Goal: Task Accomplishment & Management: Use online tool/utility

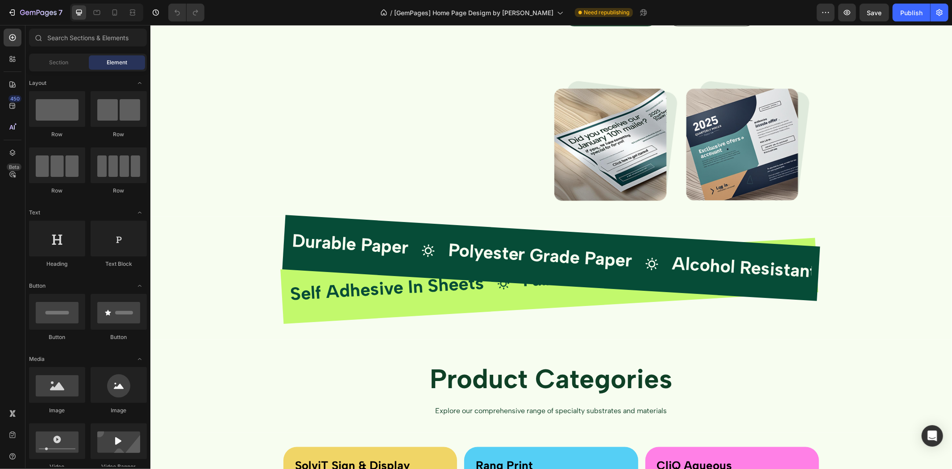
scroll to position [909, 0]
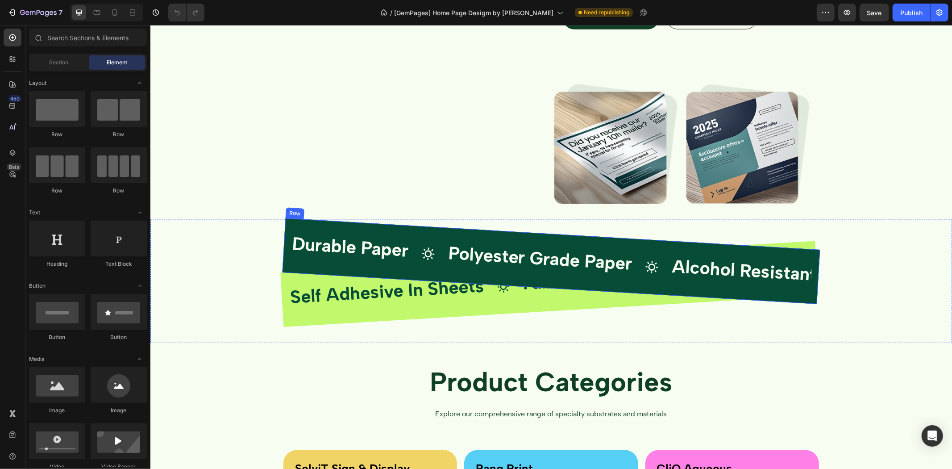
click at [578, 236] on div "Durable Paper Text Block Icon Polyester Grade Paper Text Block Icon Alcohol Res…" at bounding box center [551, 260] width 538 height 86
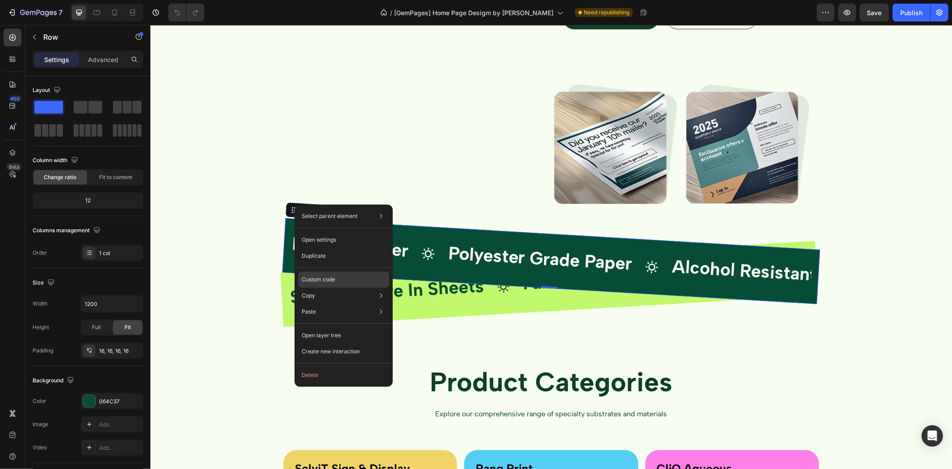
click at [345, 303] on div "Custom code" at bounding box center [343, 311] width 91 height 16
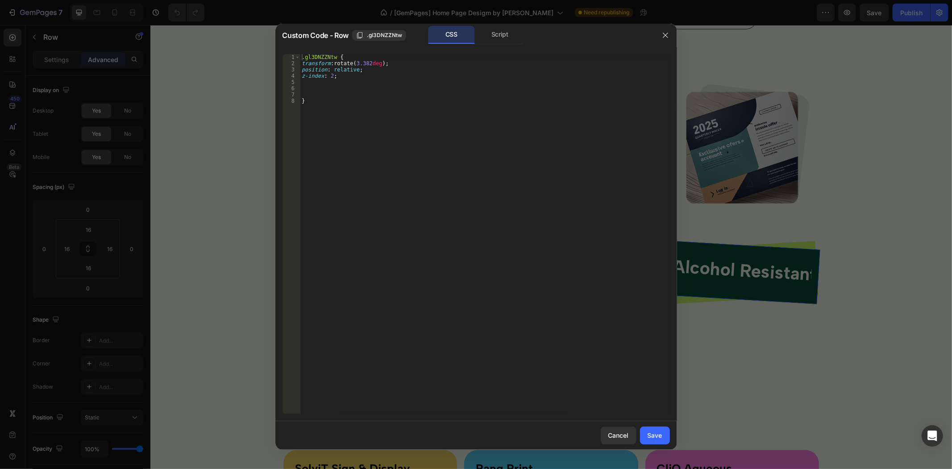
click at [212, 128] on div at bounding box center [476, 234] width 952 height 469
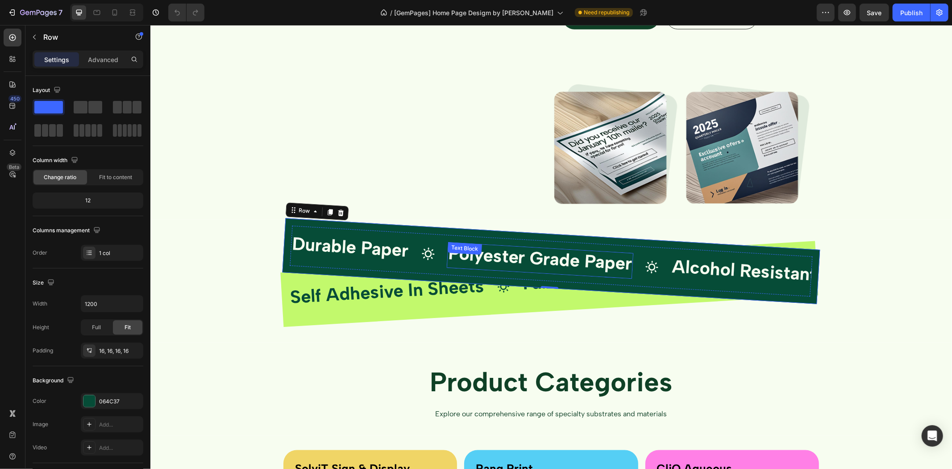
click at [497, 261] on span "Polyester Grade Paper" at bounding box center [539, 257] width 185 height 32
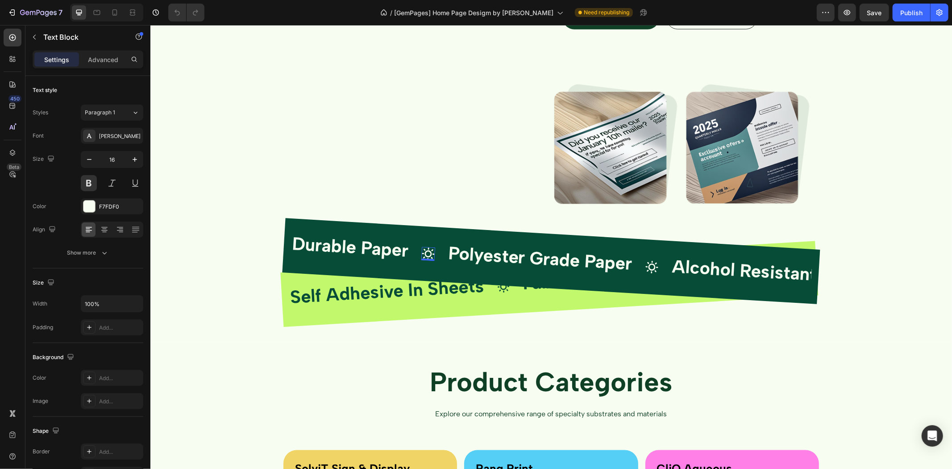
click at [424, 253] on icon at bounding box center [428, 253] width 14 height 14
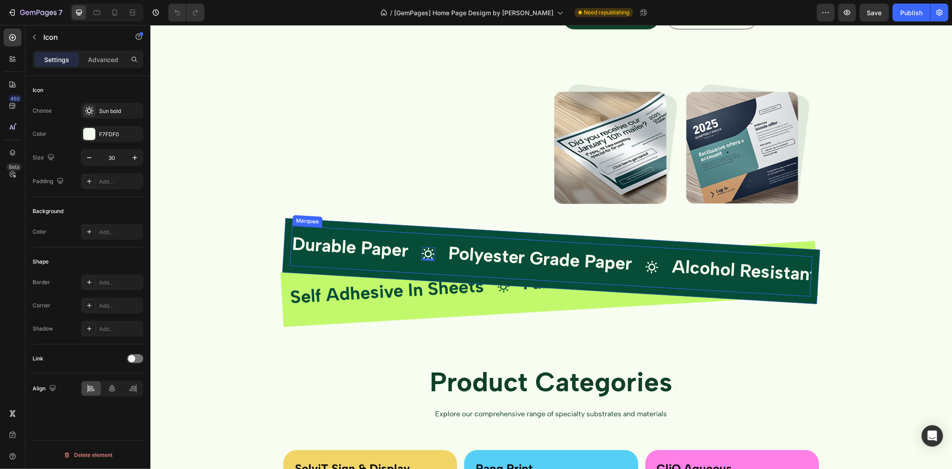
click at [401, 250] on strong "Durable Paper" at bounding box center [349, 246] width 117 height 28
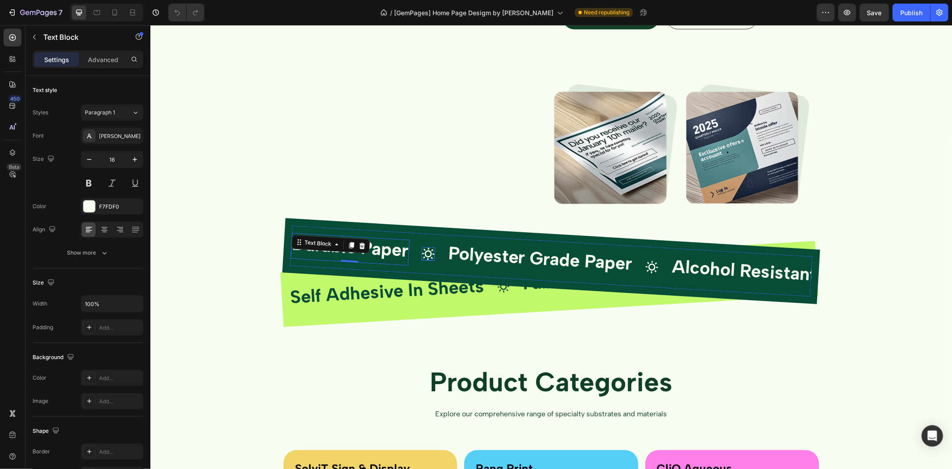
click at [426, 252] on icon at bounding box center [428, 253] width 14 height 14
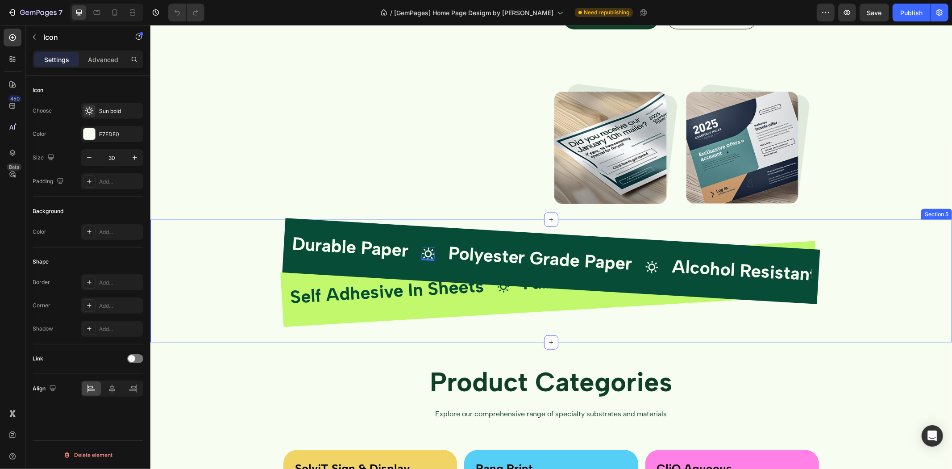
click at [522, 318] on div "Durable Paper Text Block Icon 0 Polyester Grade Paper Text Block Icon Alcohol R…" at bounding box center [550, 287] width 801 height 109
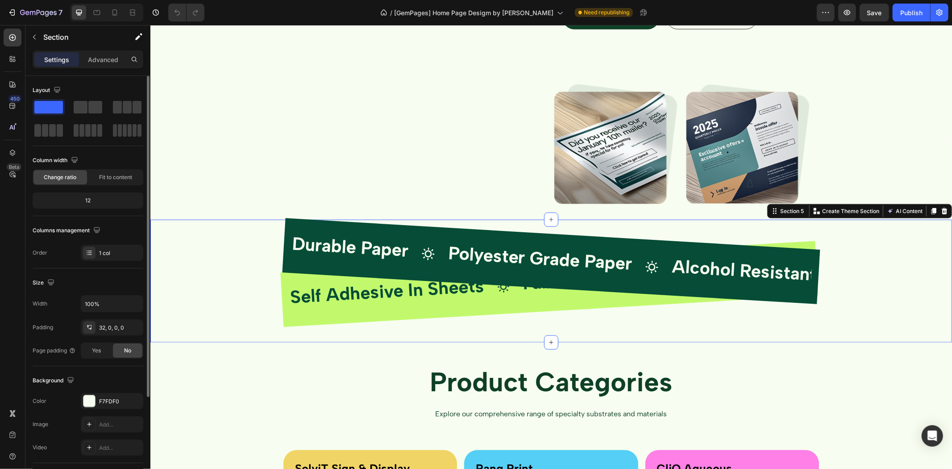
scroll to position [126, 0]
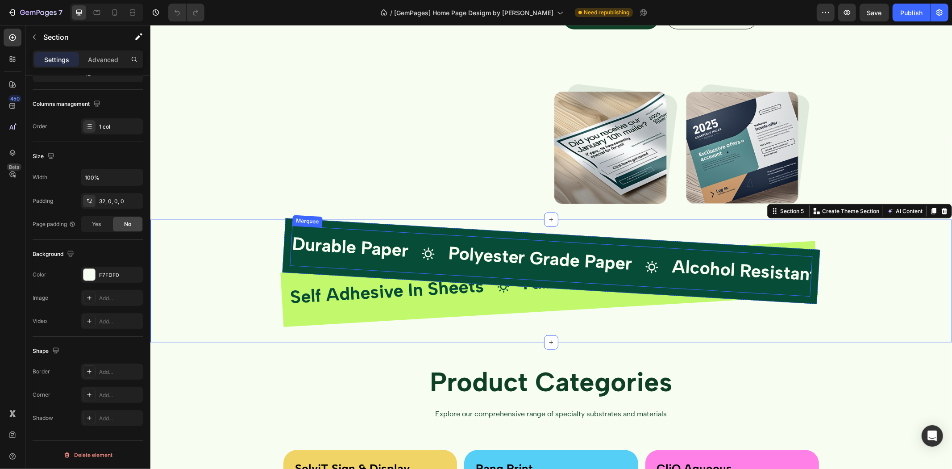
click at [415, 246] on div "Durable Paper Text Block" at bounding box center [356, 248] width 132 height 33
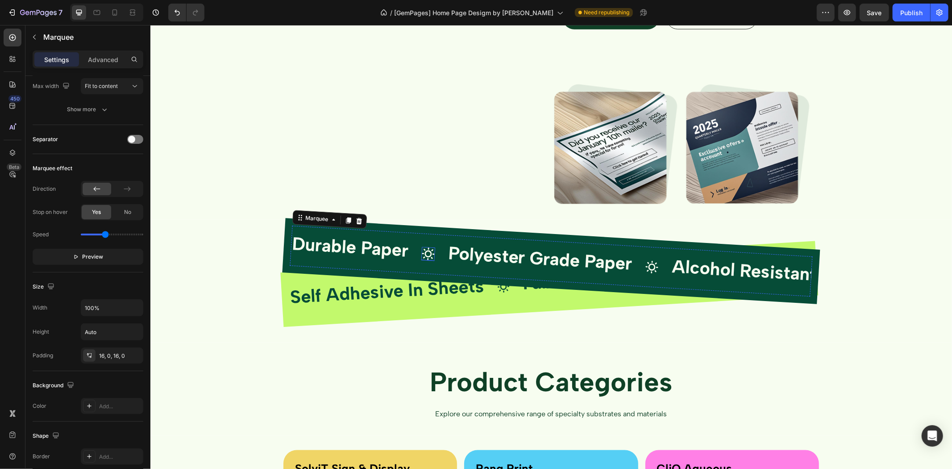
scroll to position [0, 0]
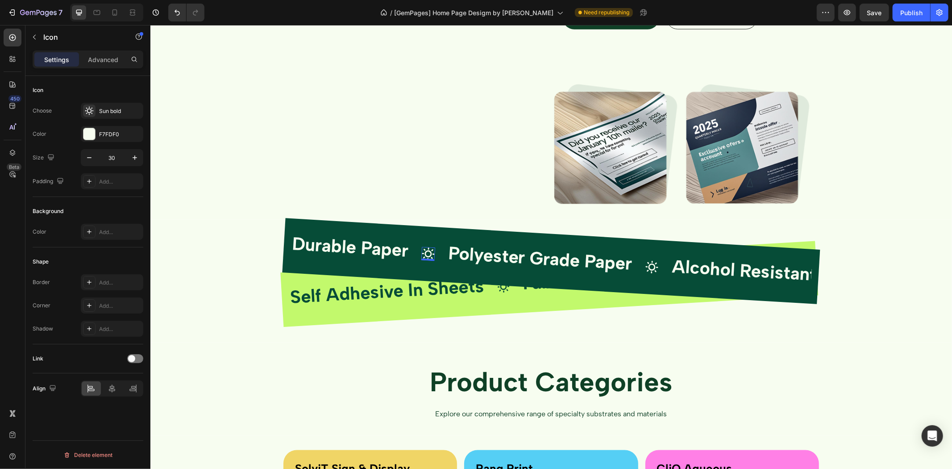
click at [427, 257] on div "Icon 0" at bounding box center [428, 253] width 14 height 14
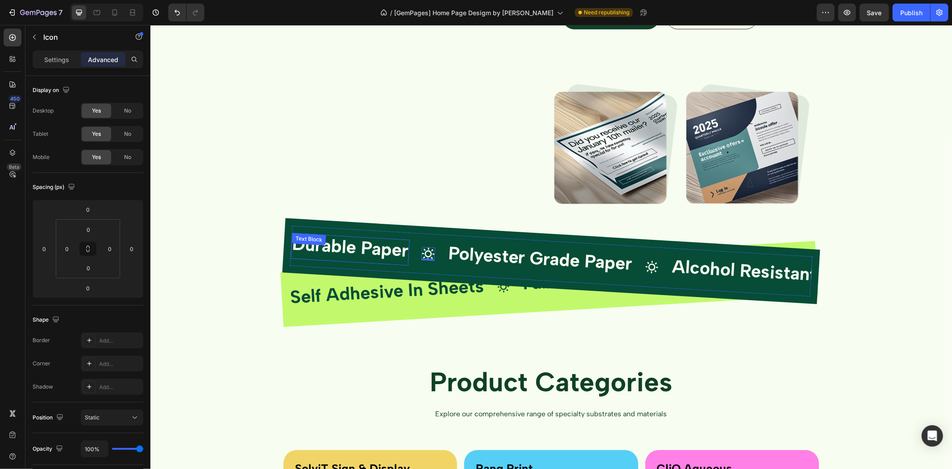
click at [394, 254] on strong "Durable Paper" at bounding box center [349, 246] width 117 height 28
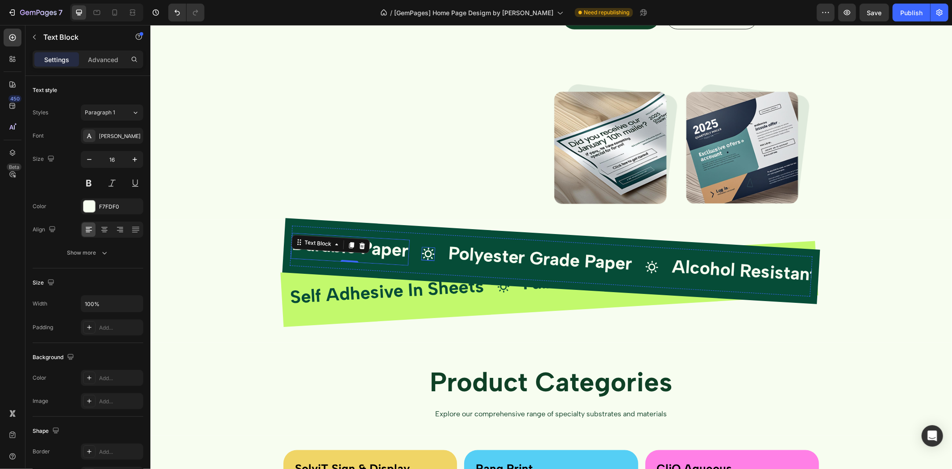
click at [423, 251] on icon at bounding box center [428, 253] width 14 height 14
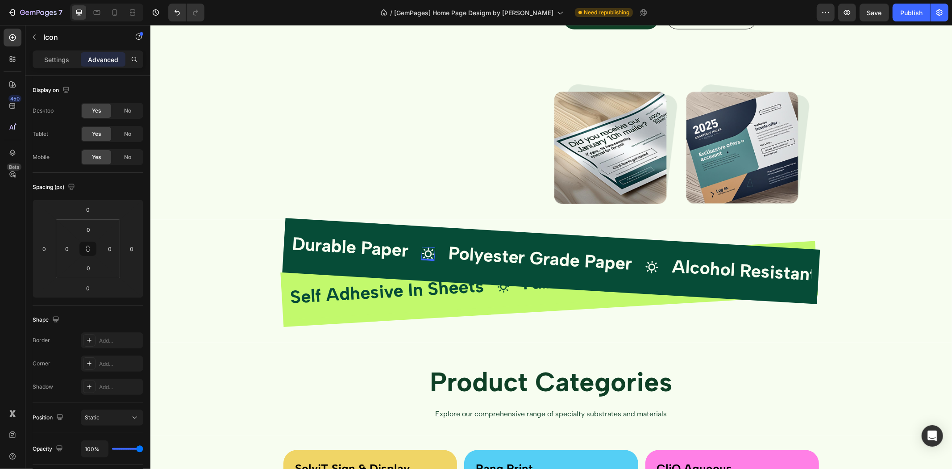
click at [425, 255] on icon at bounding box center [428, 253] width 14 height 14
click at [328, 238] on div "Durable Paper Text Block" at bounding box center [349, 248] width 119 height 33
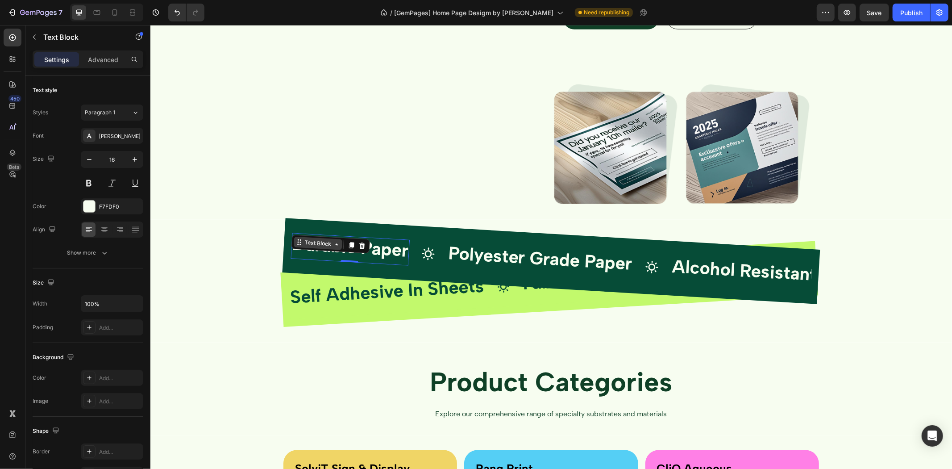
click at [303, 237] on div "Text Block" at bounding box center [317, 242] width 49 height 13
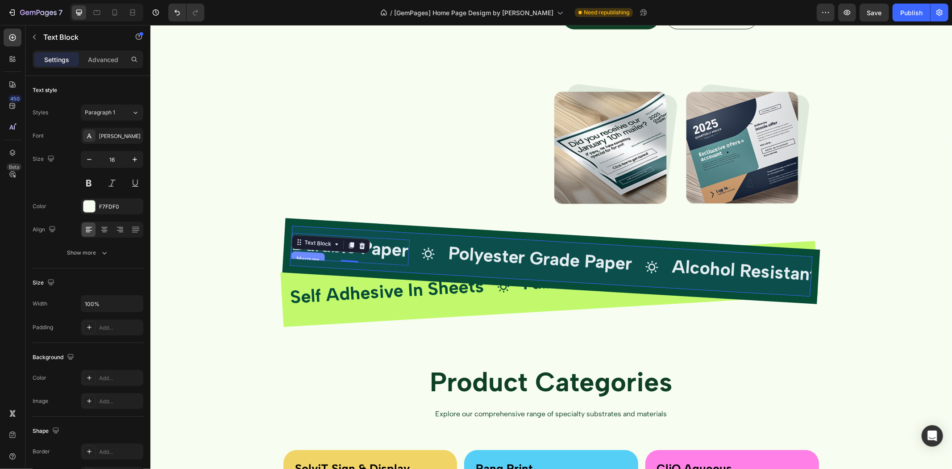
click at [304, 255] on div "Marquee" at bounding box center [307, 258] width 34 height 16
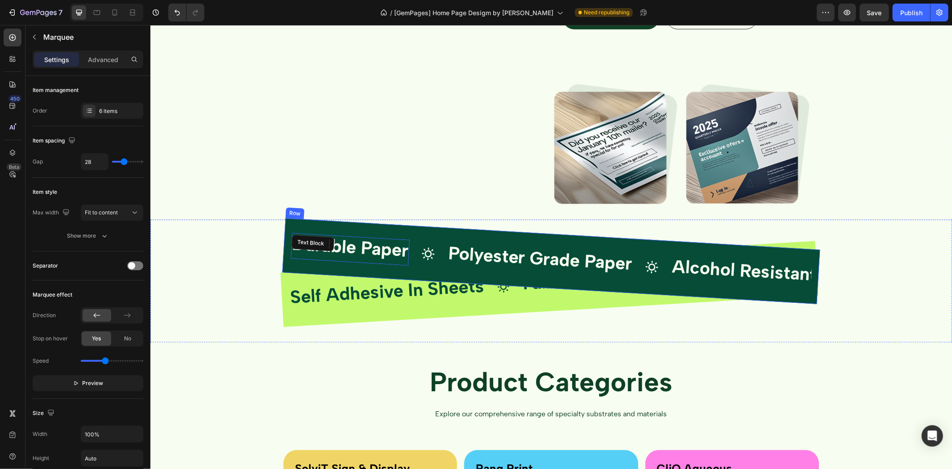
click at [344, 225] on div "Durable Paper Text Block Icon Polyester Grade Paper Text Block Icon Alcohol Res…" at bounding box center [551, 260] width 538 height 86
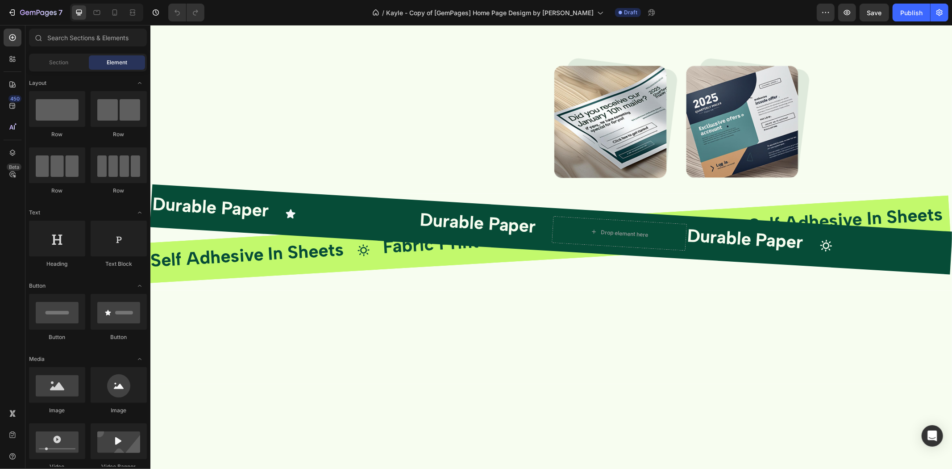
scroll to position [992, 0]
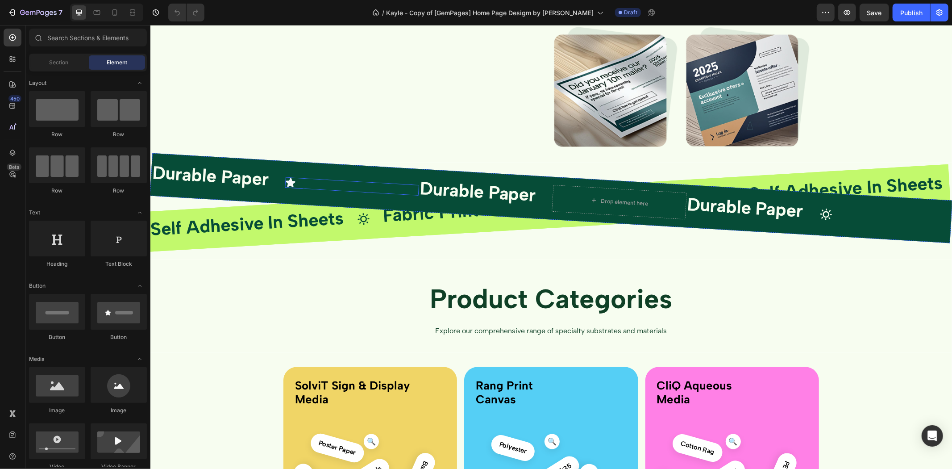
click at [356, 188] on div "Icon" at bounding box center [351, 185] width 134 height 19
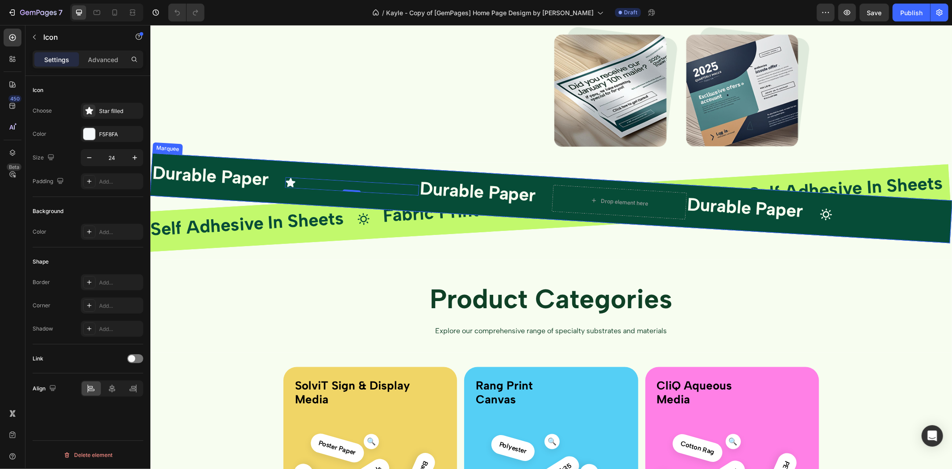
click at [287, 199] on div "Durable Paper Text Block Icon 0 Durable Paper Text Block Drop element here Dura…" at bounding box center [685, 205] width 1071 height 99
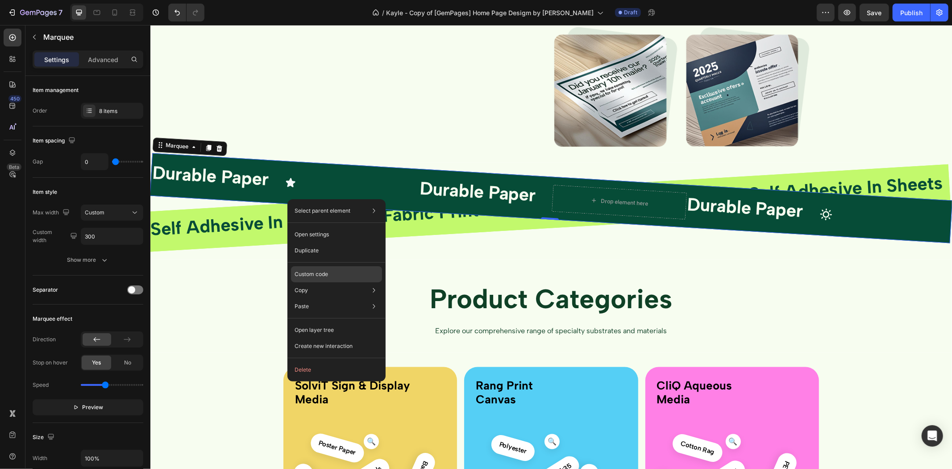
click at [335, 298] on div "Custom code" at bounding box center [336, 306] width 91 height 16
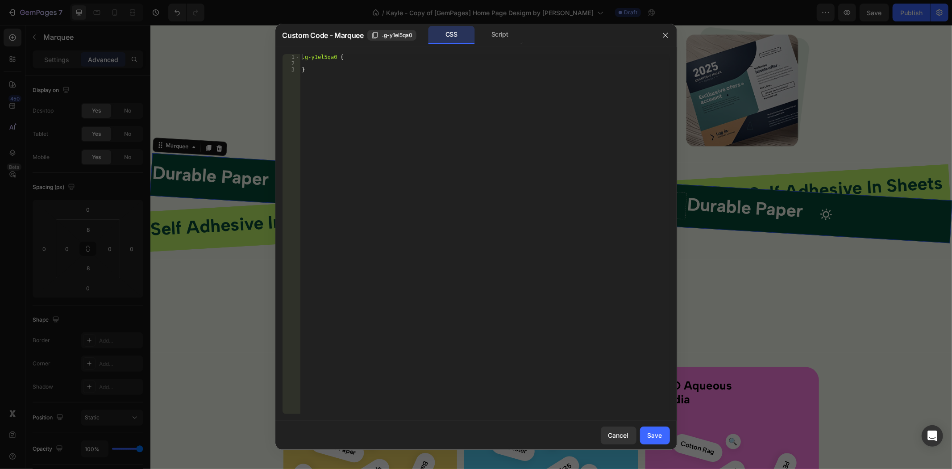
click at [228, 222] on div at bounding box center [476, 234] width 952 height 469
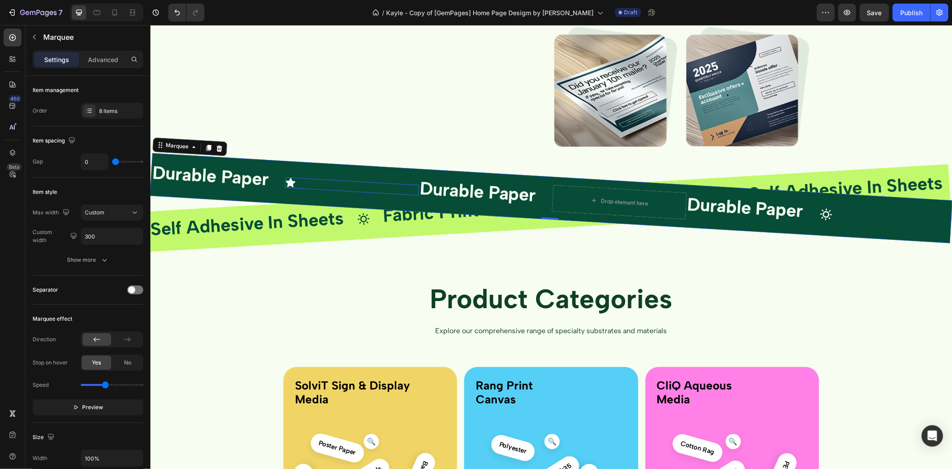
click at [288, 187] on div "Icon" at bounding box center [351, 185] width 134 height 19
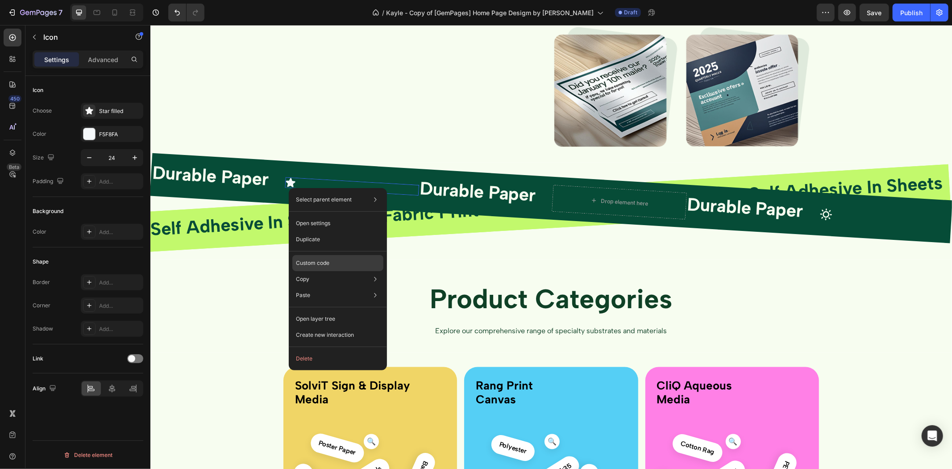
click at [324, 263] on p "Custom code" at bounding box center [312, 263] width 33 height 8
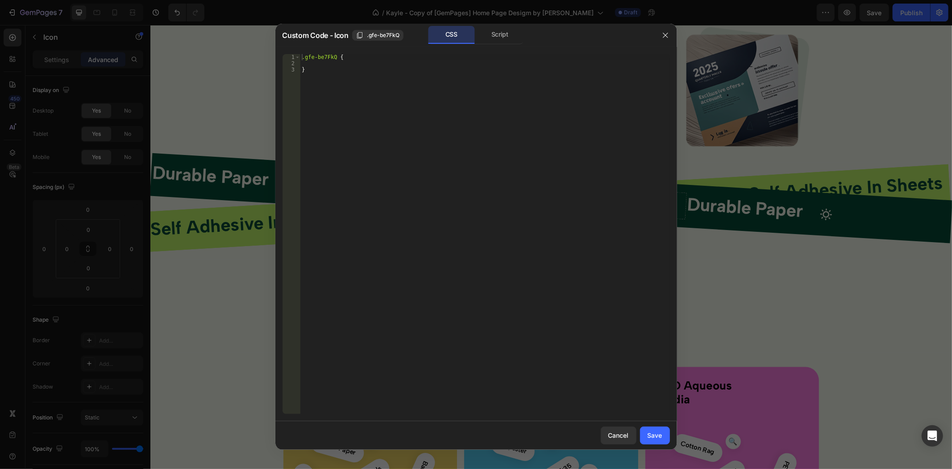
click at [232, 244] on div at bounding box center [476, 234] width 952 height 469
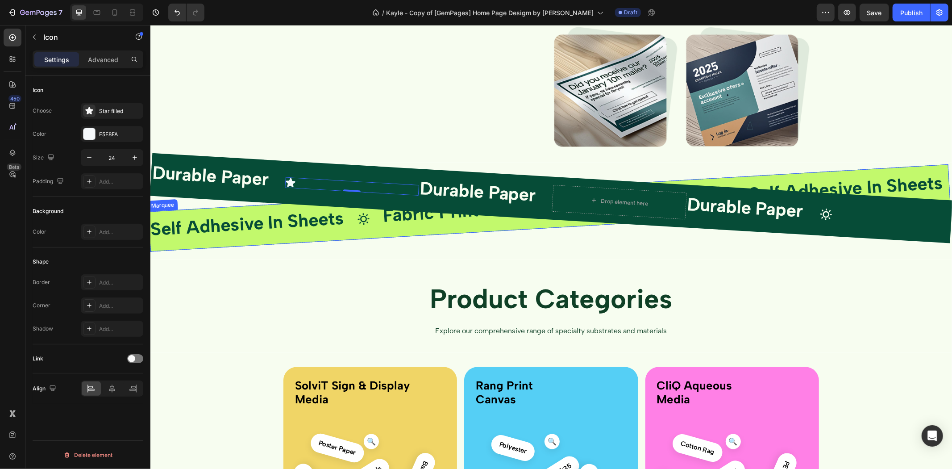
click at [253, 249] on div "Durable Paper Text Block Icon 0 Durable Paper Text Block Drop element here Dura…" at bounding box center [550, 217] width 801 height 83
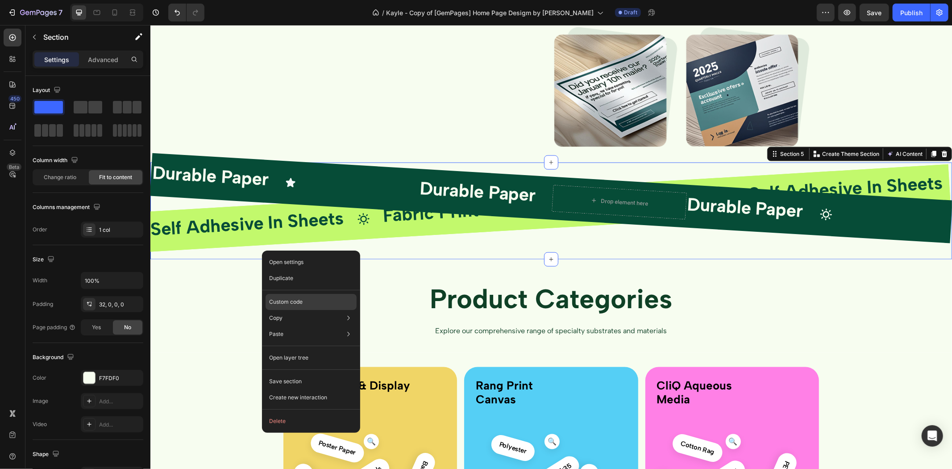
click at [302, 302] on p "Custom code" at bounding box center [285, 302] width 33 height 8
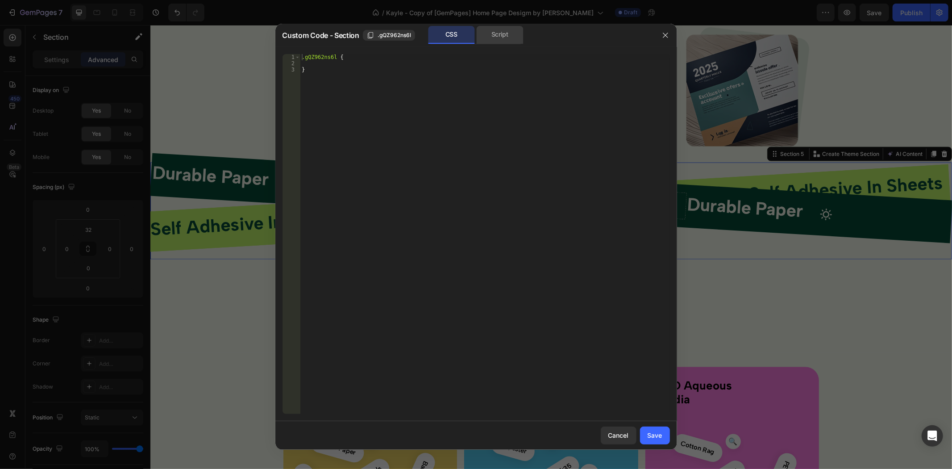
click at [489, 37] on div "Script" at bounding box center [500, 35] width 47 height 18
click at [452, 36] on div "CSS" at bounding box center [451, 35] width 47 height 18
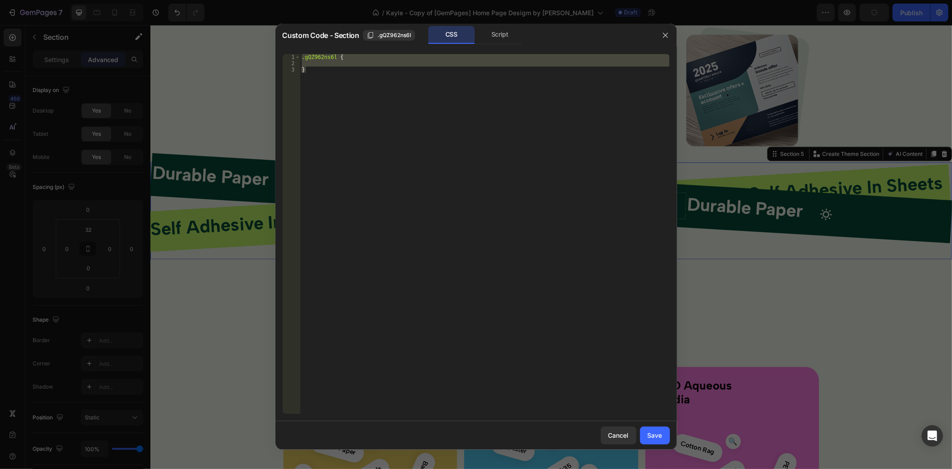
click at [195, 221] on div at bounding box center [476, 234] width 952 height 469
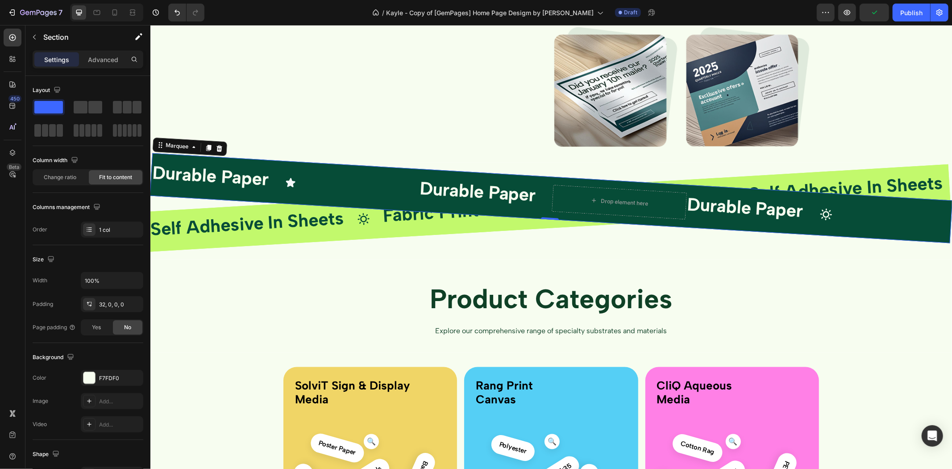
click at [227, 161] on div "Durable Paper Text Block Icon Durable Paper Text Block Drop element here Durabl…" at bounding box center [685, 205] width 1071 height 99
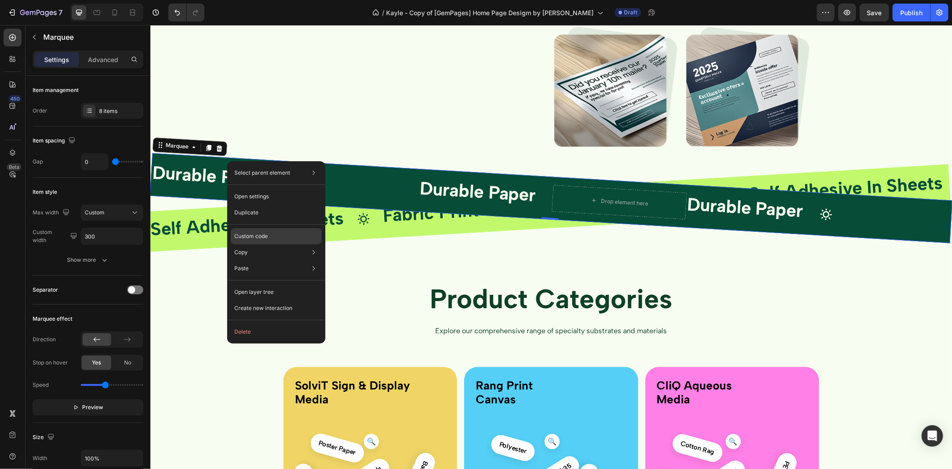
click at [265, 237] on p "Custom code" at bounding box center [250, 236] width 33 height 8
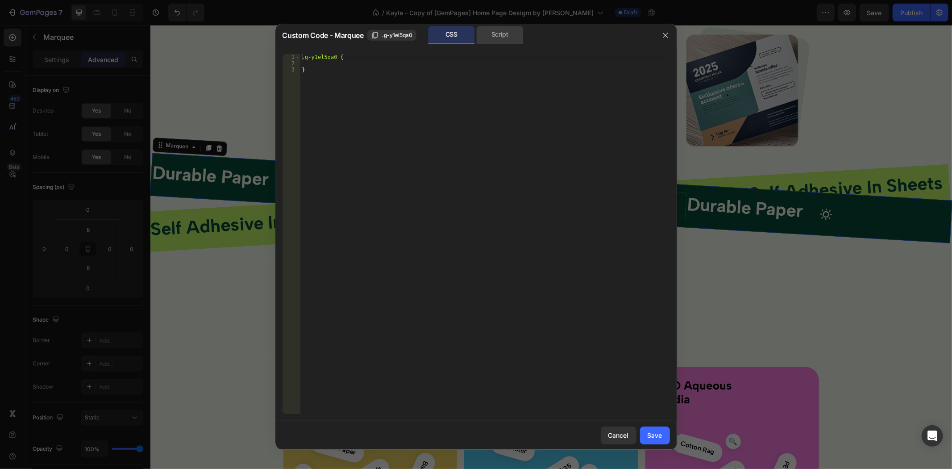
click at [496, 36] on div "Script" at bounding box center [500, 35] width 47 height 18
click at [453, 35] on div "CSS" at bounding box center [451, 35] width 47 height 18
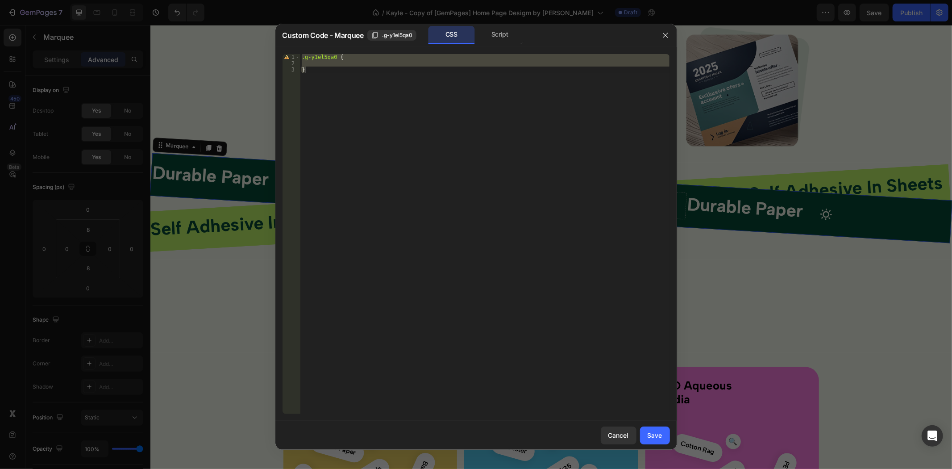
click at [201, 71] on div at bounding box center [476, 234] width 952 height 469
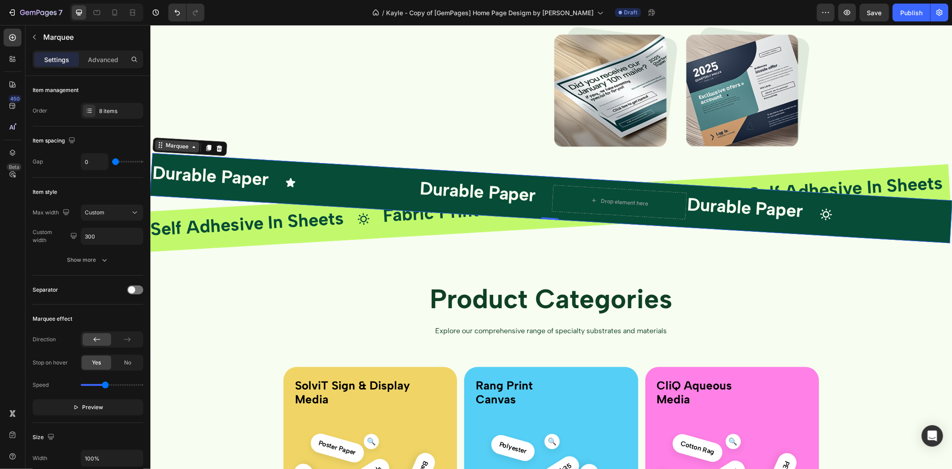
click at [176, 144] on div "Marquee" at bounding box center [176, 145] width 27 height 9
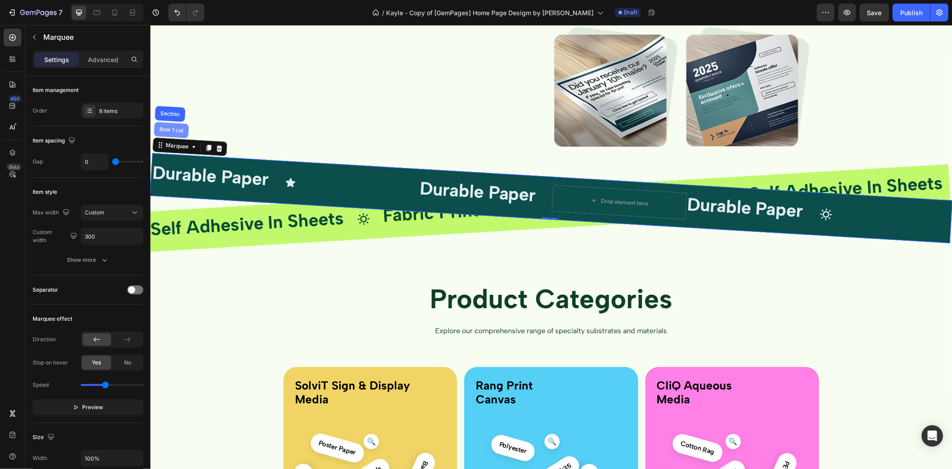
click at [175, 133] on div "Row 1 col" at bounding box center [171, 129] width 35 height 16
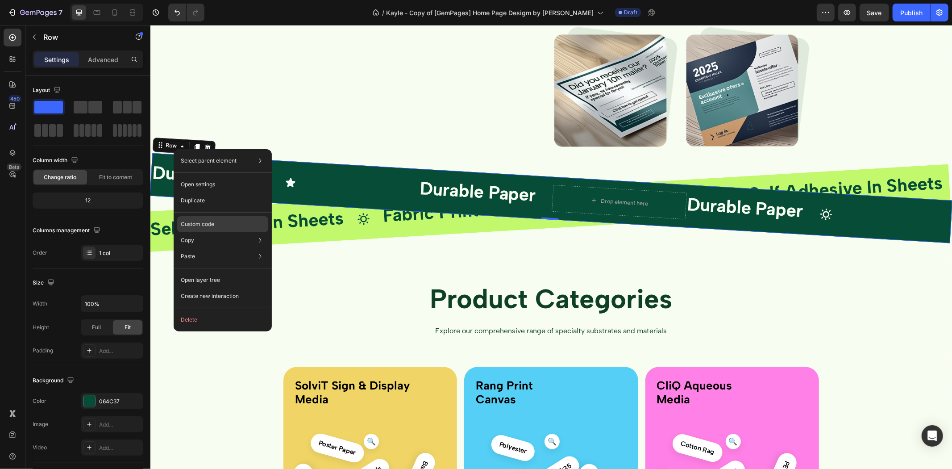
click at [212, 222] on p "Custom code" at bounding box center [197, 224] width 33 height 8
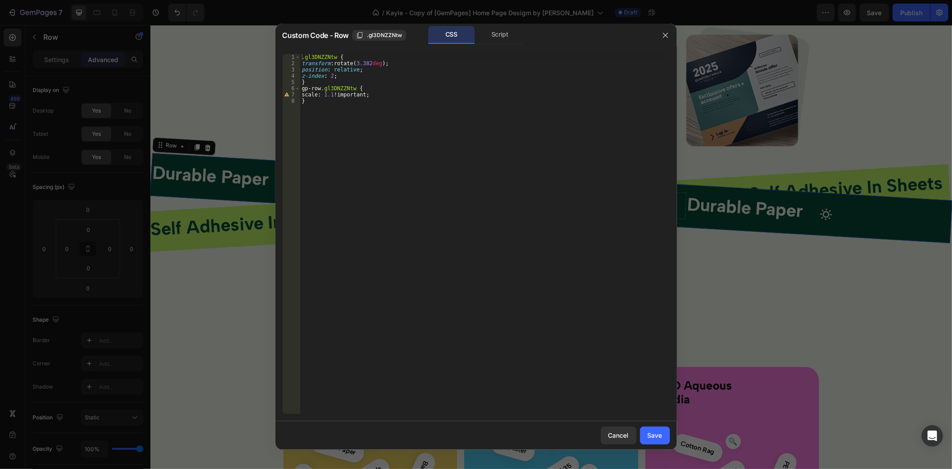
type textarea "}"
click at [372, 109] on div ".gl3DNZZNtw { transform : rotate( 3.382 deg ) ; position : relative ; z-index :…" at bounding box center [484, 240] width 369 height 372
click at [198, 74] on div at bounding box center [476, 234] width 952 height 469
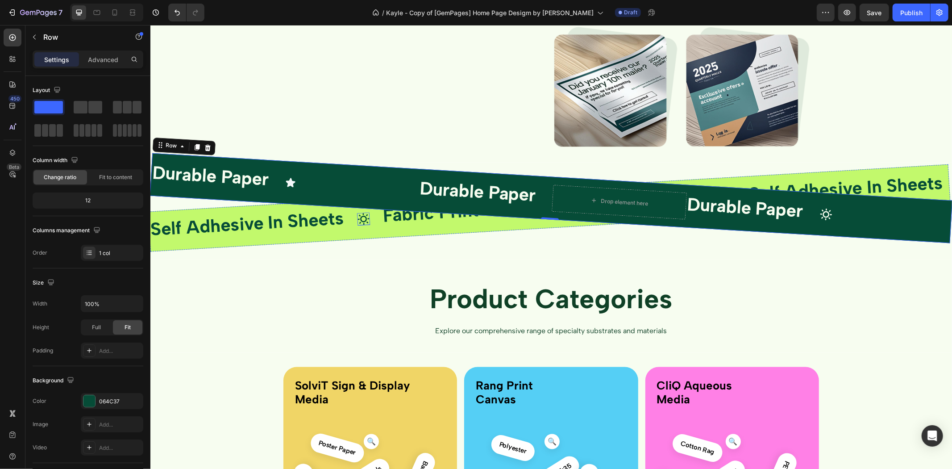
click at [369, 220] on icon at bounding box center [363, 218] width 13 height 13
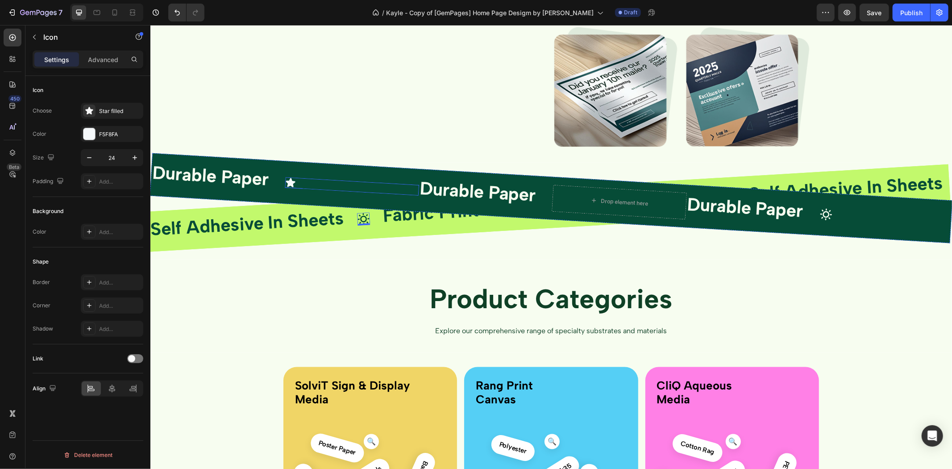
click at [334, 187] on div "Icon" at bounding box center [351, 185] width 134 height 19
click at [289, 183] on icon at bounding box center [290, 181] width 10 height 9
click at [236, 177] on strong "Durable Paper" at bounding box center [209, 175] width 117 height 28
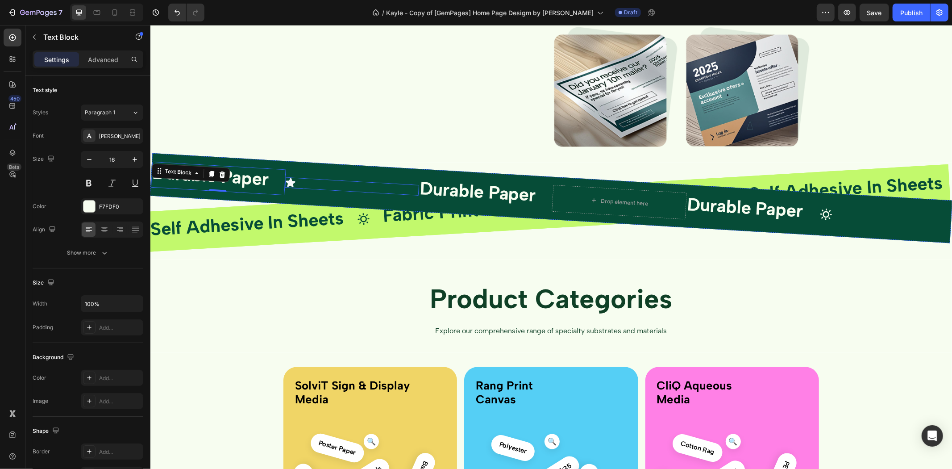
click at [307, 185] on div "Icon" at bounding box center [351, 185] width 134 height 19
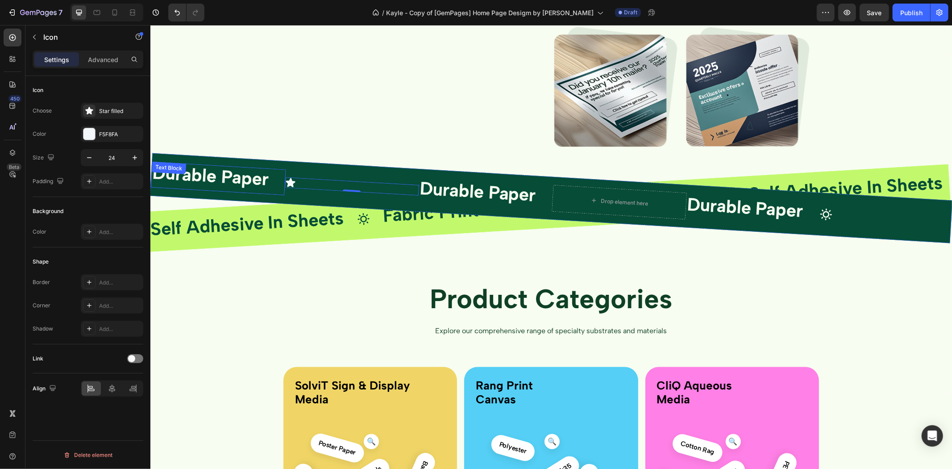
click at [242, 184] on strong "Durable Paper" at bounding box center [209, 175] width 117 height 28
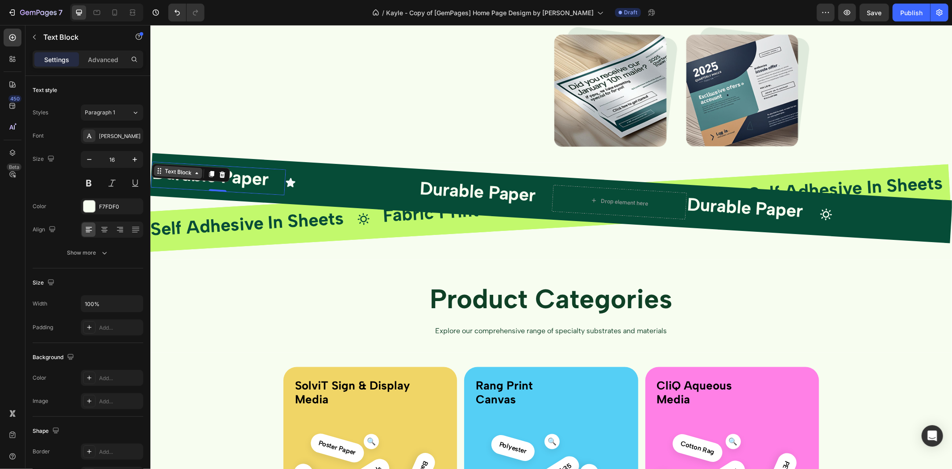
click at [175, 170] on div "Text Block" at bounding box center [177, 171] width 31 height 10
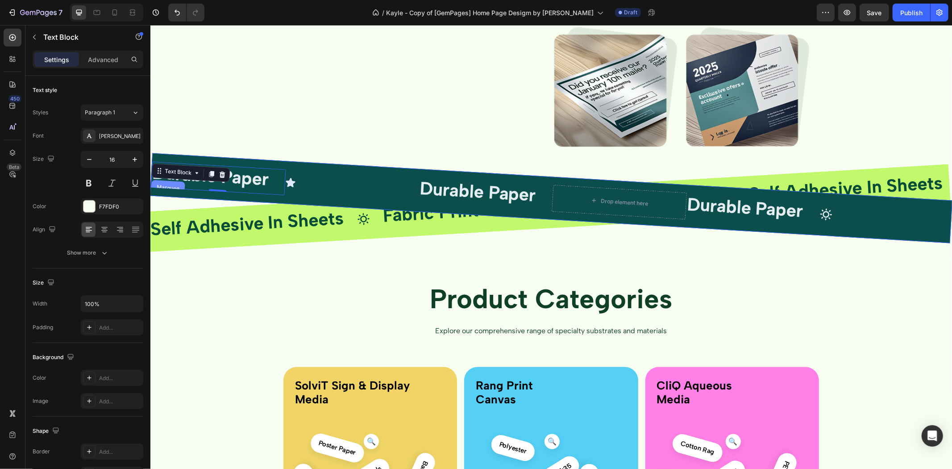
click at [167, 186] on div "Marquee" at bounding box center [167, 187] width 27 height 7
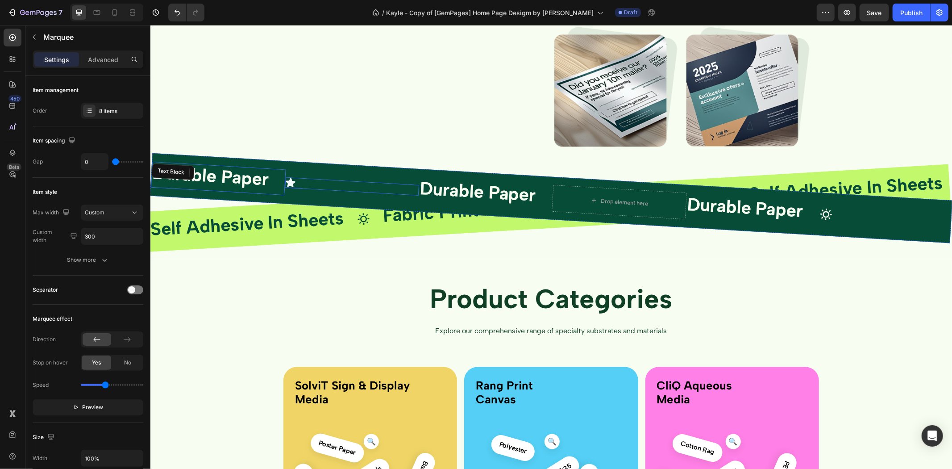
click at [310, 187] on div "Icon" at bounding box center [351, 185] width 134 height 19
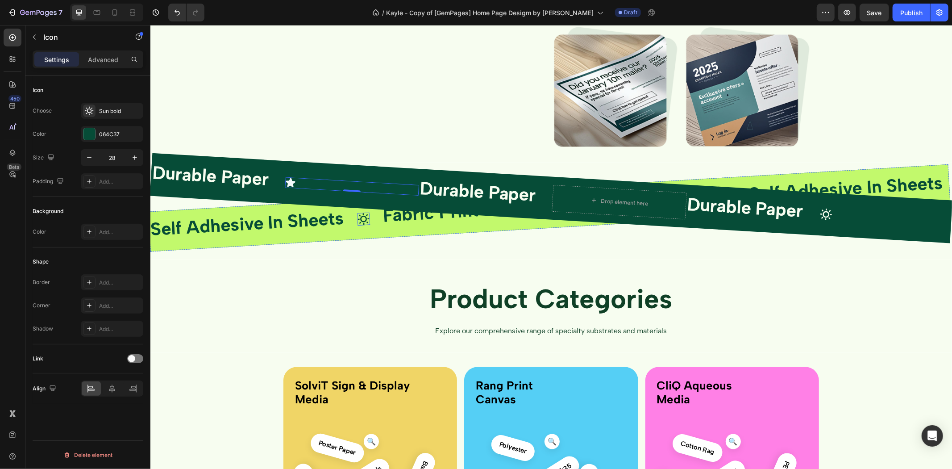
click at [365, 220] on icon at bounding box center [363, 218] width 13 height 13
click at [286, 179] on icon at bounding box center [289, 181] width 11 height 11
click at [365, 220] on icon at bounding box center [363, 218] width 12 height 12
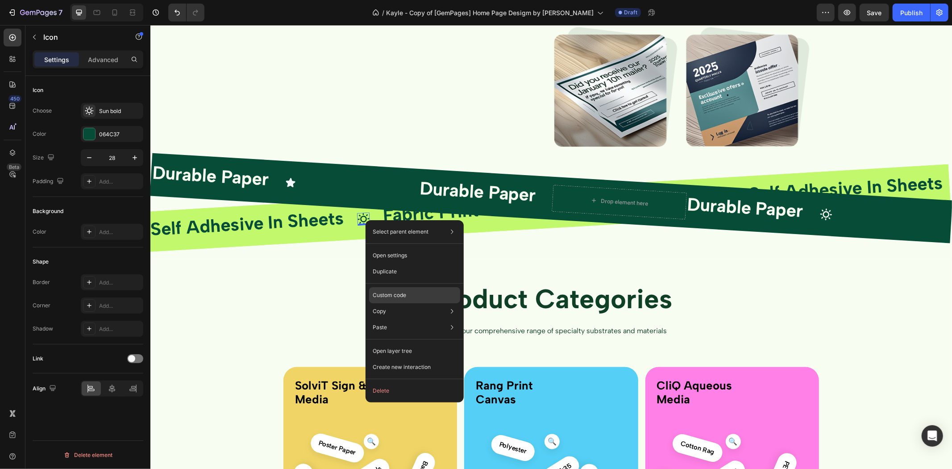
click at [408, 319] on div "Custom code" at bounding box center [414, 327] width 91 height 16
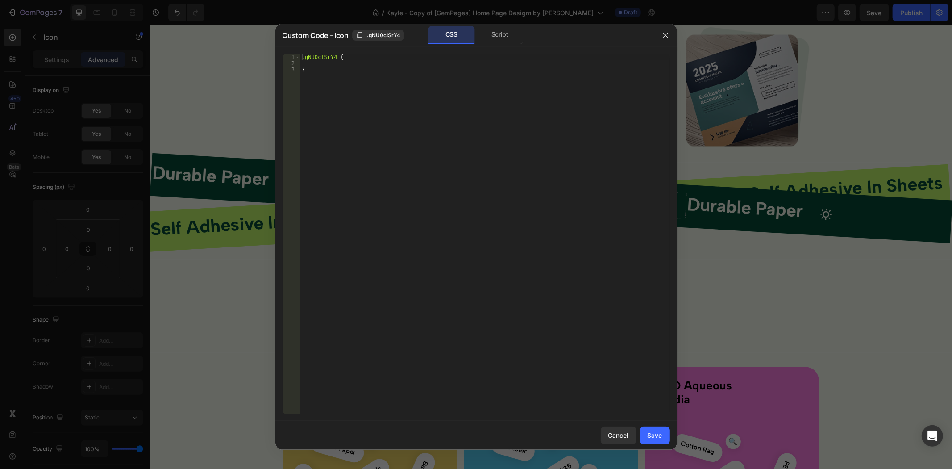
click at [497, 40] on div "Script" at bounding box center [500, 35] width 47 height 18
click at [192, 161] on div at bounding box center [476, 234] width 952 height 469
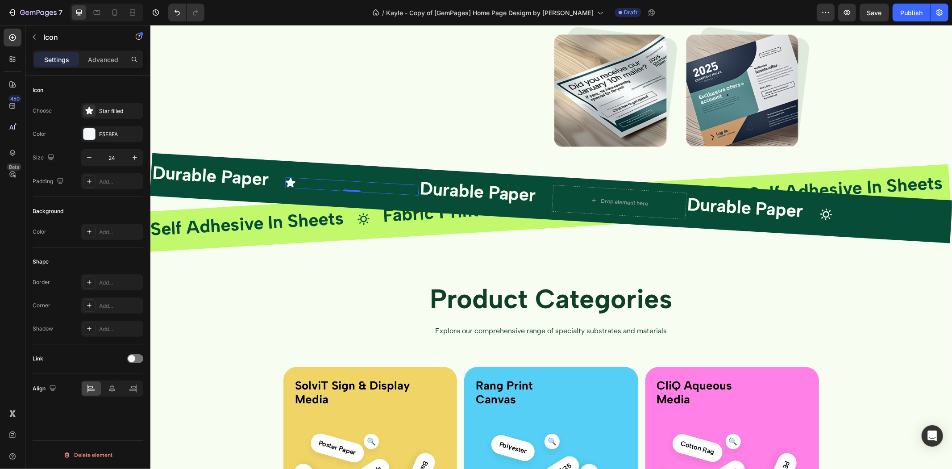
click at [293, 177] on icon at bounding box center [289, 181] width 11 height 11
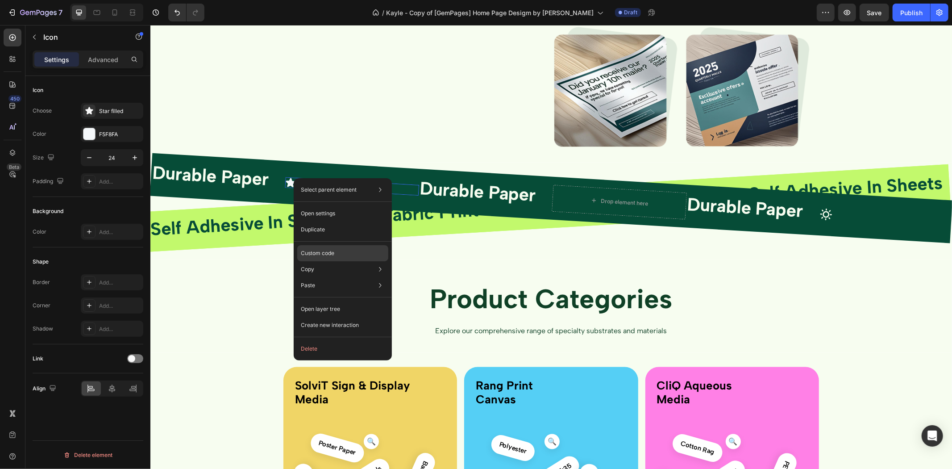
click at [340, 277] on div "Custom code" at bounding box center [342, 285] width 91 height 16
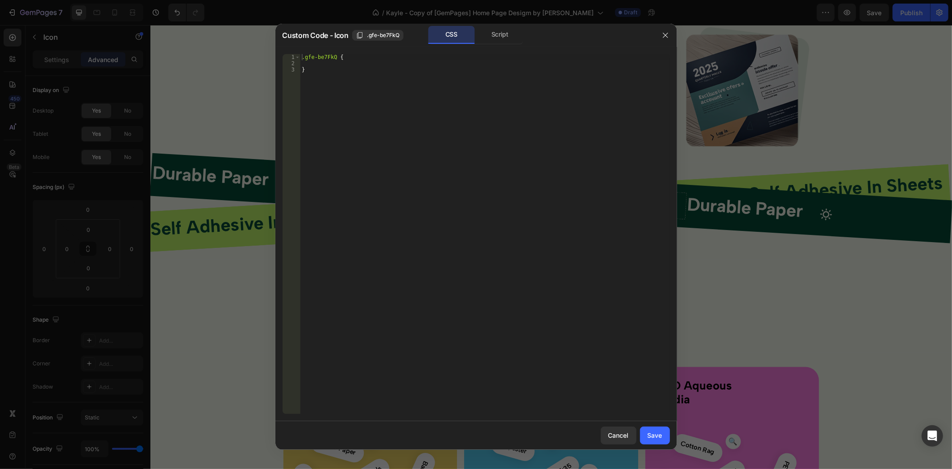
click at [164, 144] on div at bounding box center [476, 234] width 952 height 469
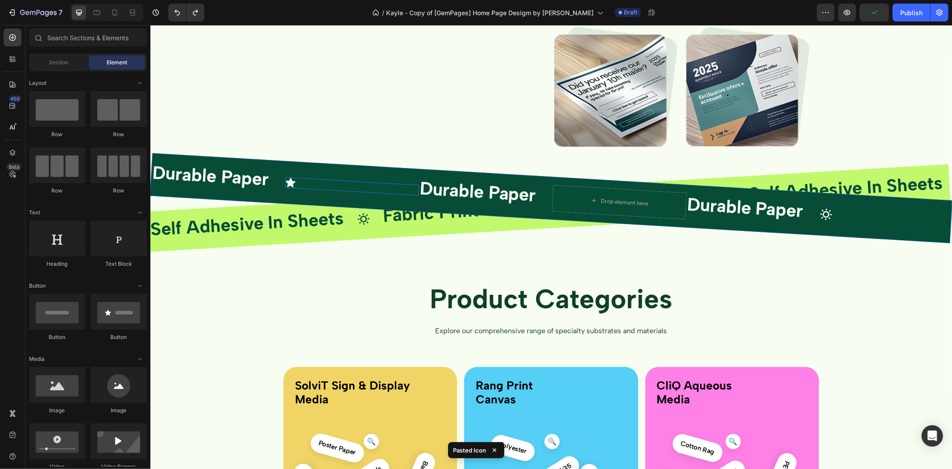
click at [319, 185] on div "Icon" at bounding box center [351, 185] width 134 height 19
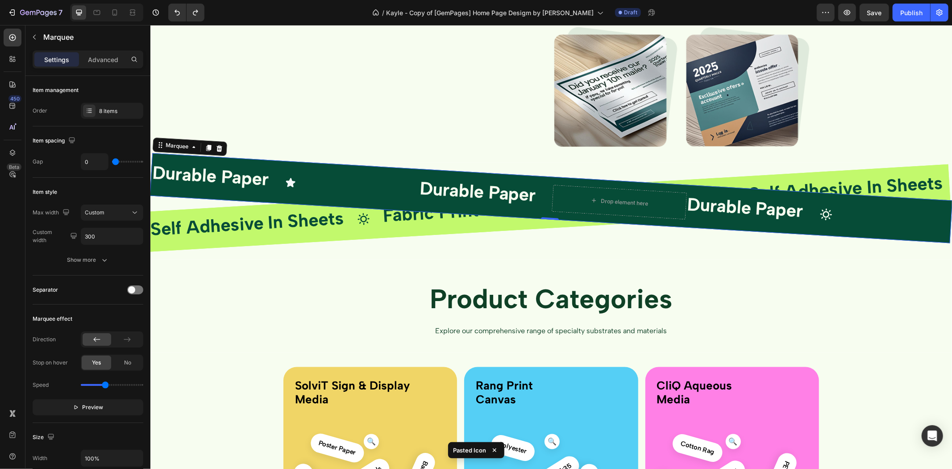
click at [227, 196] on div "Durable Paper Text Block Icon Durable Paper Text Block Drop element here Durabl…" at bounding box center [685, 205] width 1071 height 99
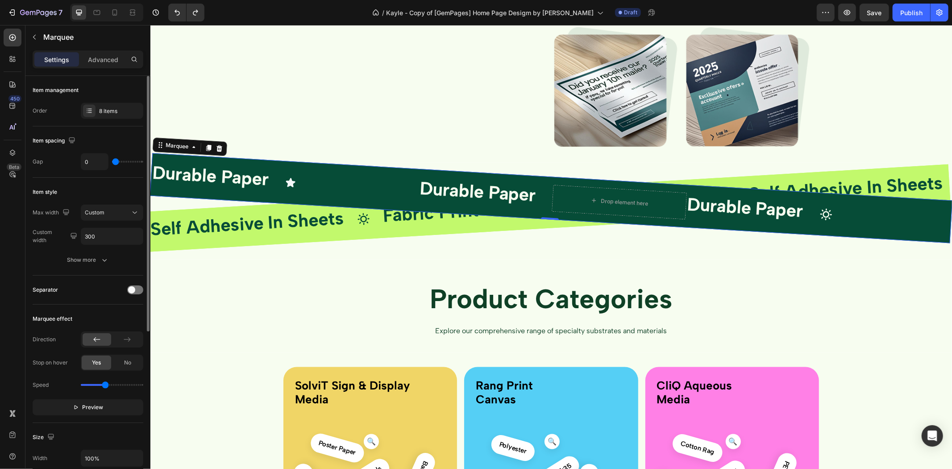
type input "8"
type input "11"
type input "21"
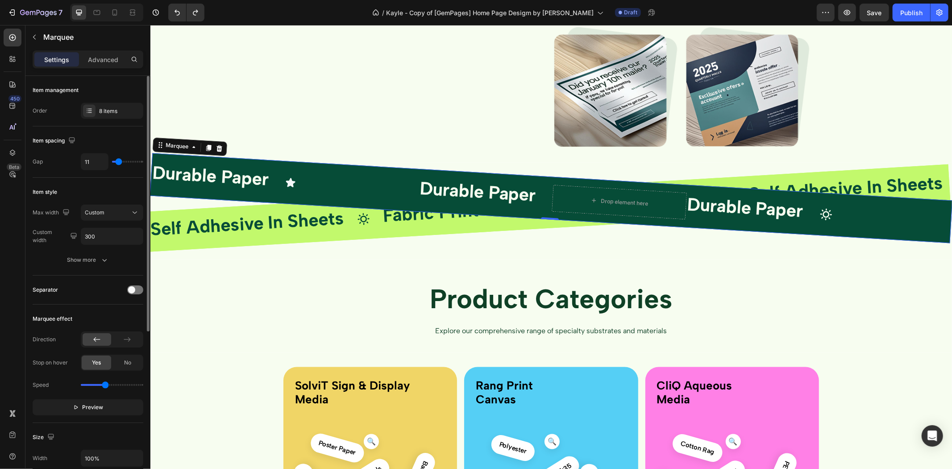
type input "21"
type input "23"
type input "25"
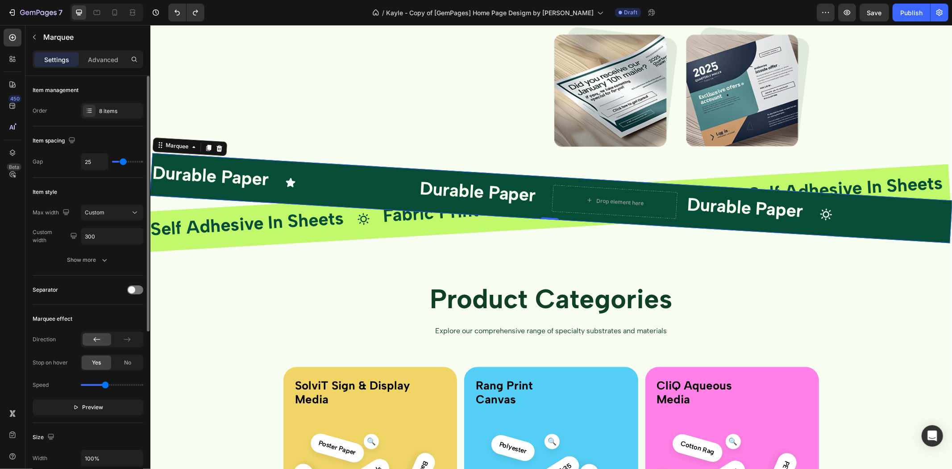
type input "26"
type input "30"
type input "31"
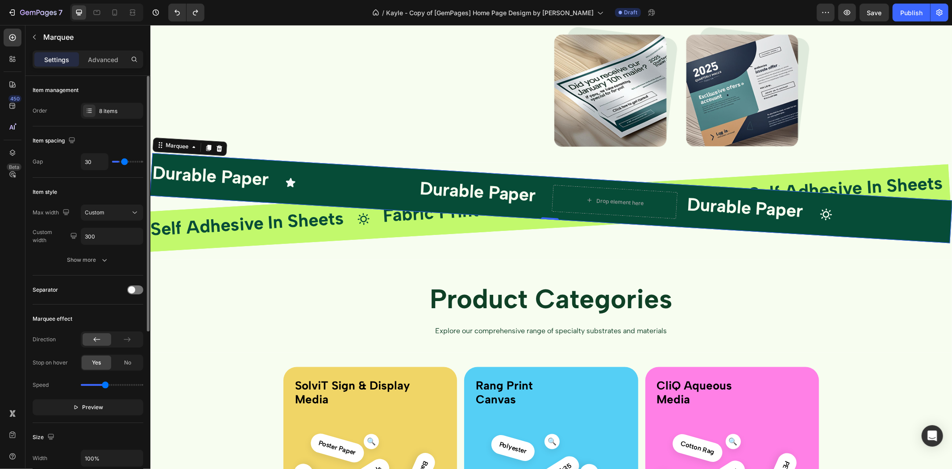
type input "31"
type input "34"
type input "36"
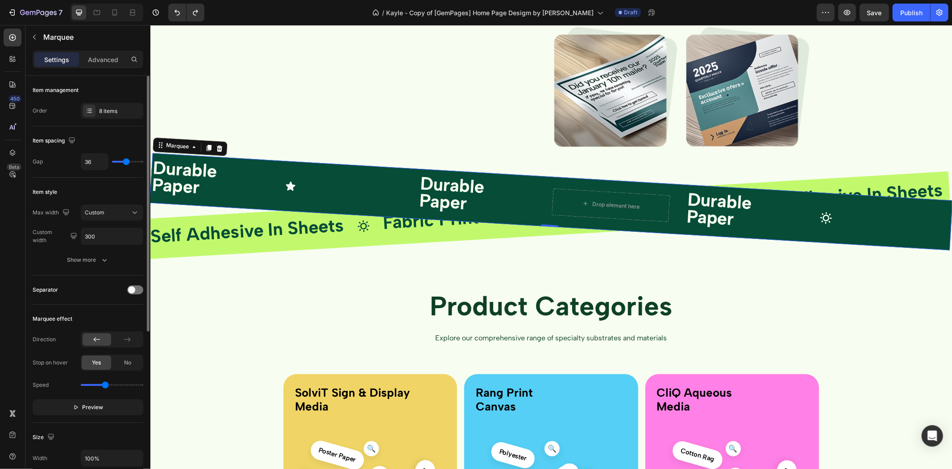
type input "38"
type input "43"
type input "46"
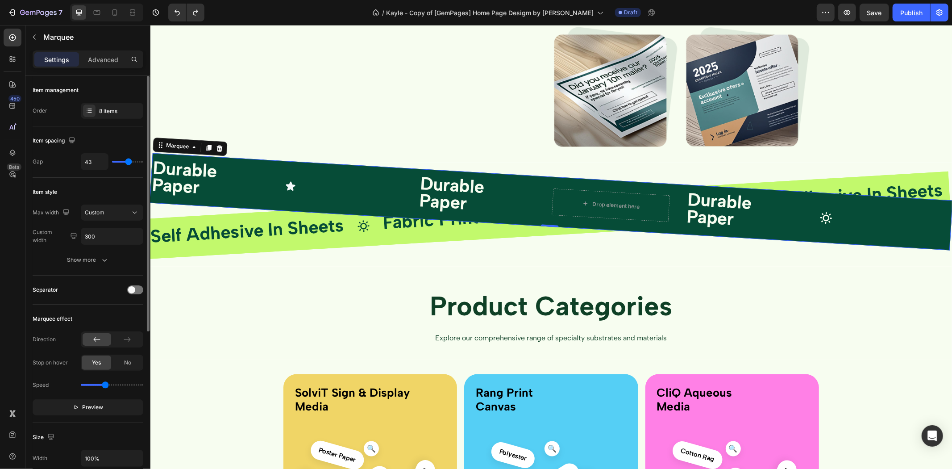
type input "46"
type input "53"
type input "56"
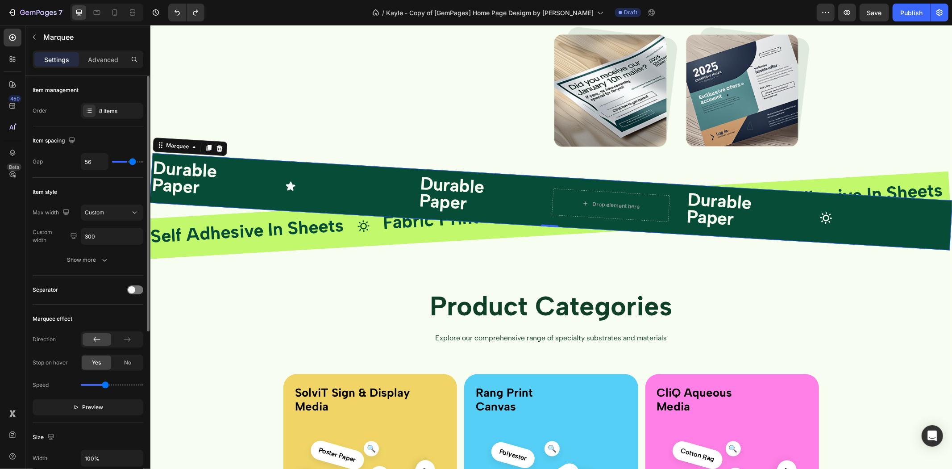
type input "57"
type input "62"
type input "67"
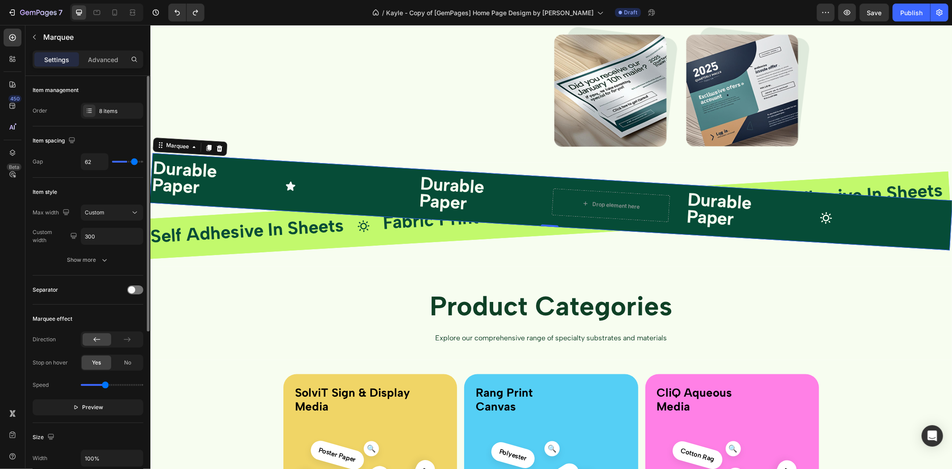
type input "67"
type input "72"
type input "80"
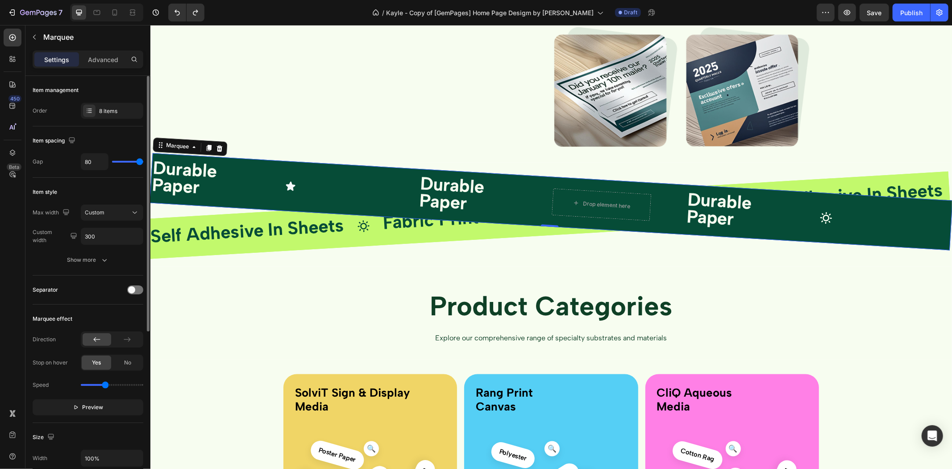
type input "0"
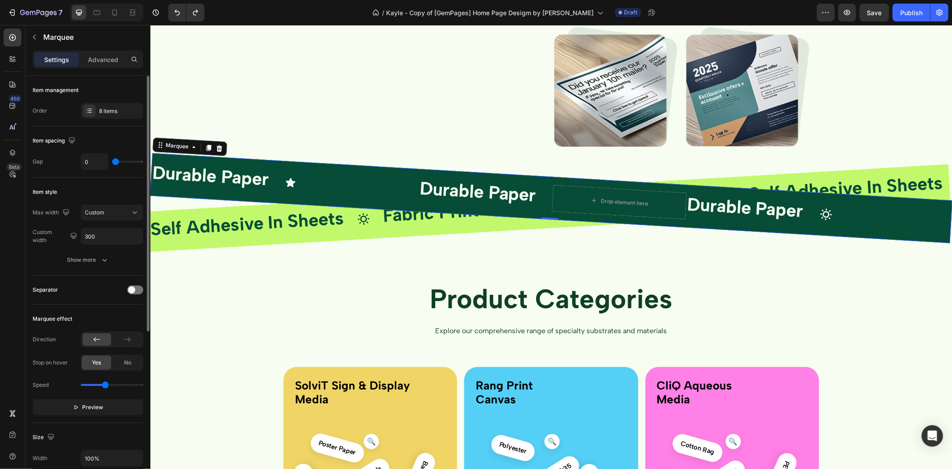
drag, startPoint x: 118, startPoint y: 160, endPoint x: 75, endPoint y: 162, distance: 42.9
click at [112, 162] on input "range" at bounding box center [127, 162] width 31 height 2
click at [86, 111] on icon at bounding box center [89, 110] width 7 height 7
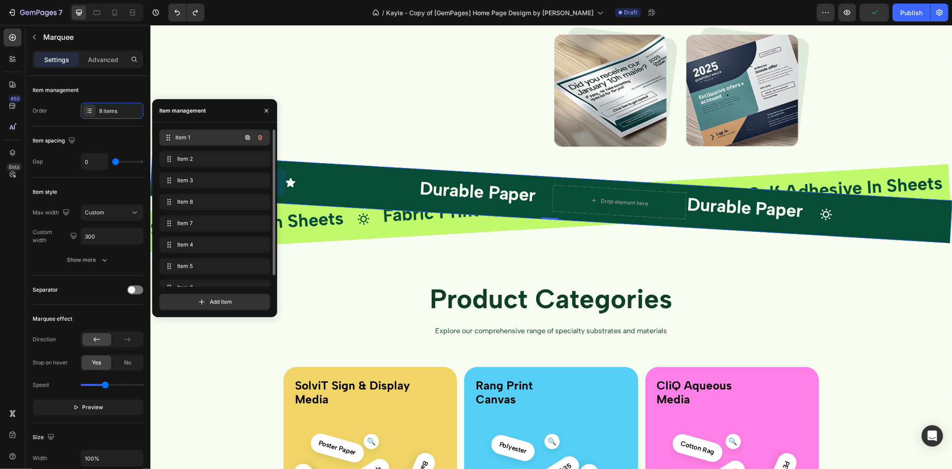
click at [197, 138] on span "Item 1" at bounding box center [208, 137] width 66 height 8
click at [201, 155] on span "Item 2" at bounding box center [202, 159] width 50 height 8
click at [216, 256] on div "Item 1 Item 1 Item 2 Item 2 Item 3 Item 3 Item 8 Item 8 Item 7 Item 7 Item 4 It…" at bounding box center [214, 214] width 111 height 170
drag, startPoint x: 219, startPoint y: 260, endPoint x: 219, endPoint y: 204, distance: 55.8
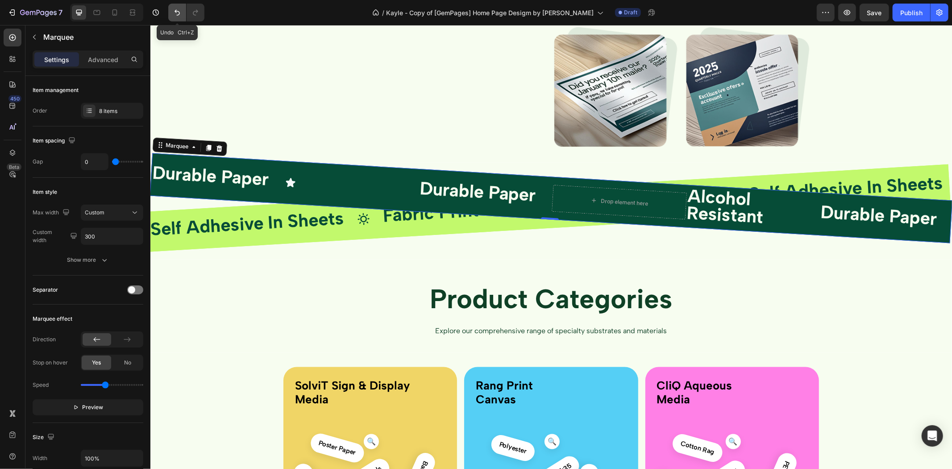
click at [176, 19] on button "Undo/Redo" at bounding box center [177, 13] width 18 height 18
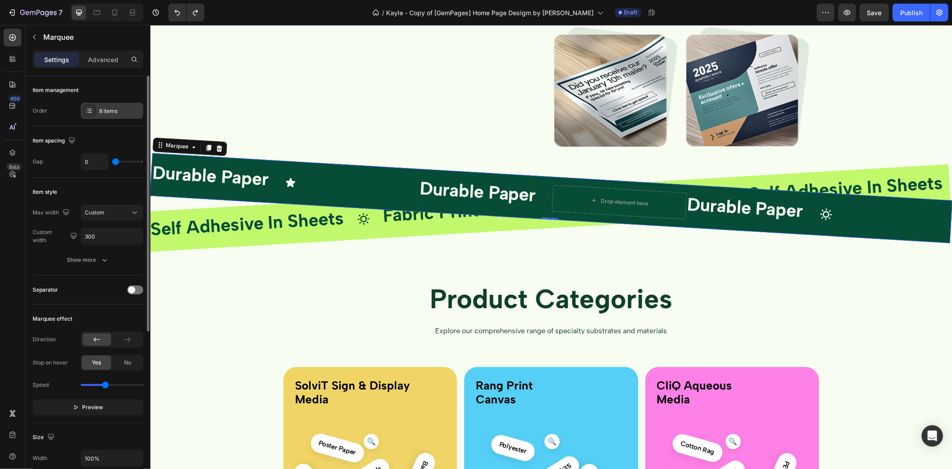
click at [115, 113] on div "8 items" at bounding box center [120, 111] width 42 height 8
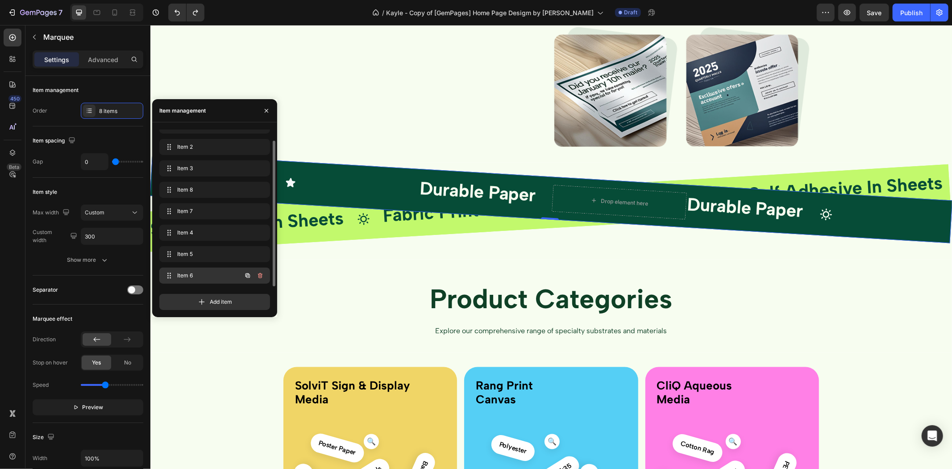
click at [206, 278] on span "Item 6" at bounding box center [202, 275] width 50 height 8
click at [208, 255] on span "Item 5" at bounding box center [202, 254] width 50 height 8
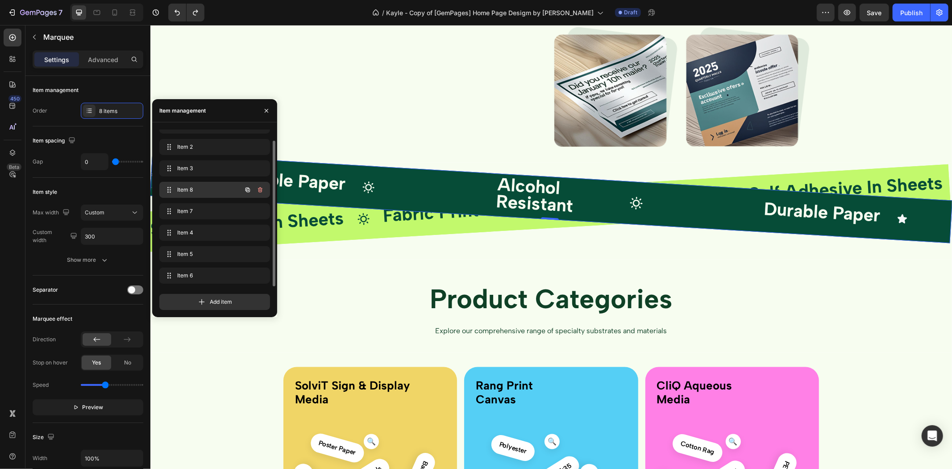
scroll to position [0, 473]
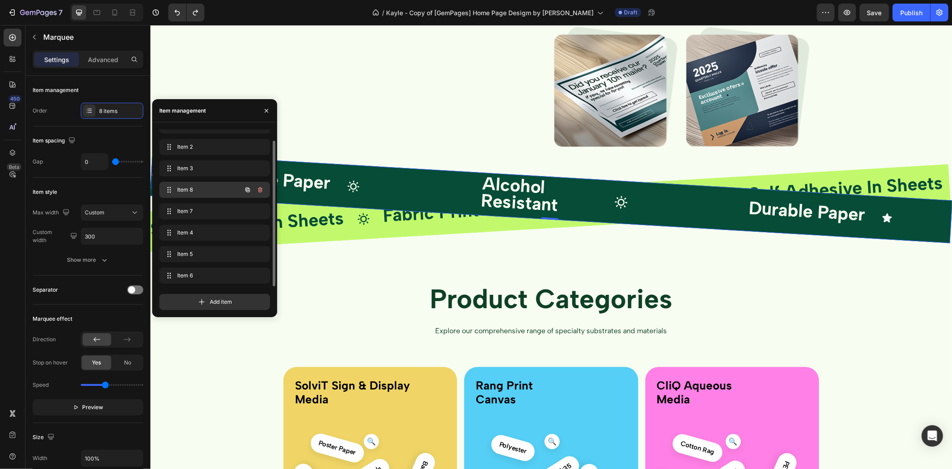
click at [209, 188] on span "Item 8" at bounding box center [202, 190] width 50 height 8
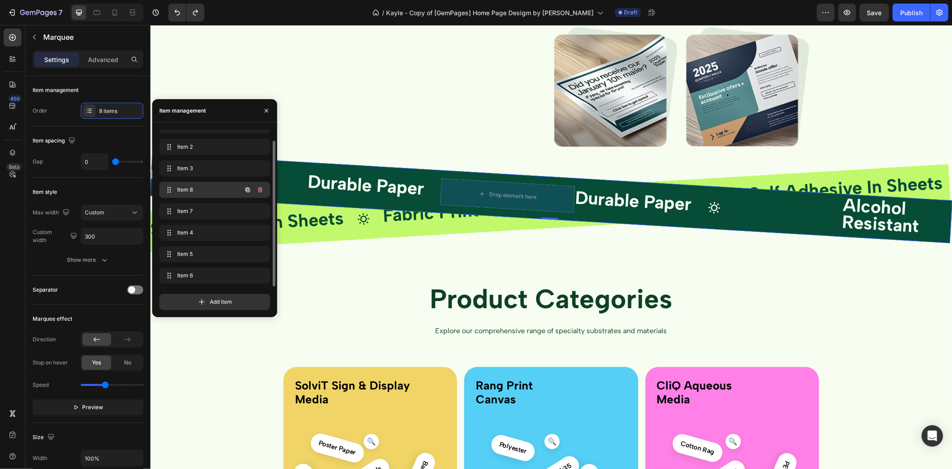
scroll to position [0, 72]
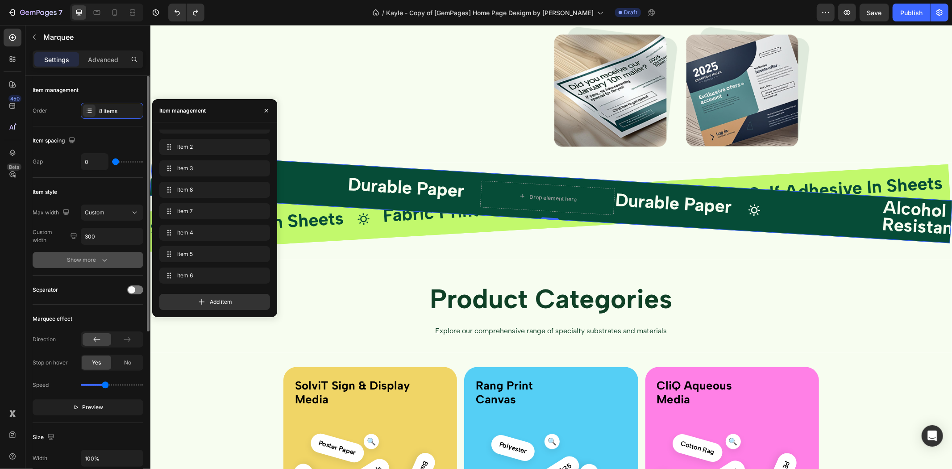
click at [84, 256] on div "Show more" at bounding box center [88, 259] width 42 height 9
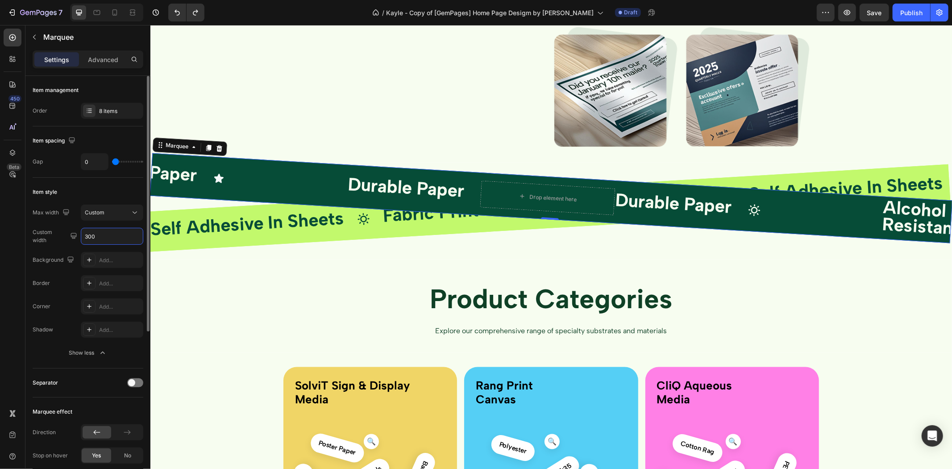
click at [109, 237] on input "300" at bounding box center [112, 236] width 62 height 16
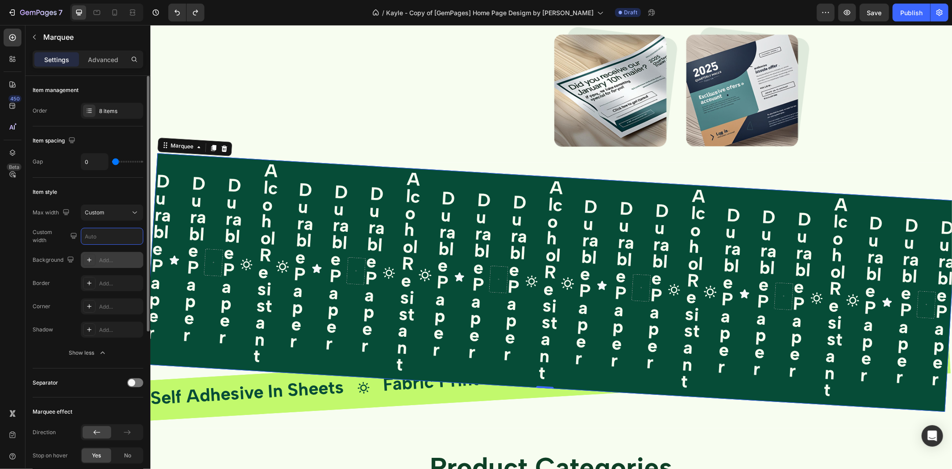
scroll to position [0, 0]
type input "4"
type input "1"
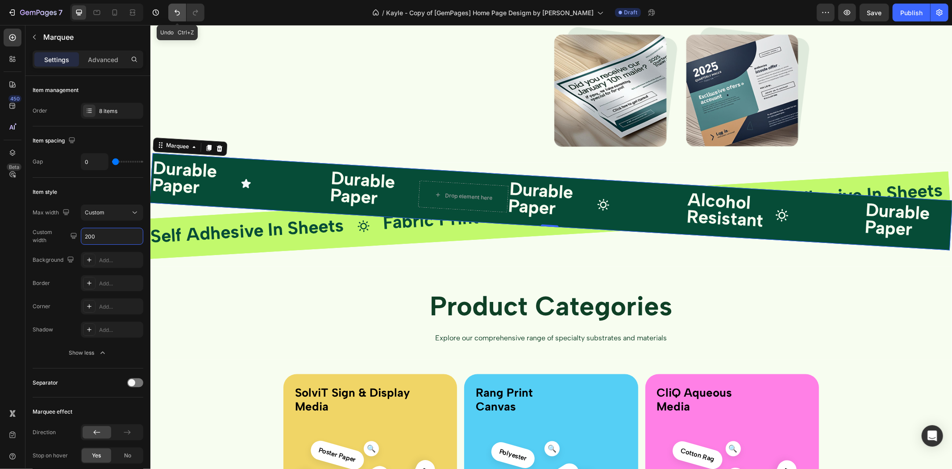
click at [180, 8] on icon "Undo/Redo" at bounding box center [177, 12] width 9 height 9
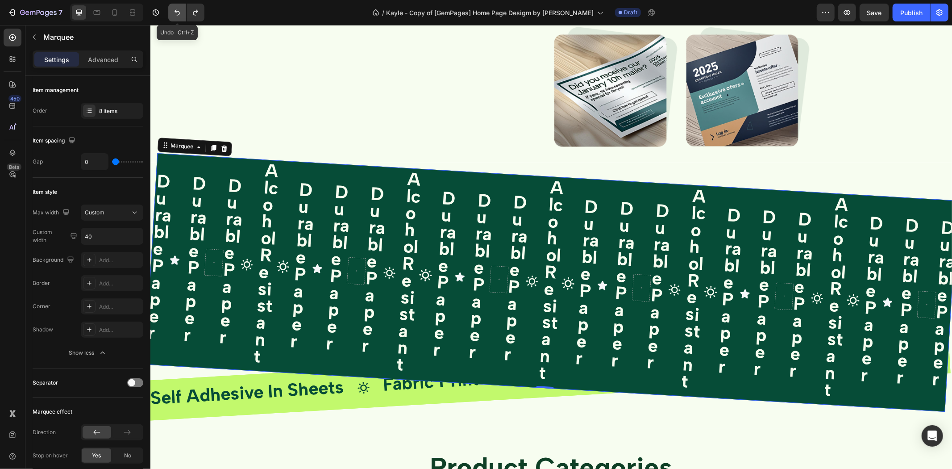
click at [180, 8] on icon "Undo/Redo" at bounding box center [177, 12] width 9 height 9
type input "300"
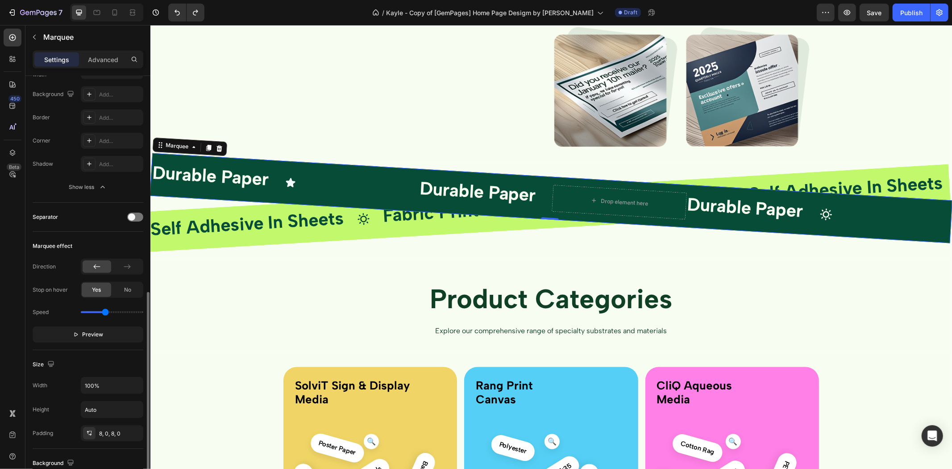
scroll to position [248, 0]
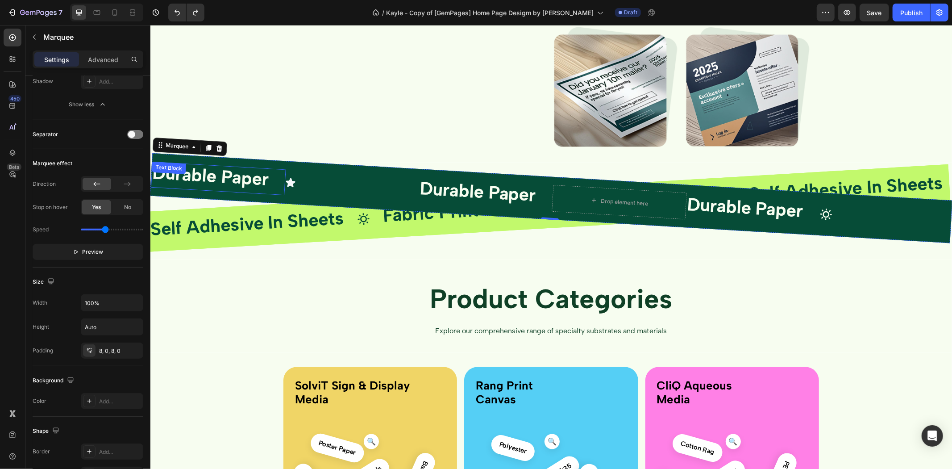
click at [236, 180] on strong "Durable Paper" at bounding box center [209, 175] width 117 height 28
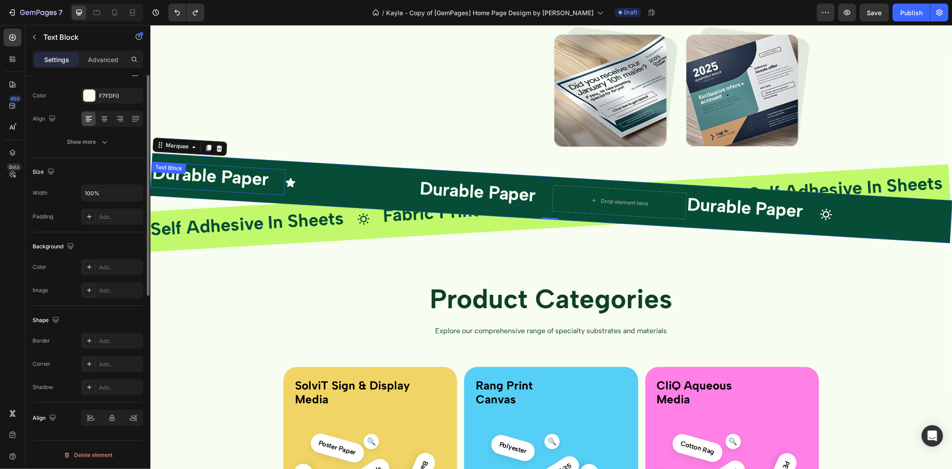
scroll to position [0, 0]
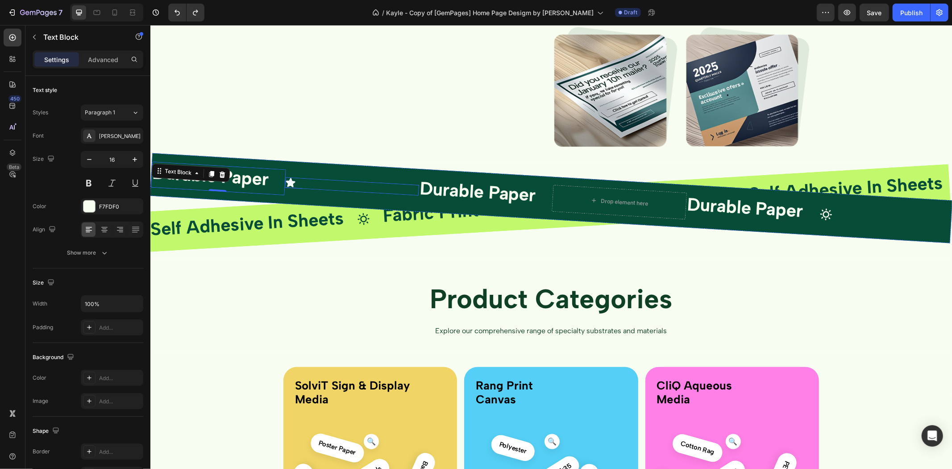
click at [329, 181] on div "Icon" at bounding box center [351, 185] width 134 height 19
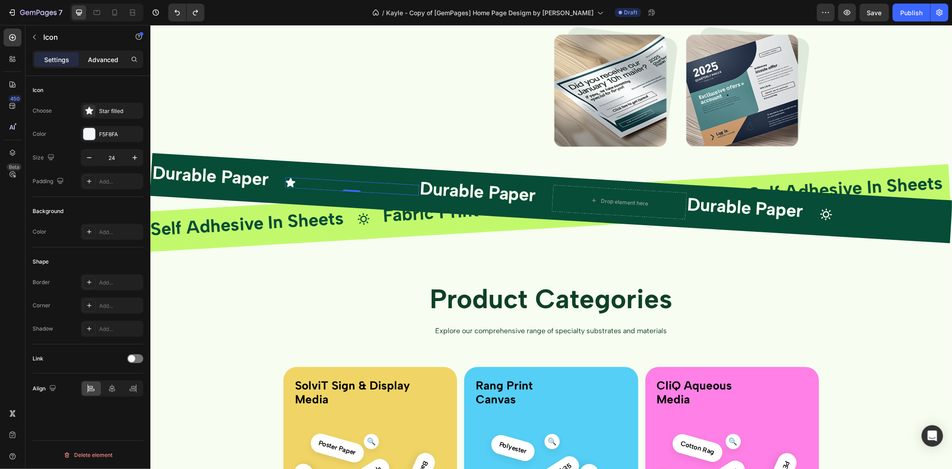
click at [108, 56] on p "Advanced" at bounding box center [103, 59] width 30 height 9
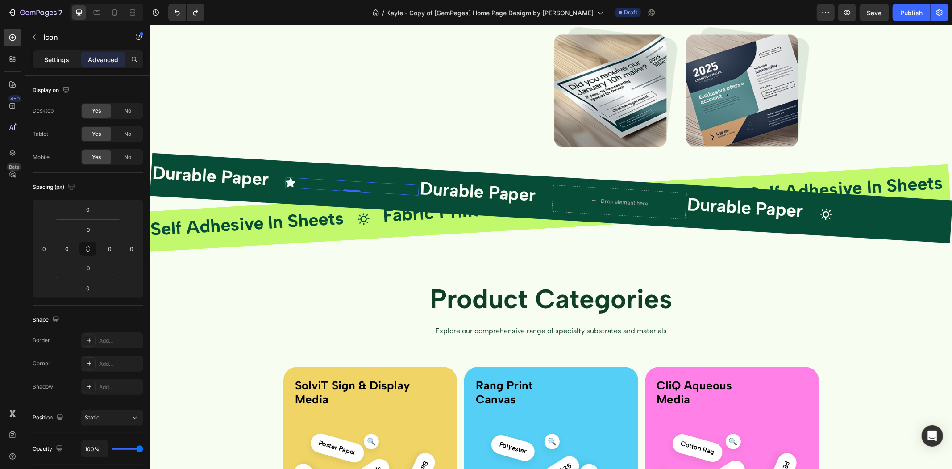
click at [55, 61] on p "Settings" at bounding box center [56, 59] width 25 height 9
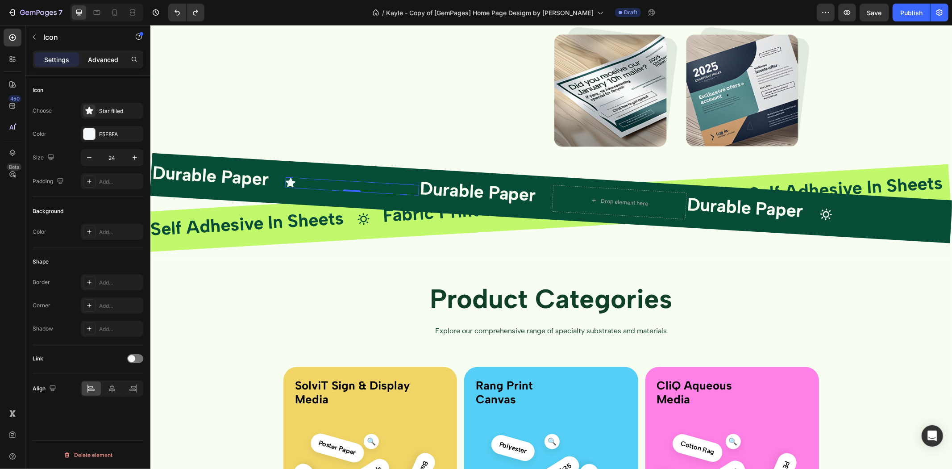
click at [100, 55] on p "Advanced" at bounding box center [103, 59] width 30 height 9
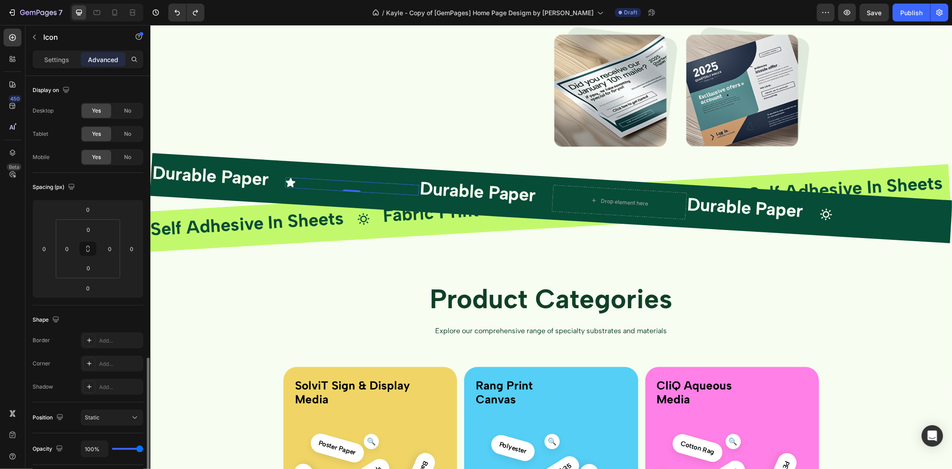
scroll to position [164, 0]
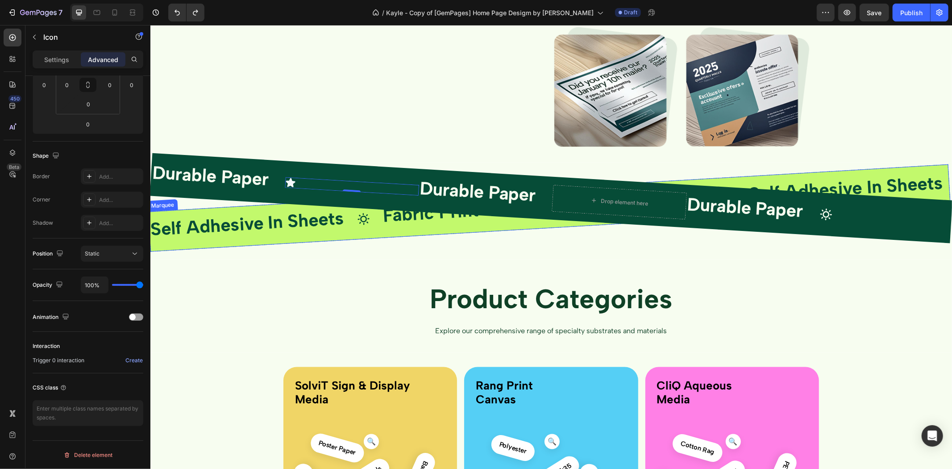
click at [260, 193] on div "Durable Paper Text Block" at bounding box center [217, 177] width 135 height 33
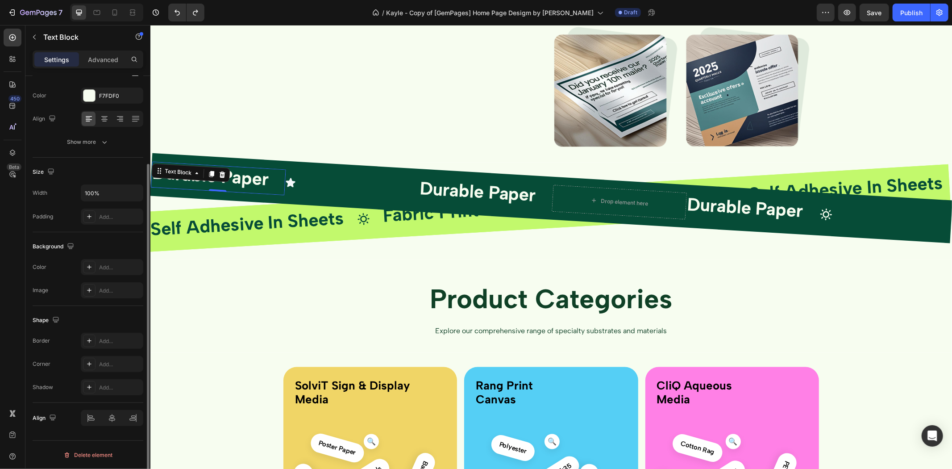
scroll to position [0, 0]
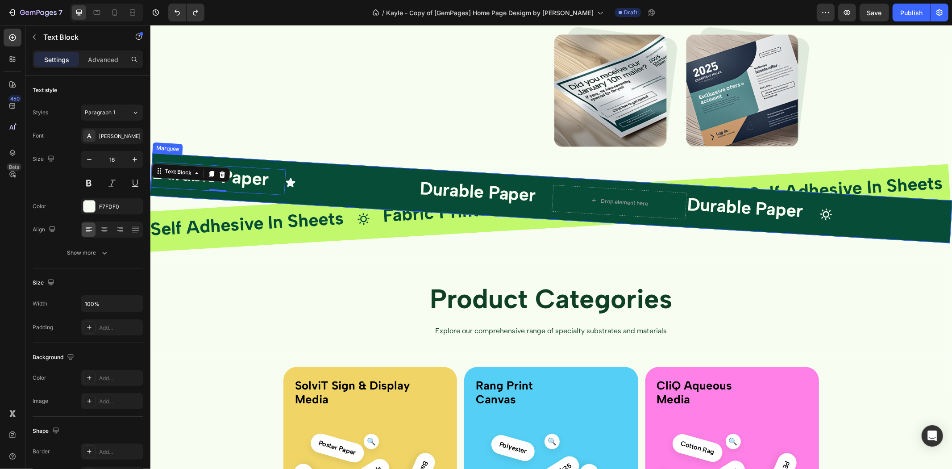
click at [364, 192] on div "Durable Paper Text Block 0 Icon Durable Paper Text Block Drop element here Dura…" at bounding box center [685, 205] width 1071 height 99
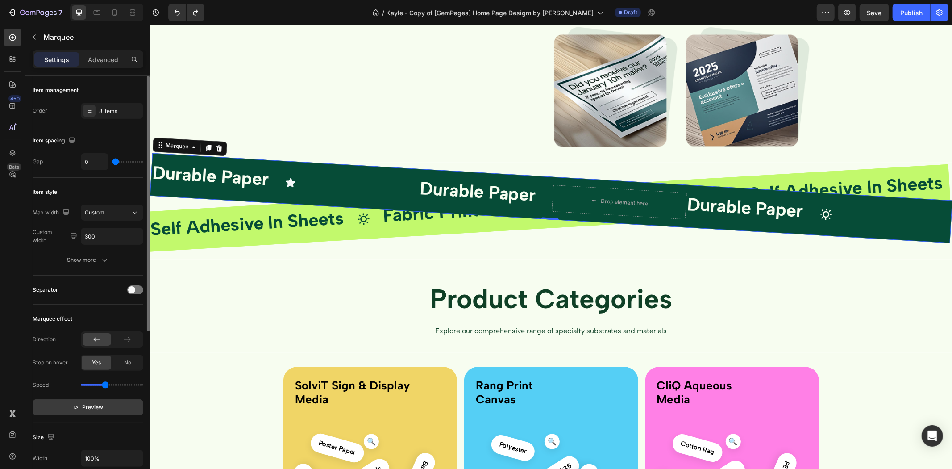
click at [65, 400] on button "Preview" at bounding box center [88, 407] width 111 height 16
click at [85, 406] on span "Pause" at bounding box center [93, 407] width 16 height 9
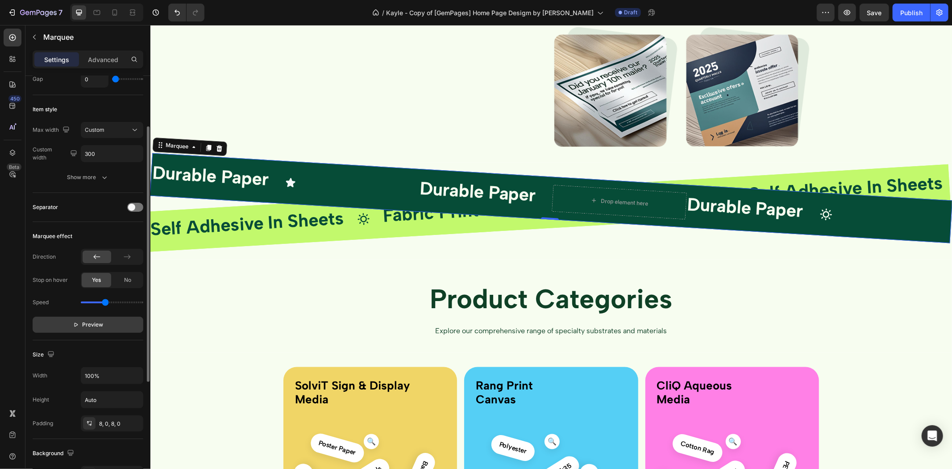
scroll to position [166, 0]
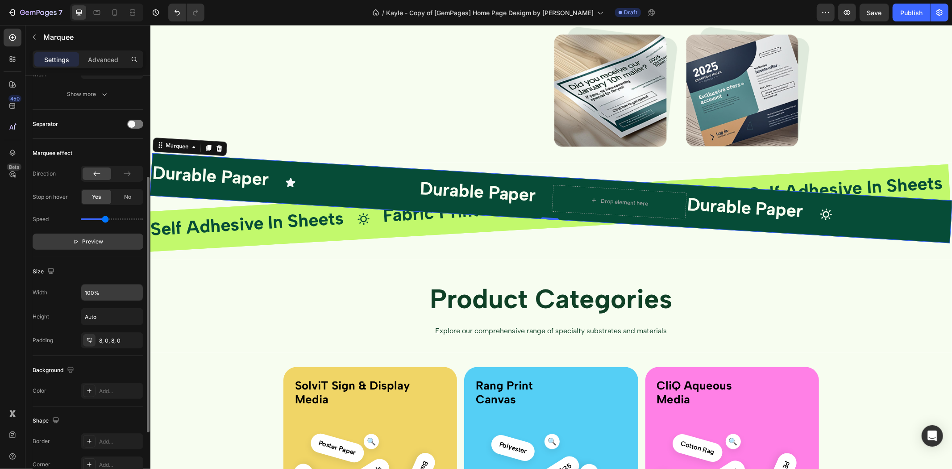
click at [117, 289] on input "100%" at bounding box center [112, 292] width 62 height 16
click at [139, 292] on input "100%" at bounding box center [112, 292] width 62 height 16
click at [119, 295] on input "100%" at bounding box center [112, 292] width 62 height 16
click at [105, 293] on input "100%" at bounding box center [112, 292] width 62 height 16
click at [54, 298] on div "Width 100%" at bounding box center [88, 292] width 111 height 17
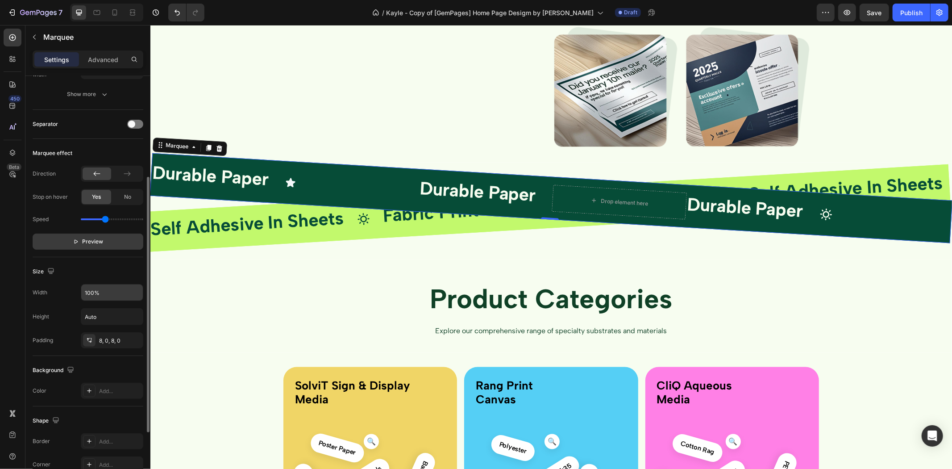
click at [109, 292] on input "100%" at bounding box center [112, 292] width 62 height 16
click at [61, 302] on div "Width 100% Height Auto Padding 8, 0, 8, 0" at bounding box center [88, 316] width 111 height 64
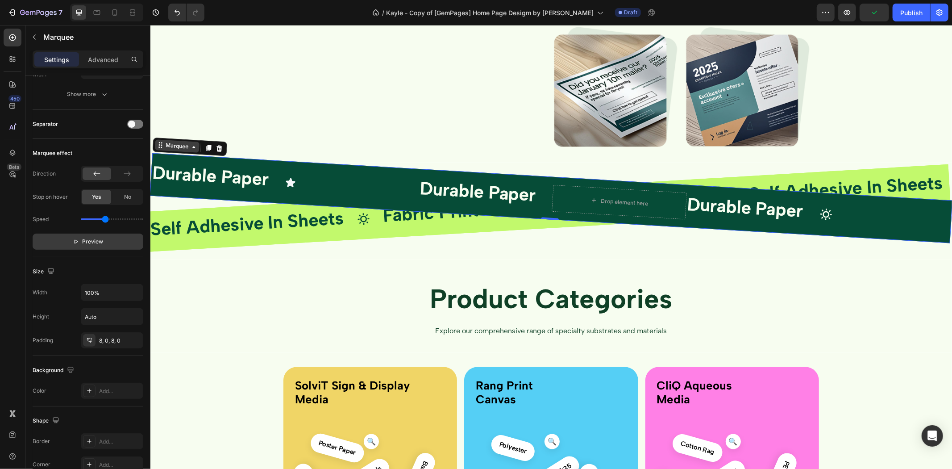
click at [177, 146] on div "Marquee" at bounding box center [176, 145] width 27 height 9
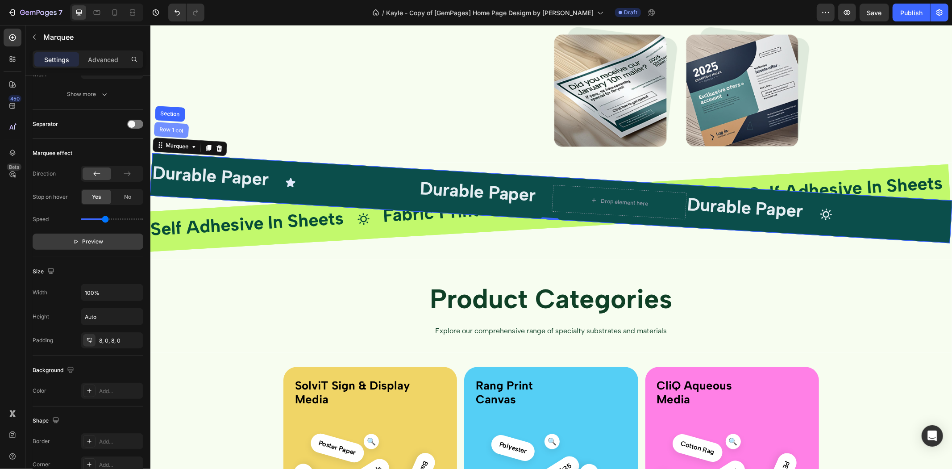
click at [176, 131] on div "Row 1 col" at bounding box center [171, 129] width 28 height 7
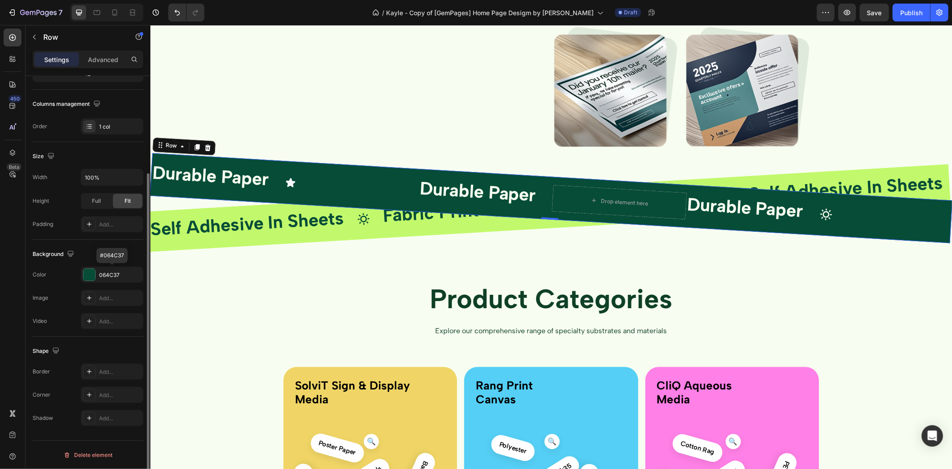
scroll to position [0, 0]
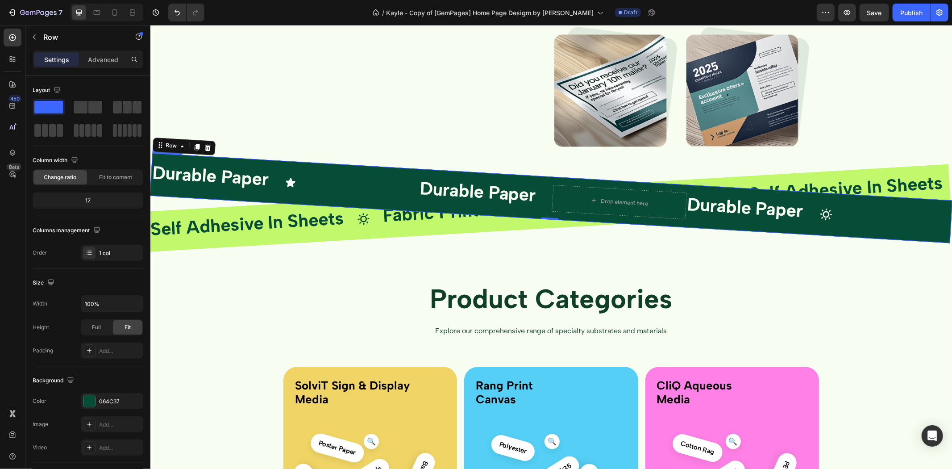
click at [186, 159] on div "Durable Paper Text Block Icon Durable Paper Text Block Drop element here Durabl…" at bounding box center [683, 205] width 1071 height 99
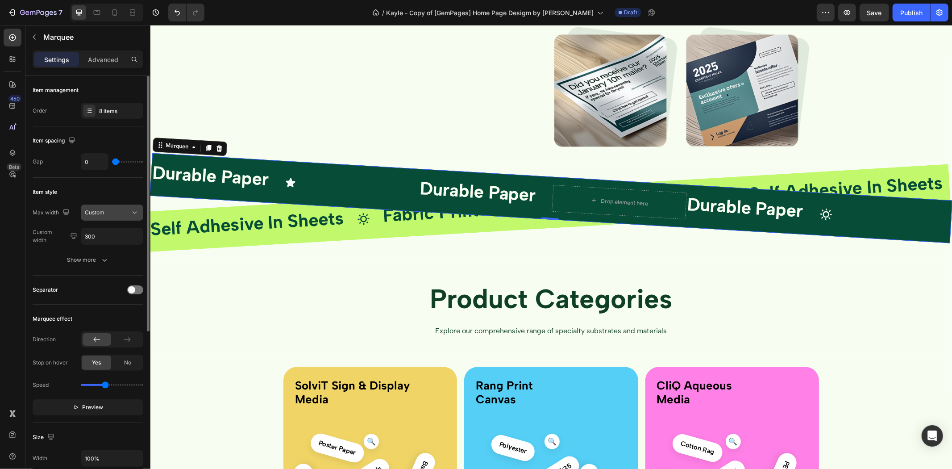
scroll to position [248, 0]
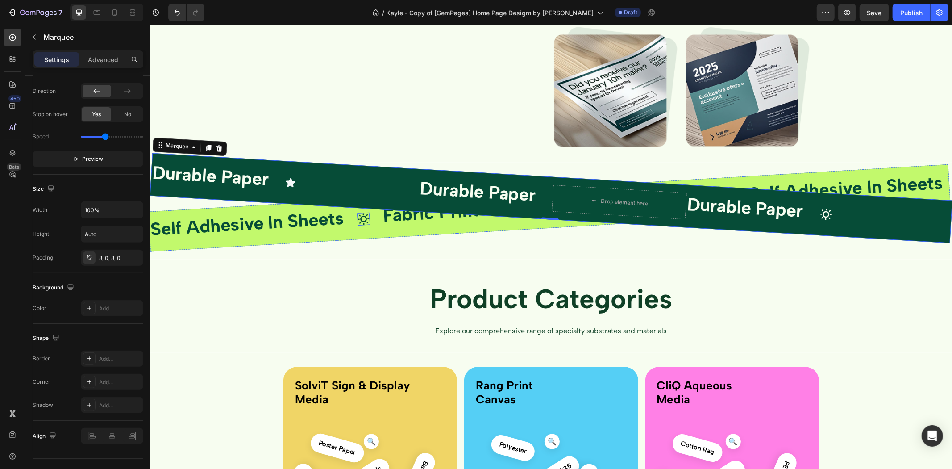
click at [362, 212] on icon at bounding box center [363, 218] width 12 height 12
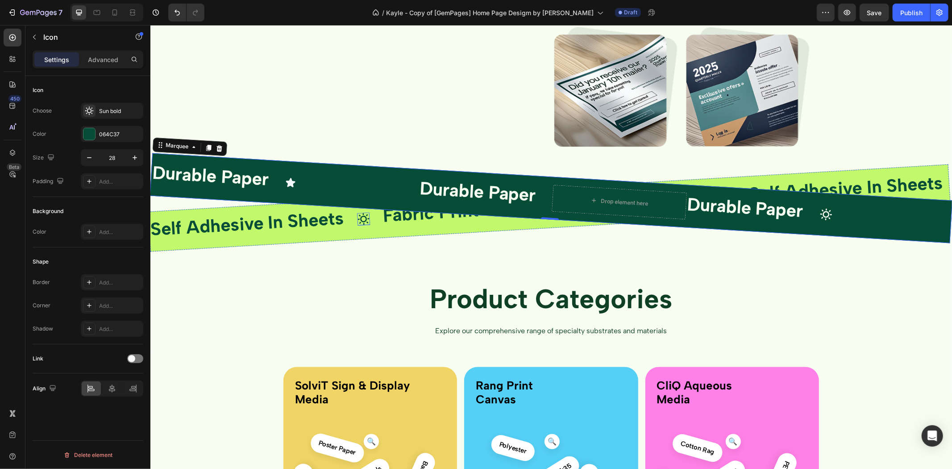
scroll to position [0, 0]
click at [266, 175] on strong "Durable Paper" at bounding box center [207, 175] width 117 height 28
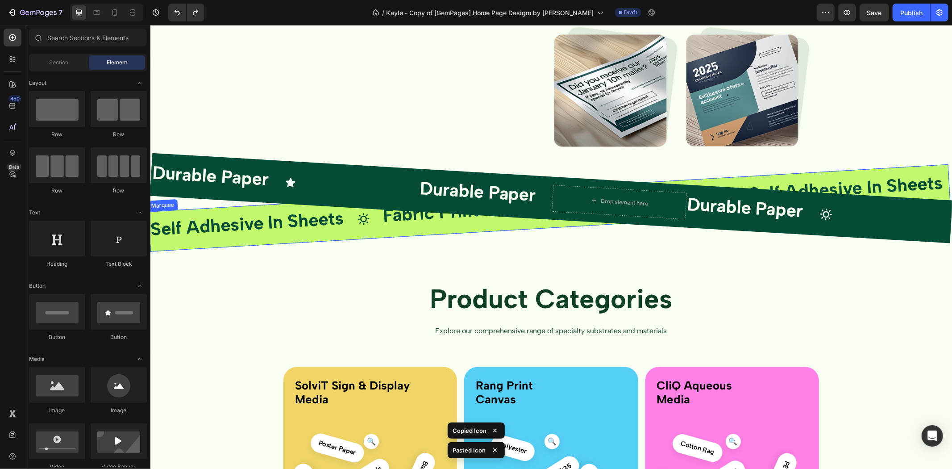
click at [342, 236] on div "Self Adhesive In Sheets Text Block Icon Fabric Print Canvas Text Block Icon Emp…" at bounding box center [549, 207] width 802 height 87
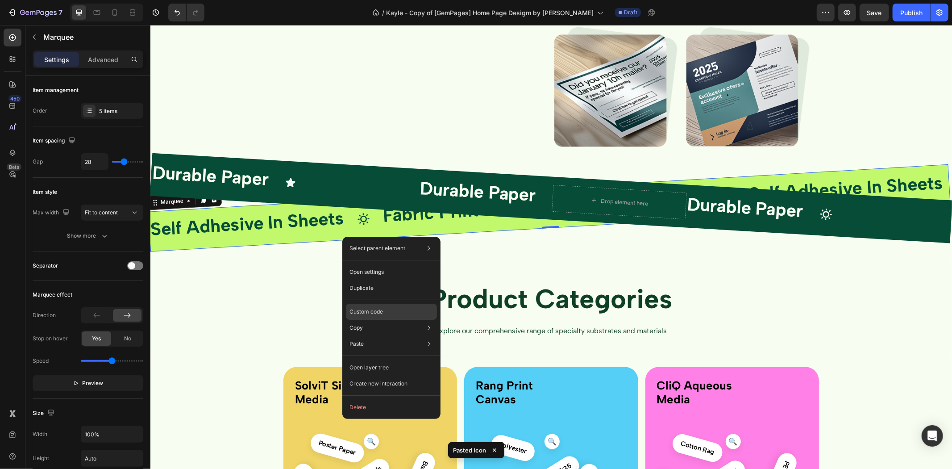
click at [383, 336] on div "Custom code" at bounding box center [391, 344] width 91 height 16
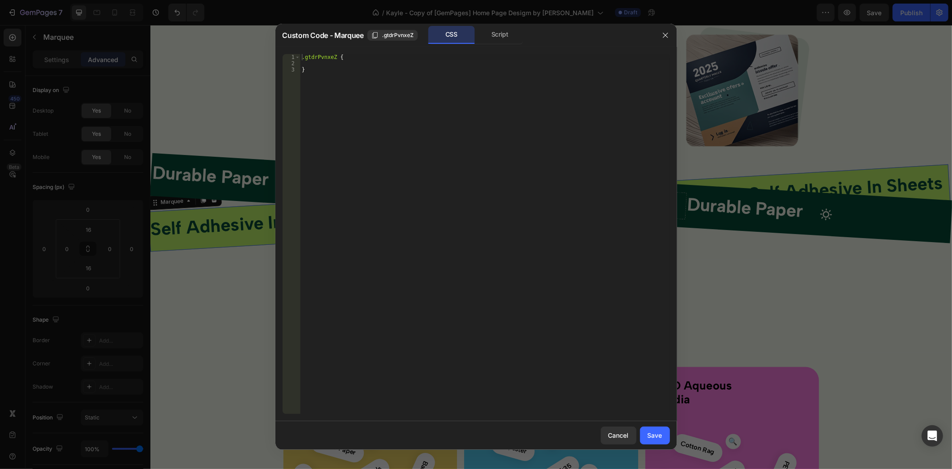
drag, startPoint x: 163, startPoint y: 238, endPoint x: 5, endPoint y: 184, distance: 166.9
click at [163, 238] on div at bounding box center [476, 234] width 952 height 469
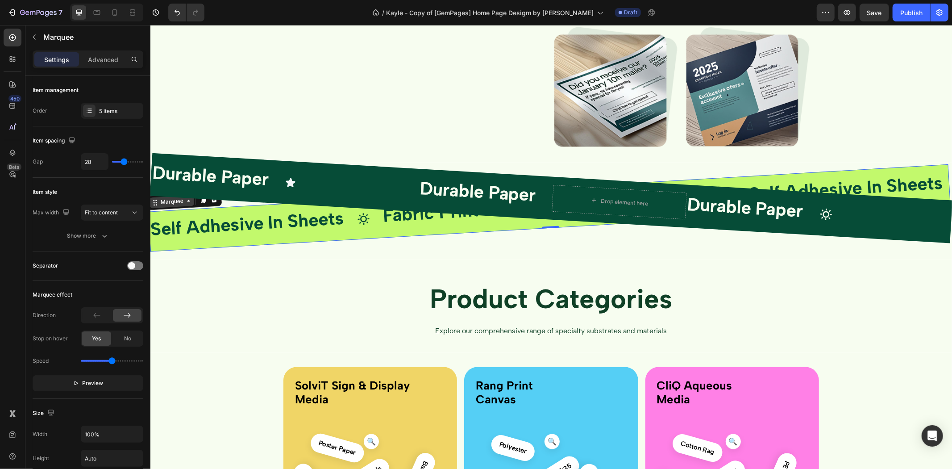
click at [158, 203] on div "Marquee" at bounding box center [171, 201] width 27 height 9
click at [7, 153] on div at bounding box center [13, 153] width 18 height 18
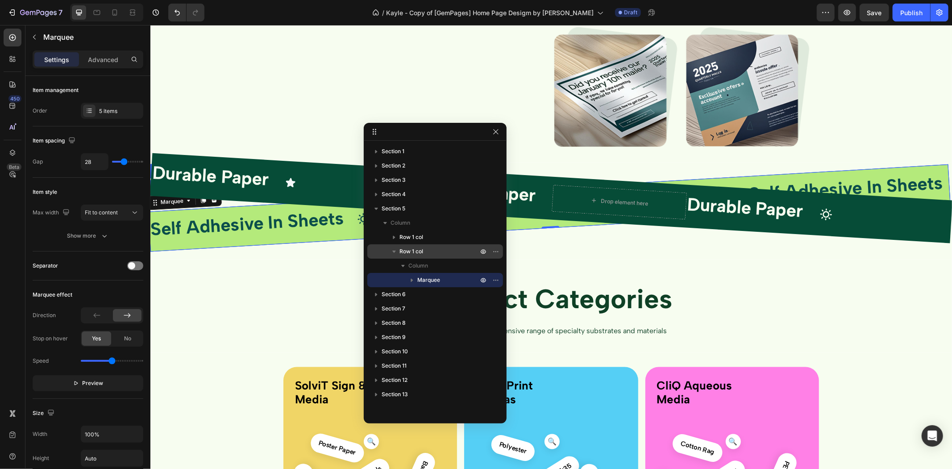
click at [431, 250] on p "Row 1 col" at bounding box center [439, 251] width 80 height 9
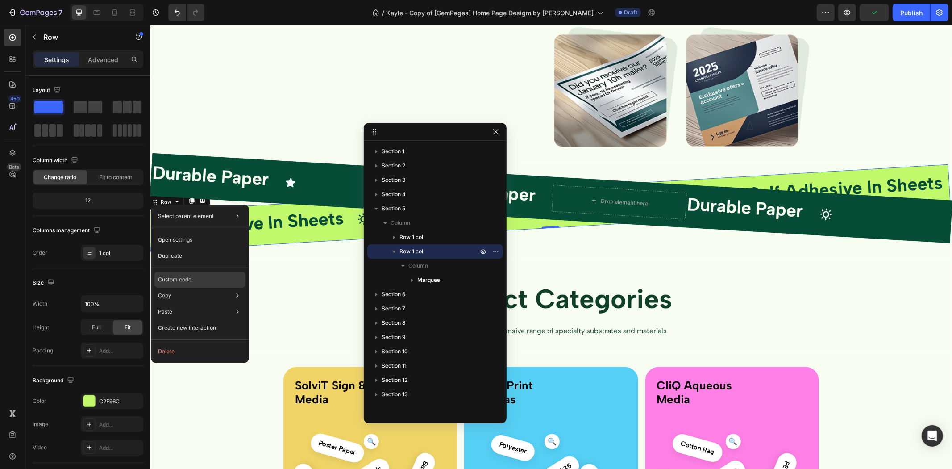
click at [203, 303] on div "Custom code" at bounding box center [199, 311] width 91 height 16
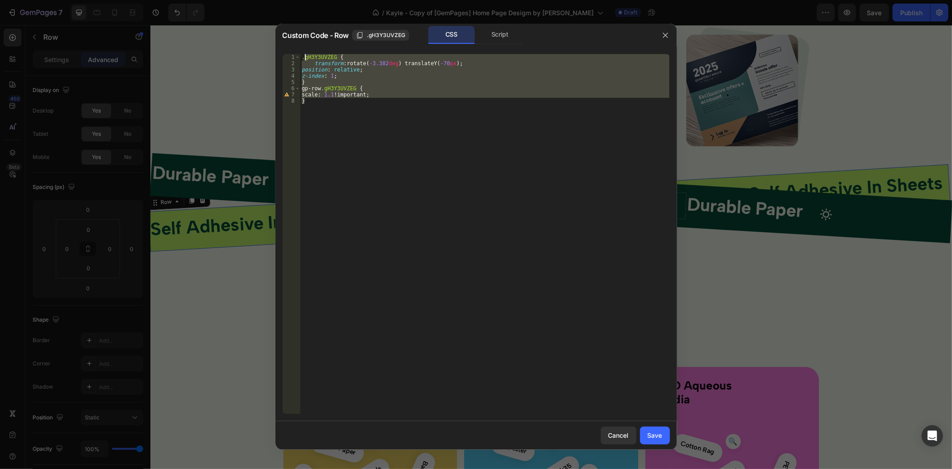
drag, startPoint x: 333, startPoint y: 125, endPoint x: 291, endPoint y: 48, distance: 87.5
click at [291, 48] on div "} 1 2 3 4 5 6 7 8 .gH3Y3UVZEG { transform : rotate( -3.382 deg ) translateY( -7…" at bounding box center [476, 234] width 402 height 374
type textarea ".gH3Y3UVZEG { transform: rotate(-3.382deg) translateY(-70px);"
click at [489, 29] on div "Script" at bounding box center [500, 35] width 47 height 18
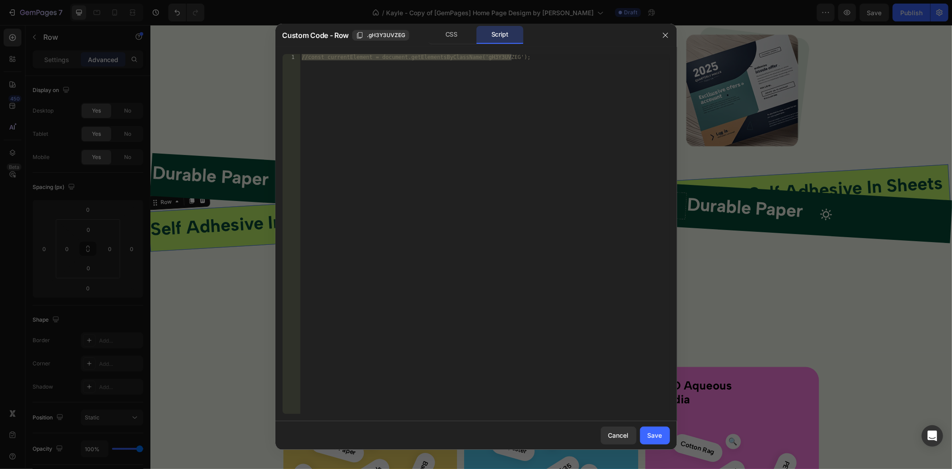
click at [189, 104] on div at bounding box center [476, 234] width 952 height 469
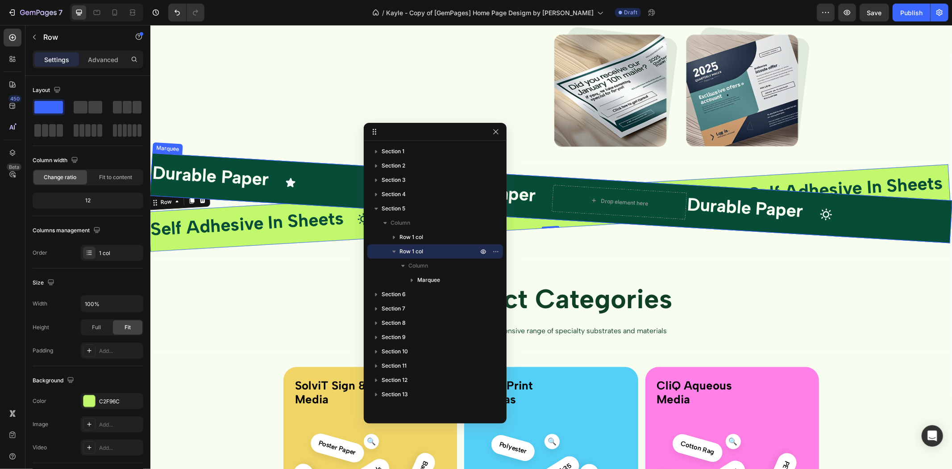
click at [166, 157] on div "Durable Paper Text Block Icon Durable Paper Text Block Drop element here Durabl…" at bounding box center [550, 198] width 803 height 90
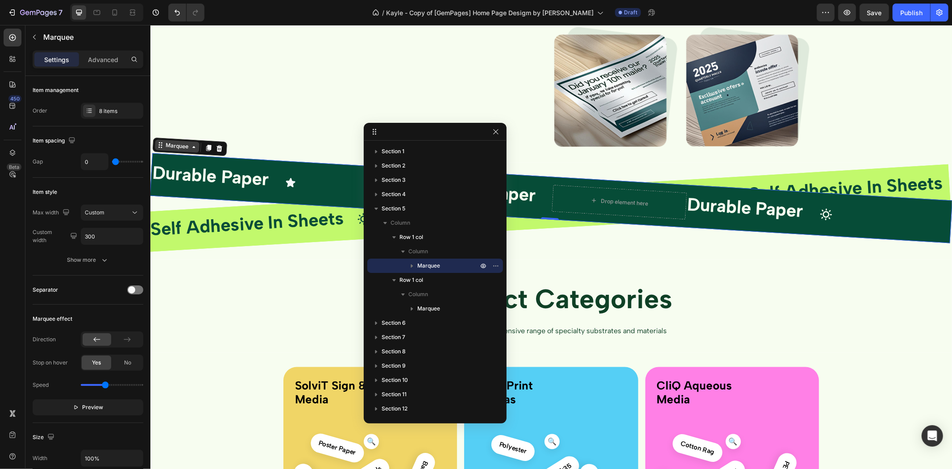
click at [164, 140] on div "Marquee" at bounding box center [176, 145] width 45 height 13
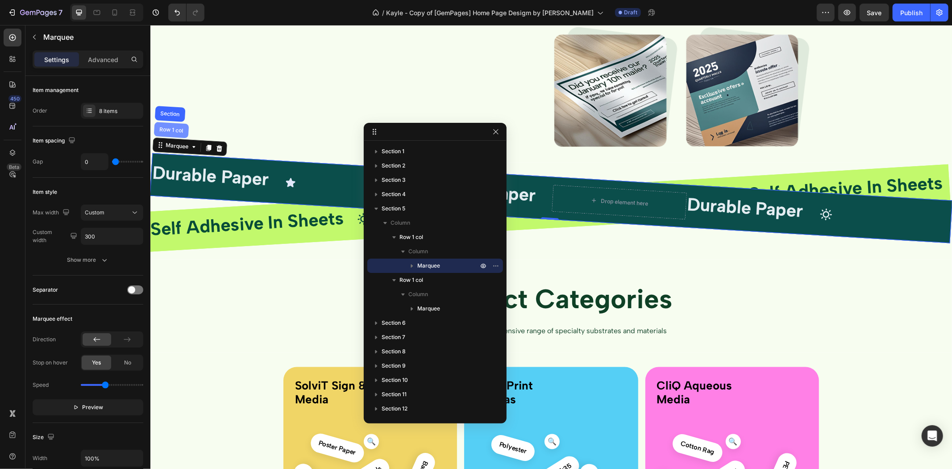
click at [170, 133] on div "Row 1 col" at bounding box center [171, 129] width 35 height 16
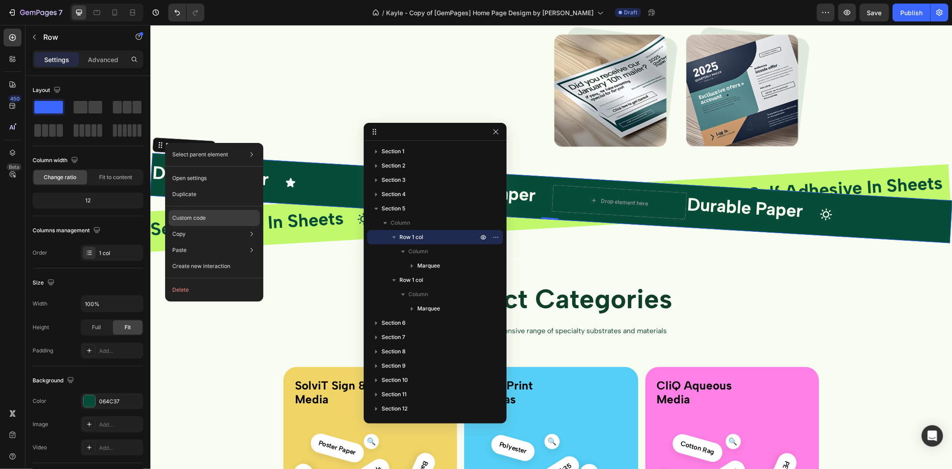
click at [224, 242] on div "Custom code" at bounding box center [214, 250] width 91 height 16
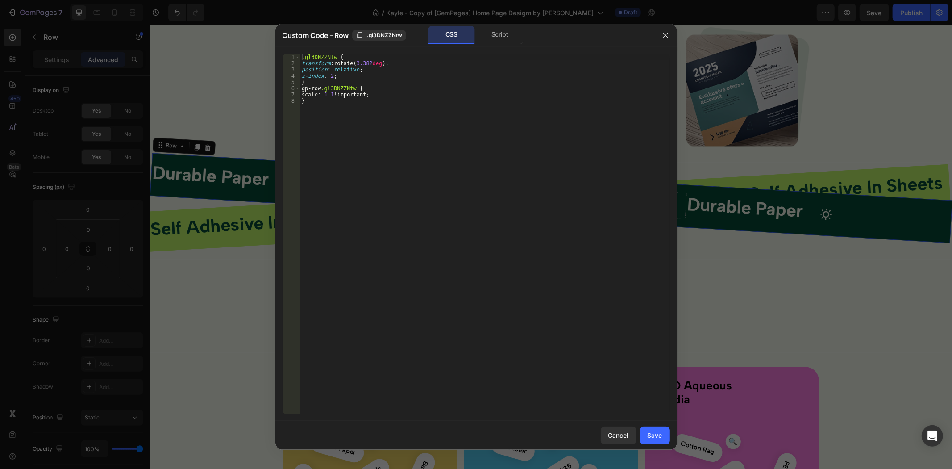
type textarea "}"
click at [473, 141] on div ".gl3DNZZNtw { transform : rotate( 3.382 deg ) ; position : relative ; z-index :…" at bounding box center [484, 240] width 369 height 372
click at [353, 121] on div ".gl3DNZZNtw { transform : rotate( 3.382 deg ) ; position : relative ; z-index :…" at bounding box center [484, 240] width 369 height 372
paste textarea "}"
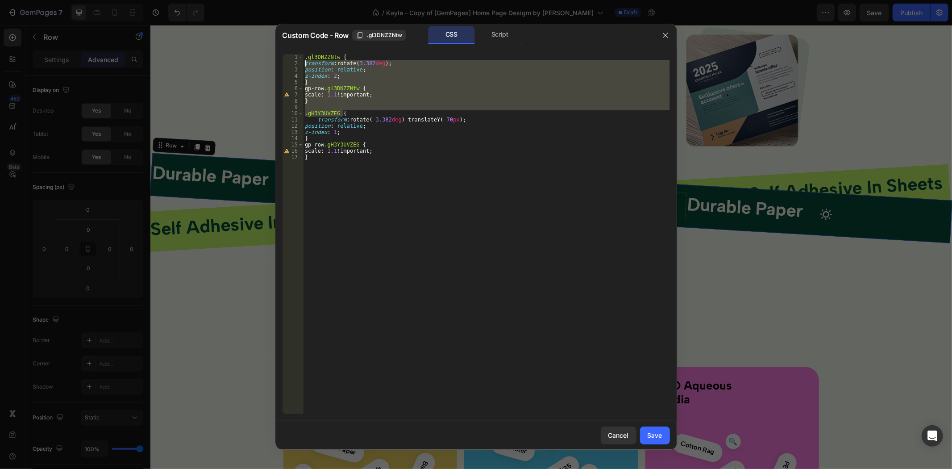
drag, startPoint x: 349, startPoint y: 112, endPoint x: 289, endPoint y: 63, distance: 78.3
click at [289, 63] on div "} 1 2 3 4 5 6 7 8 9 10 11 12 13 14 15 16 17 .gl3DNZZNtw { transform : rotate( 3…" at bounding box center [475, 234] width 387 height 360
type textarea "transform: rotate(3.382deg); position: relative;"
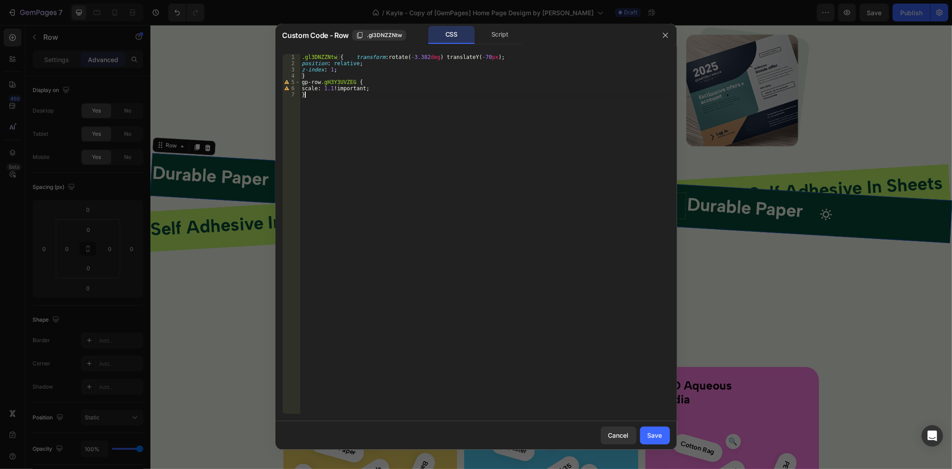
click at [363, 149] on div ".gl3DNZZNtw { transform : rotate( -3.382 deg ) translateY( -70 px ) ; position …" at bounding box center [484, 240] width 369 height 372
paste textarea ".gl3DNZZNtw { transform: rotate(-3.382deg) translateY(-70px);"
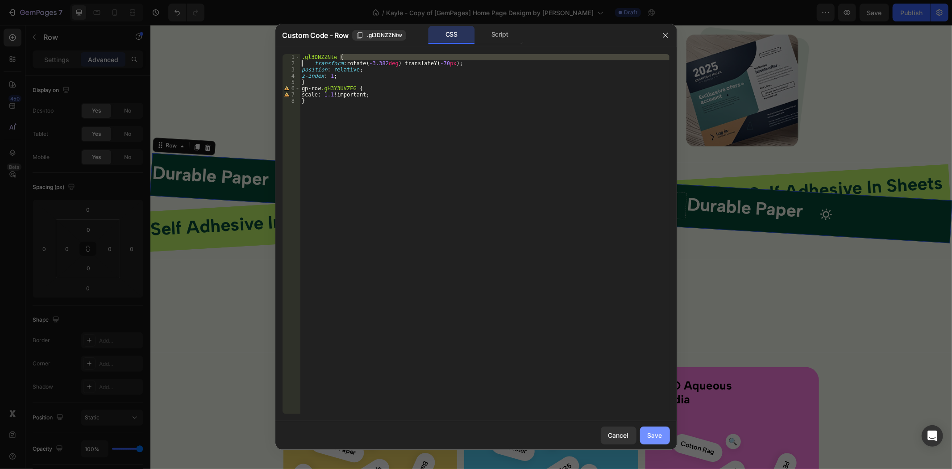
type textarea ".gl3DNZZNtw { transform: rotate(-3.382deg) translateY(-70px);"
drag, startPoint x: 659, startPoint y: 435, endPoint x: 506, endPoint y: 408, distance: 154.6
click at [659, 435] on div "Save" at bounding box center [655, 434] width 15 height 9
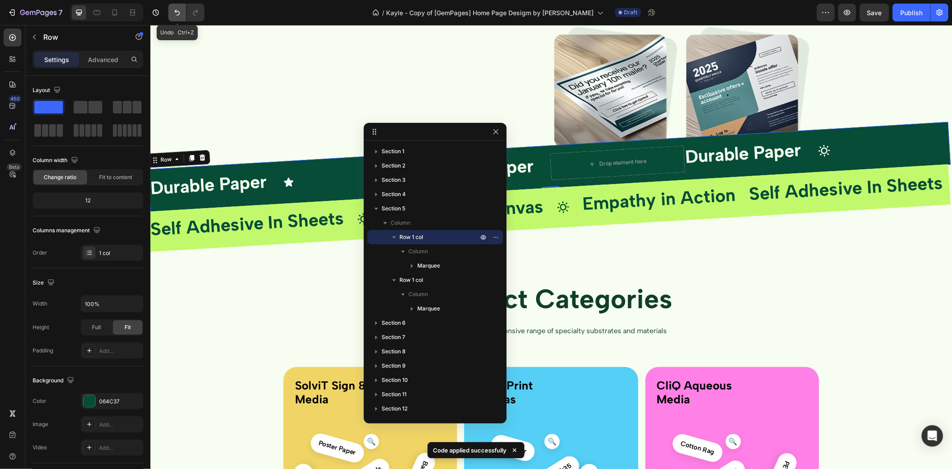
click at [177, 15] on icon "Undo/Redo" at bounding box center [177, 12] width 9 height 9
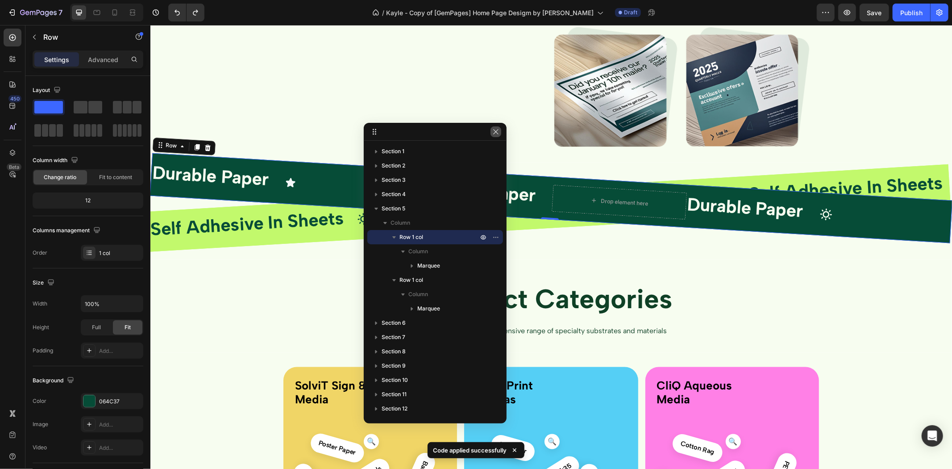
click at [498, 135] on icon "button" at bounding box center [495, 131] width 7 height 7
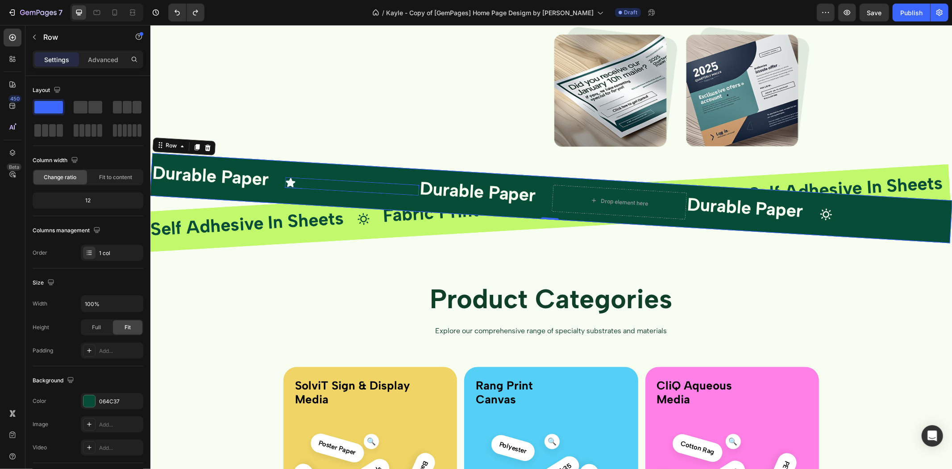
click at [319, 185] on div "Icon" at bounding box center [346, 185] width 134 height 19
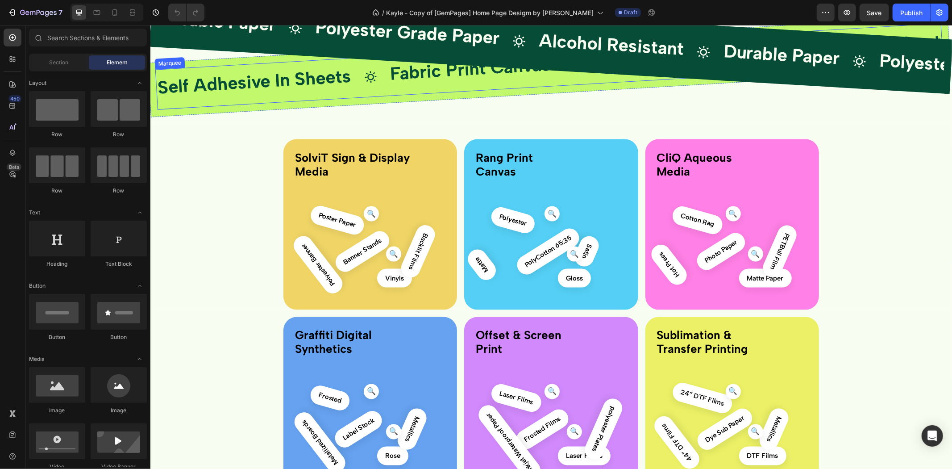
scroll to position [1074, 0]
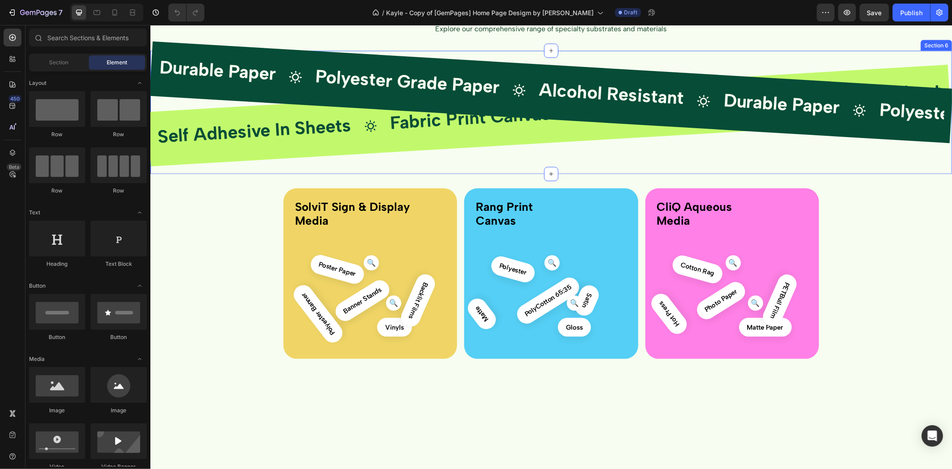
click at [203, 135] on div "Durable Paper Text Block Icon Polyester Grade Paper Text Block Icon Alcohol Res…" at bounding box center [551, 92] width 788 height 87
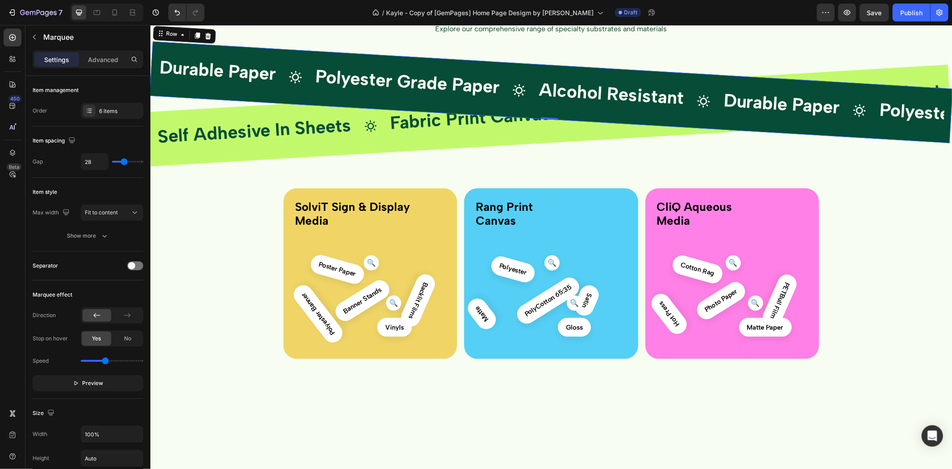
click at [186, 143] on div "Durable Paper Text Block Icon Polyester Grade Paper Text Block Icon Alcohol Res…" at bounding box center [550, 92] width 803 height 102
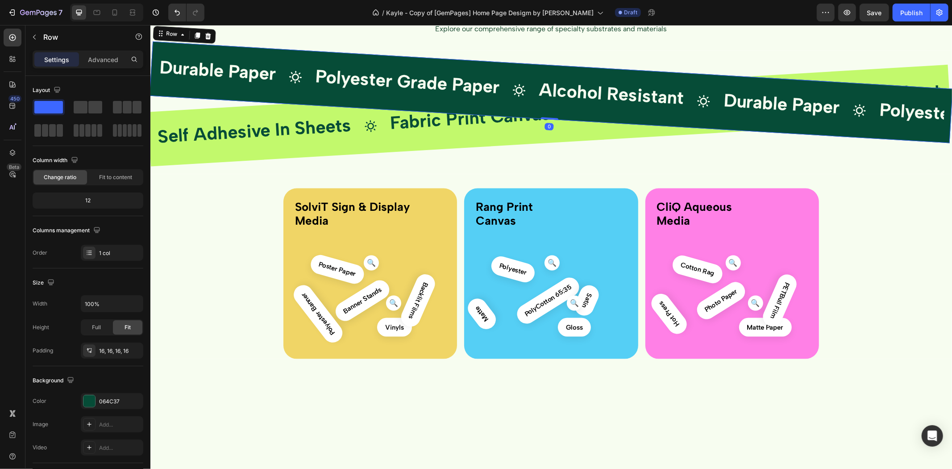
click at [176, 43] on div "Row" at bounding box center [183, 34] width 63 height 18
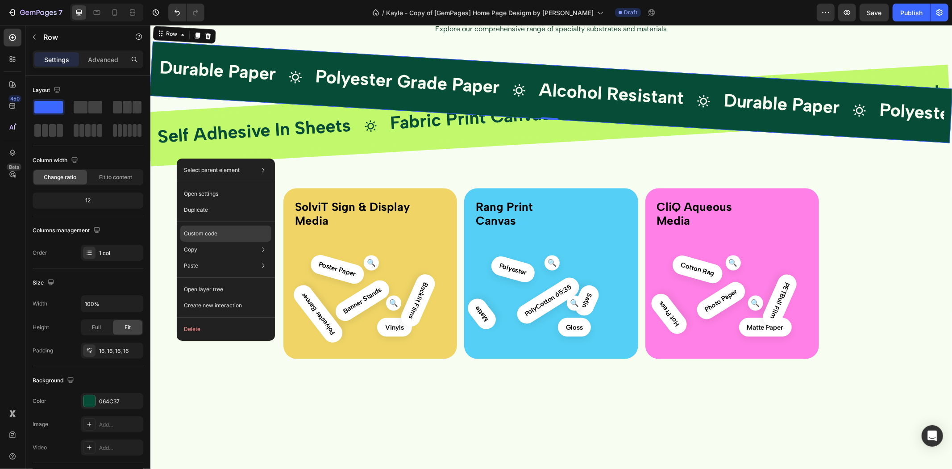
click at [232, 257] on div "Custom code" at bounding box center [225, 265] width 91 height 16
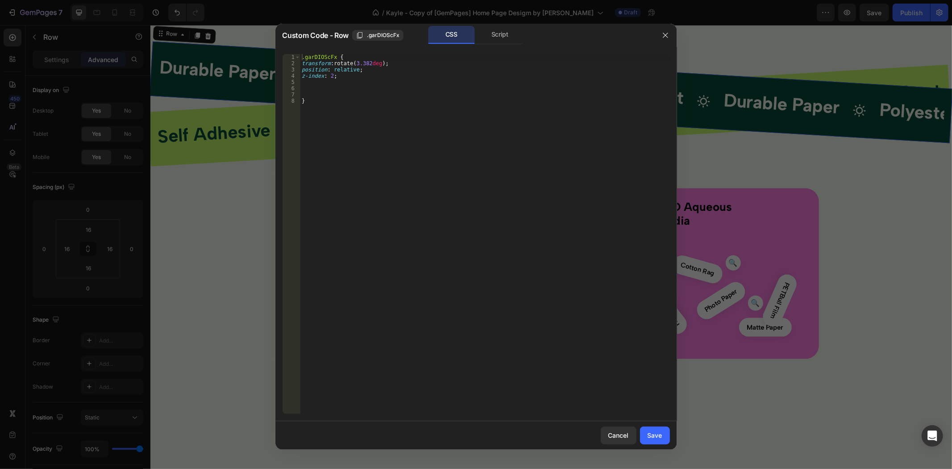
click at [368, 65] on div ".garDIOScFx { transform : rotate( 3.382 deg ) ; position : relative ; z-index :…" at bounding box center [484, 240] width 369 height 372
type textarea "transform: rotate(3.2deg);"
click at [655, 431] on div "Save" at bounding box center [655, 434] width 15 height 9
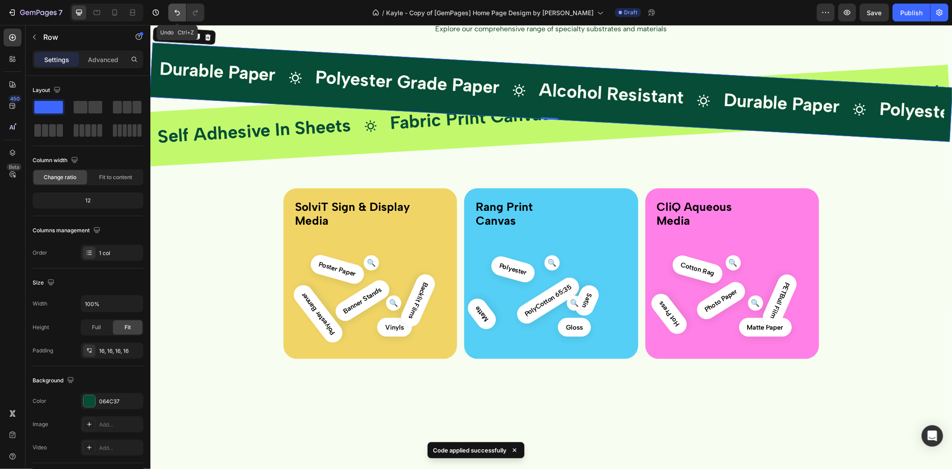
click at [182, 12] on button "Undo/Redo" at bounding box center [177, 13] width 18 height 18
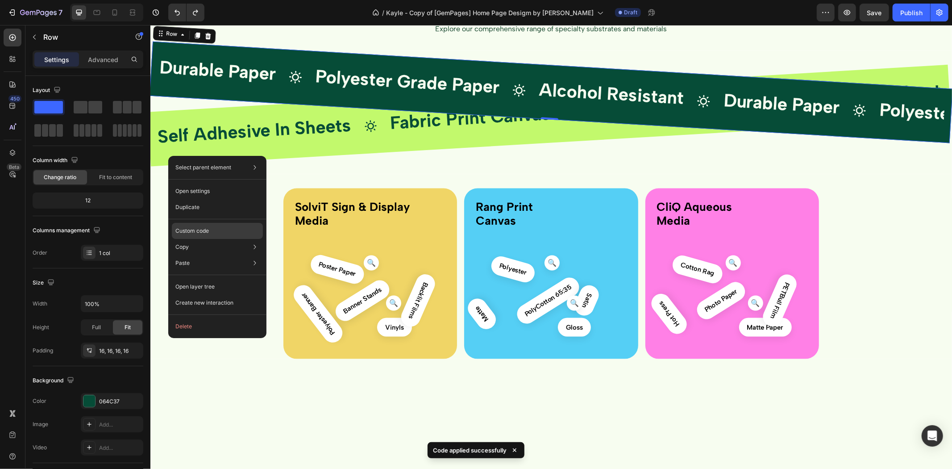
click at [201, 230] on p "Custom code" at bounding box center [191, 231] width 33 height 8
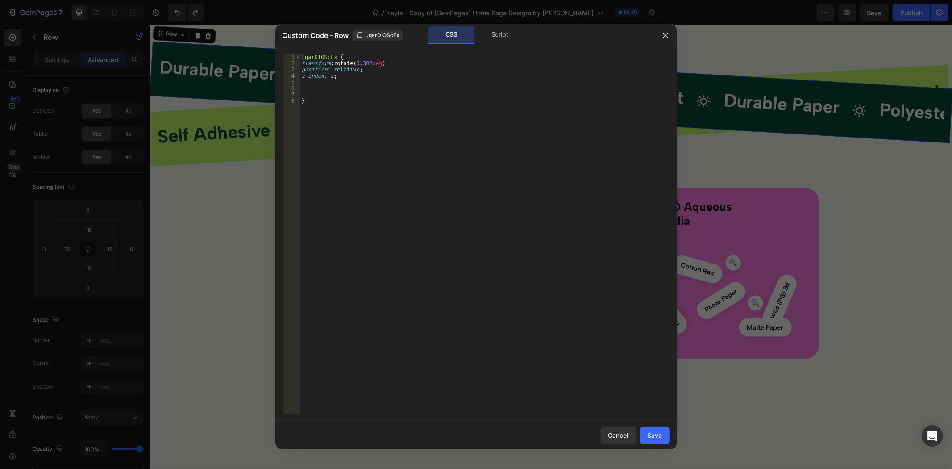
click at [737, 202] on div at bounding box center [476, 234] width 952 height 469
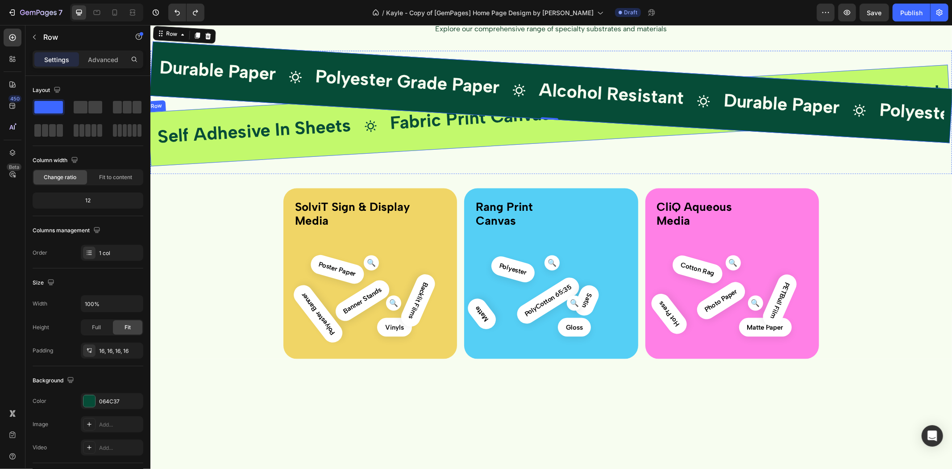
click at [267, 166] on div "Self Adhesive In Sheets Text Block Icon Fabric Print Canvas Text Block Icon Emp…" at bounding box center [548, 115] width 803 height 102
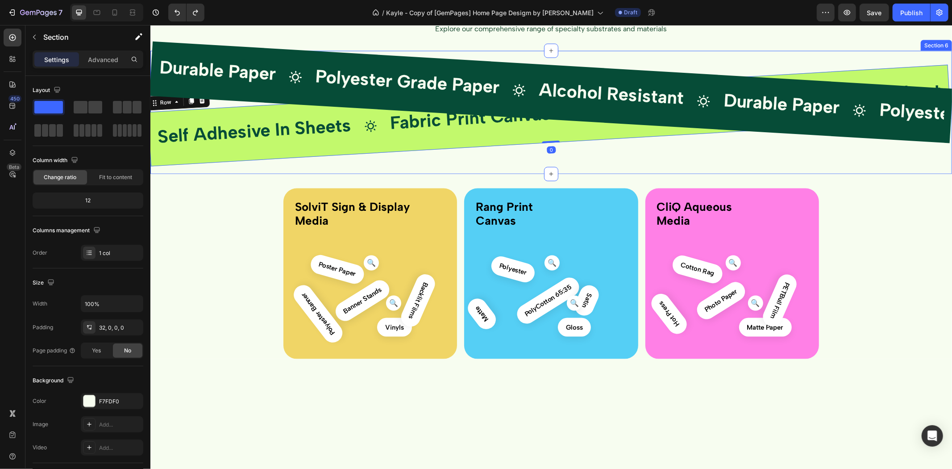
click at [345, 174] on div "Durable Paper Text Block Icon Polyester Grade Paper Text Block Icon Alcohol Res…" at bounding box center [550, 119] width 801 height 109
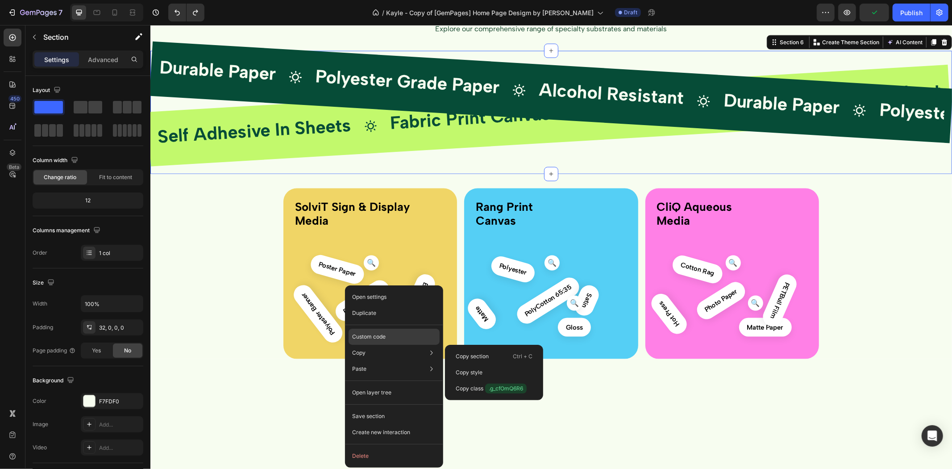
click at [408, 361] on div "Custom code" at bounding box center [394, 369] width 91 height 16
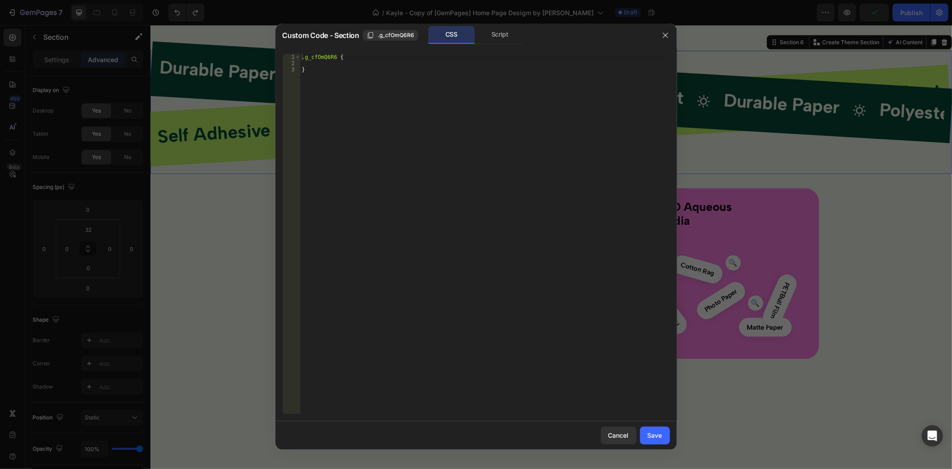
click at [250, 211] on div at bounding box center [476, 234] width 952 height 469
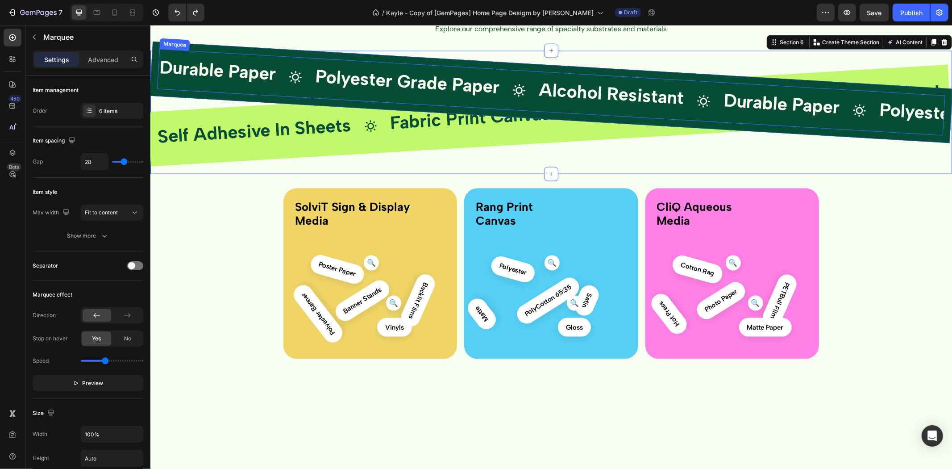
click at [690, 135] on div "Durable Paper Text Block Icon Polyester Grade Paper Text Block Icon Alcohol Res…" at bounding box center [551, 92] width 788 height 87
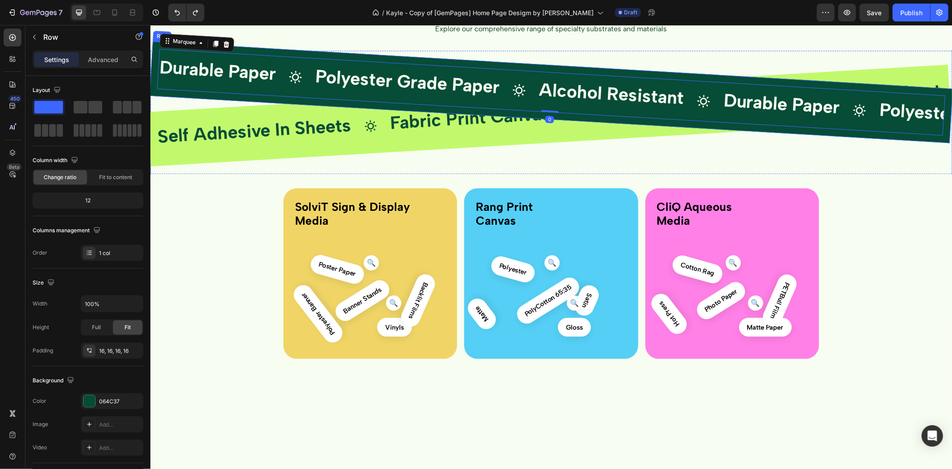
click at [707, 143] on div "Durable Paper Text Block Icon Polyester Grade Paper Text Block Icon Alcohol Res…" at bounding box center [550, 92] width 803 height 102
click at [191, 41] on div at bounding box center [196, 34] width 11 height 11
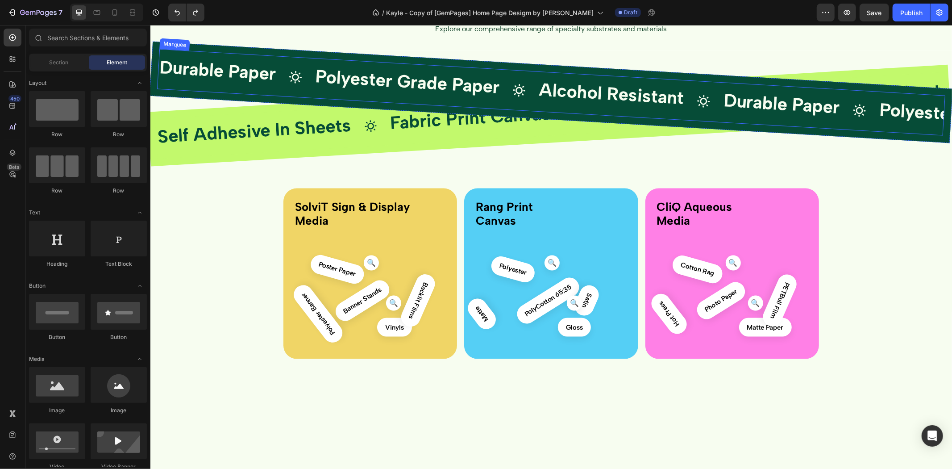
click at [195, 143] on div "Durable Paper Text Block Icon Polyester Grade Paper Text Block Icon Alcohol Res…" at bounding box center [550, 92] width 803 height 102
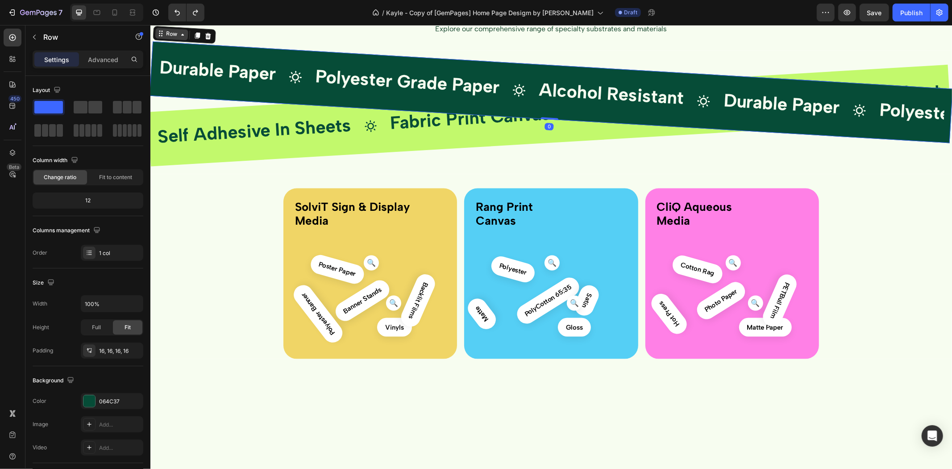
click at [183, 40] on div "Row" at bounding box center [171, 34] width 33 height 12
click at [174, 166] on div "Self Adhesive In Sheets Text Block Icon Fabric Print Canvas Text Block Icon Emp…" at bounding box center [548, 115] width 803 height 102
click at [157, 107] on icon at bounding box center [154, 103] width 8 height 8
click at [162, 107] on div "Row" at bounding box center [165, 102] width 15 height 9
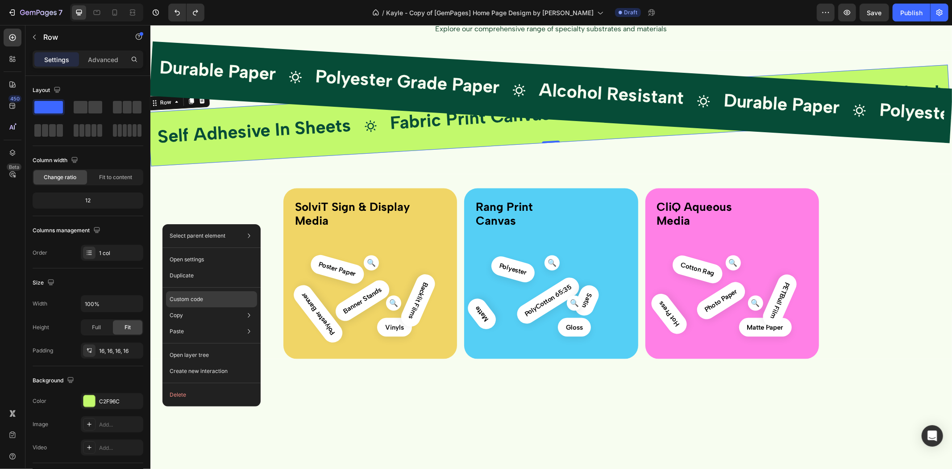
click at [220, 323] on div "Custom code" at bounding box center [211, 331] width 91 height 16
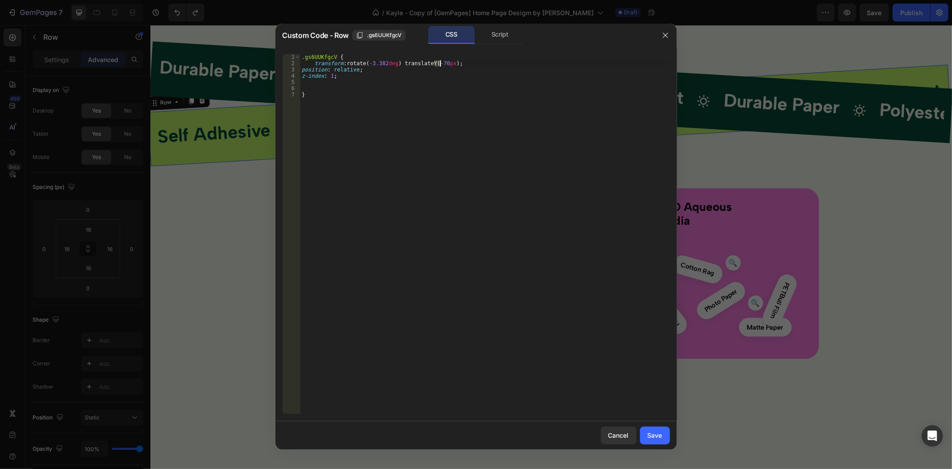
drag, startPoint x: 435, startPoint y: 61, endPoint x: 440, endPoint y: 61, distance: 5.4
click at [440, 61] on div ".gs6UUKfgcV { transform : rotate( -3.382 deg ) translateY( -70 px ) ; position …" at bounding box center [484, 240] width 369 height 372
type textarea "transform: rotate(-3.382deg) translateY(-60px);"
click at [652, 430] on div "Save" at bounding box center [655, 434] width 15 height 9
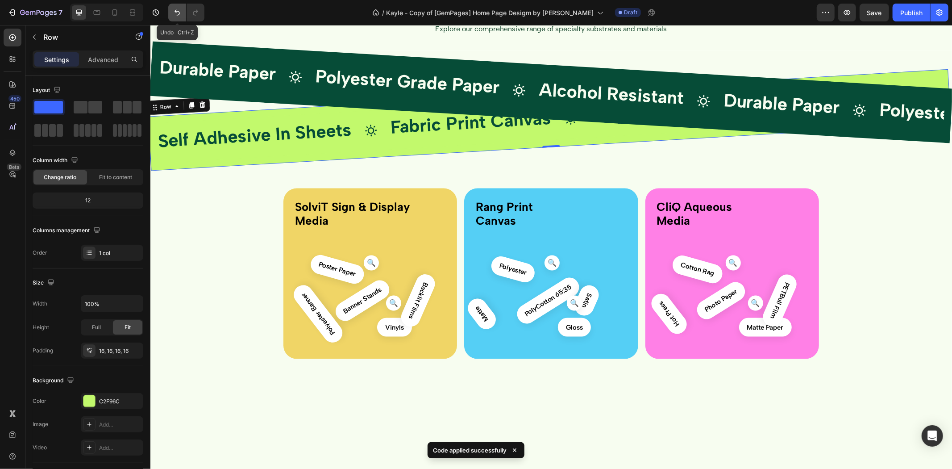
click at [174, 11] on icon "Undo/Redo" at bounding box center [177, 12] width 9 height 9
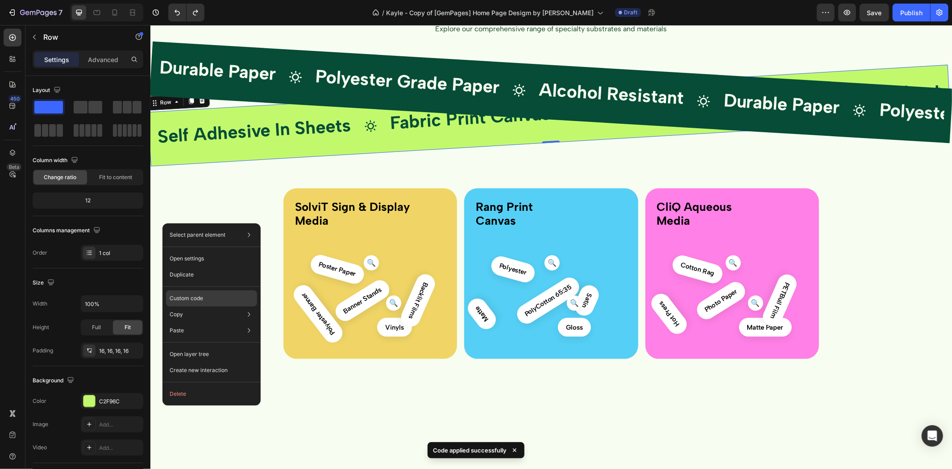
click at [206, 322] on div "Custom code" at bounding box center [211, 330] width 91 height 16
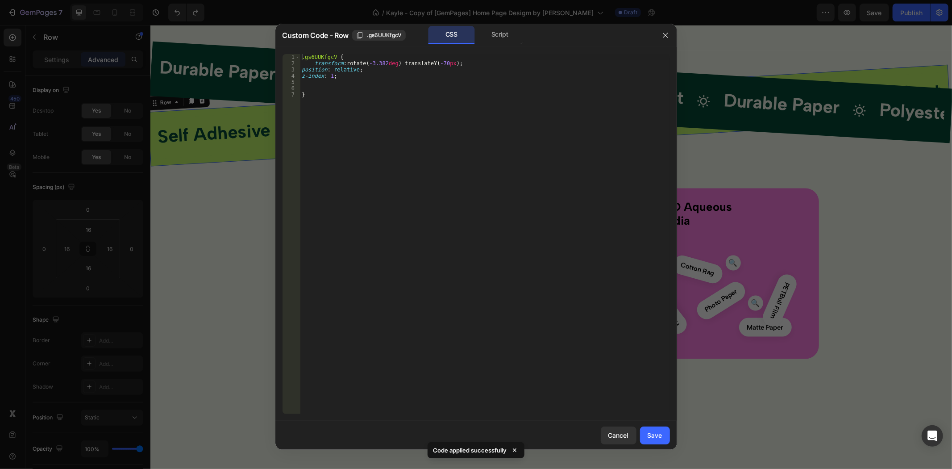
click at [440, 62] on div ".gs6UUKfgcV { transform : rotate( -3.382 deg ) translateY( -70 px ) ; position …" at bounding box center [484, 240] width 369 height 372
type textarea "transform: rotate(-3.382deg) translateY(-100px);"
click at [657, 434] on div "Save" at bounding box center [655, 434] width 15 height 9
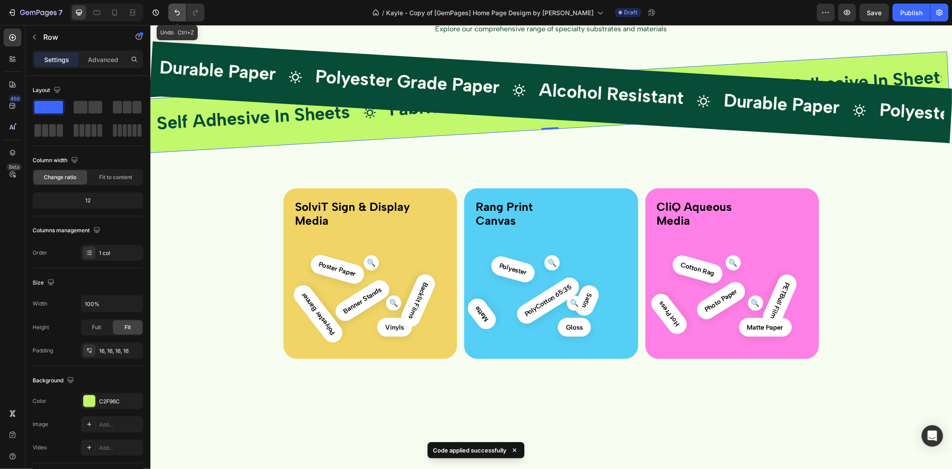
click at [180, 16] on icon "Undo/Redo" at bounding box center [177, 12] width 9 height 9
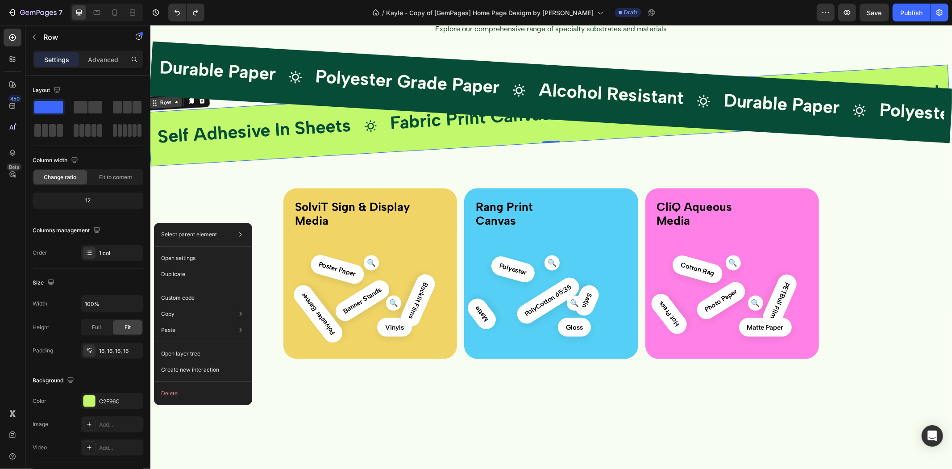
click at [165, 107] on div "Row" at bounding box center [165, 102] width 15 height 9
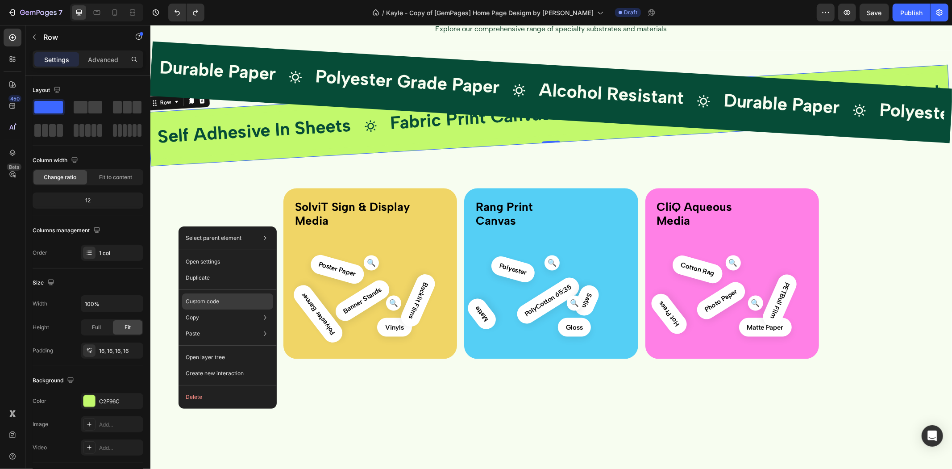
click at [232, 325] on div "Custom code" at bounding box center [227, 333] width 91 height 16
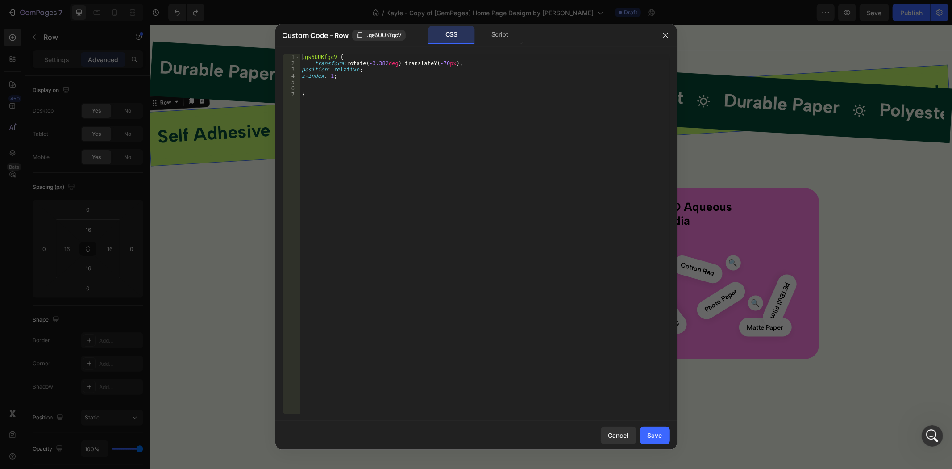
scroll to position [0, 0]
click at [144, 145] on div at bounding box center [476, 234] width 952 height 469
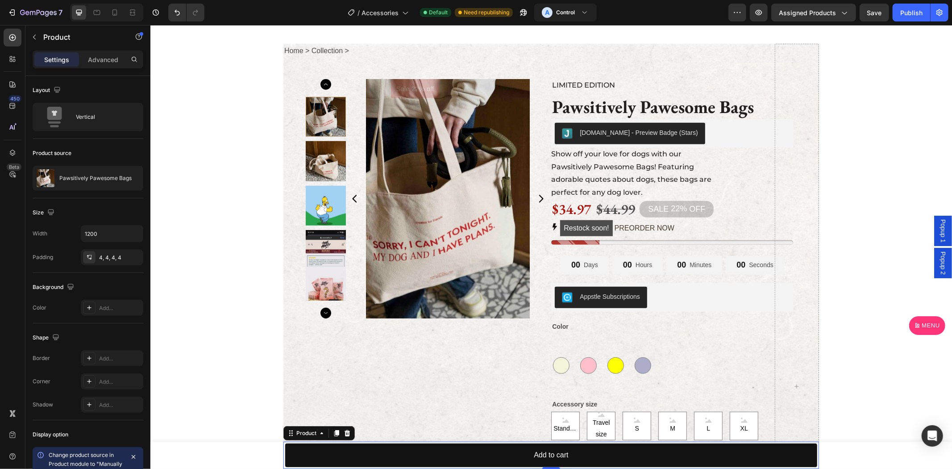
scroll to position [578, 0]
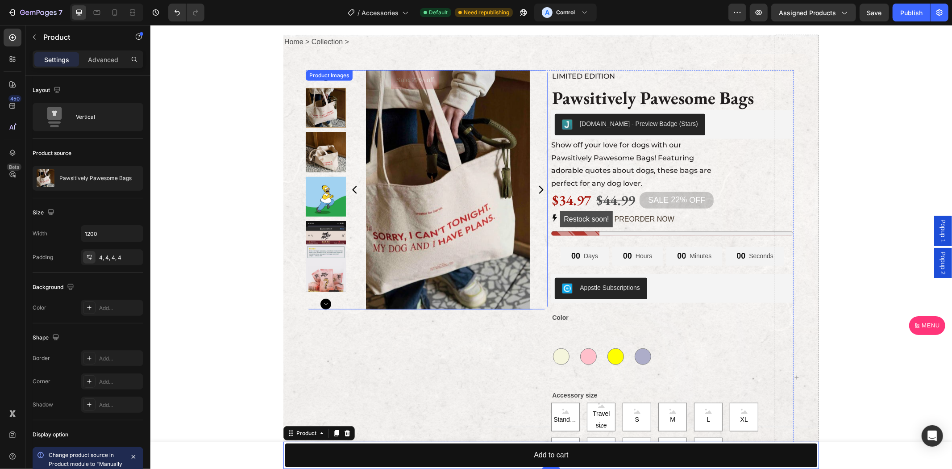
click at [349, 304] on div "Sale 22% off Product Badge" at bounding box center [448, 189] width 200 height 239
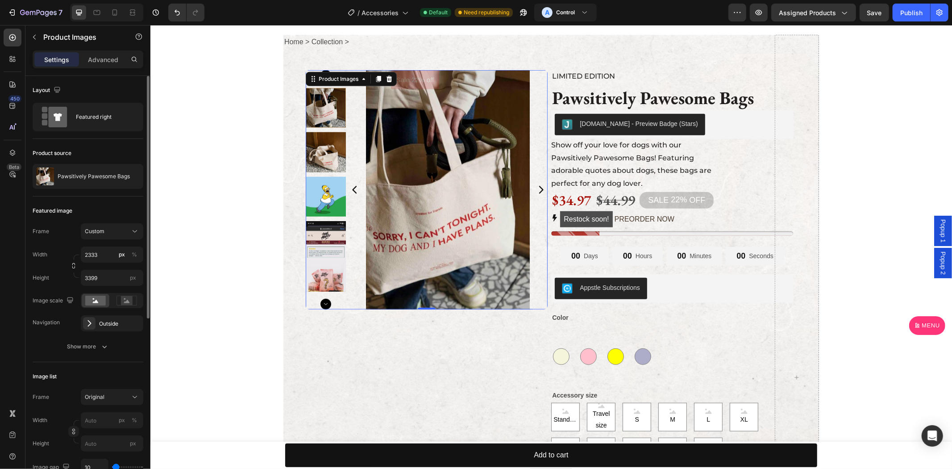
scroll to position [83, 0]
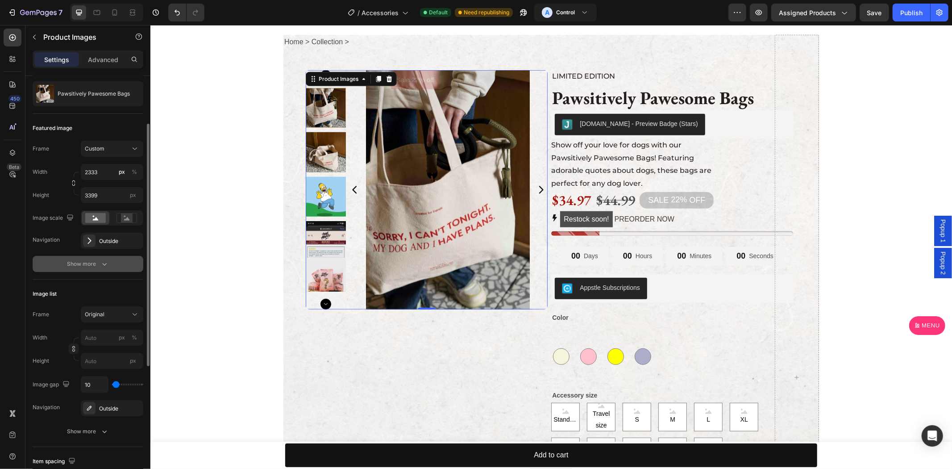
click at [79, 261] on div "Show more" at bounding box center [88, 263] width 42 height 9
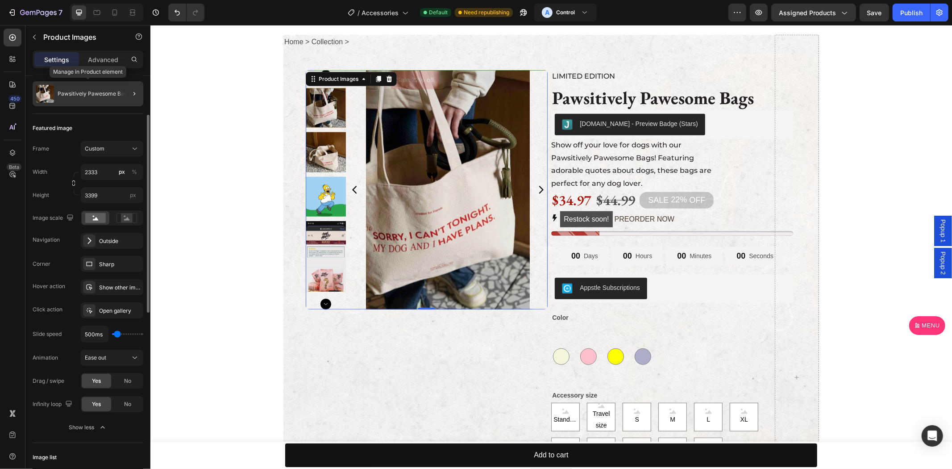
click at [110, 94] on p "Pawsitively Pawesome Bags" at bounding box center [94, 94] width 72 height 6
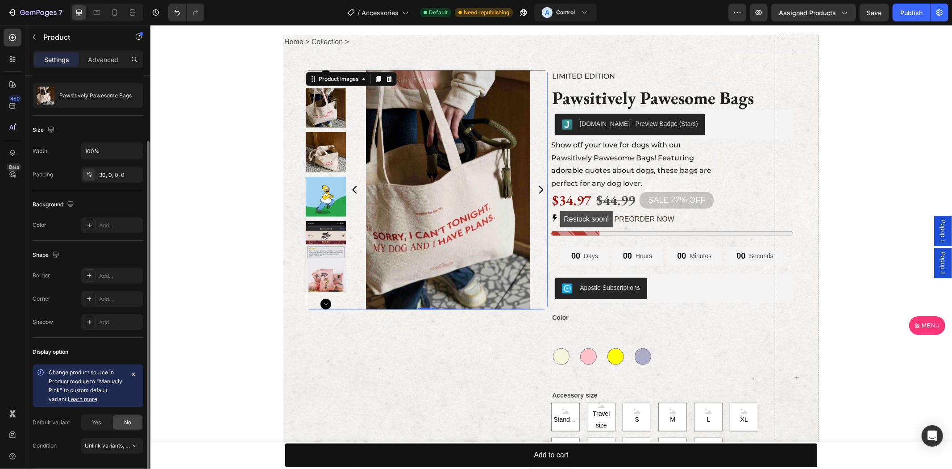
scroll to position [0, 0]
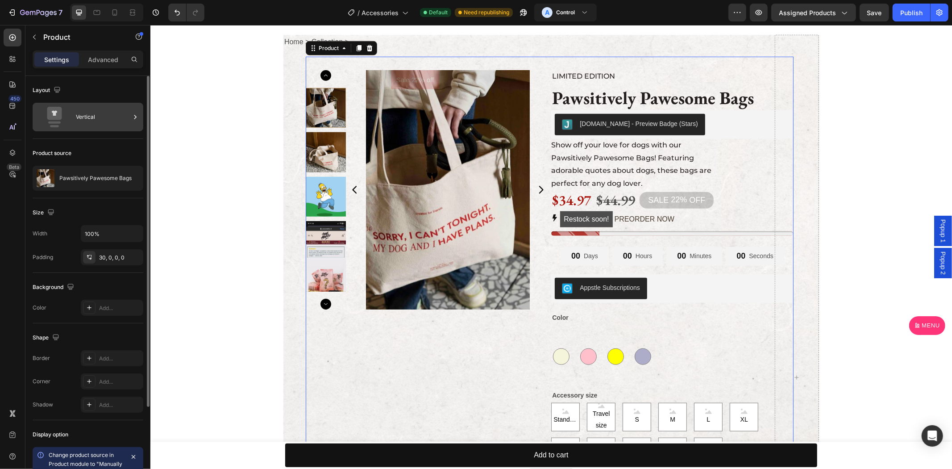
click at [118, 130] on div "Vertical" at bounding box center [88, 117] width 111 height 29
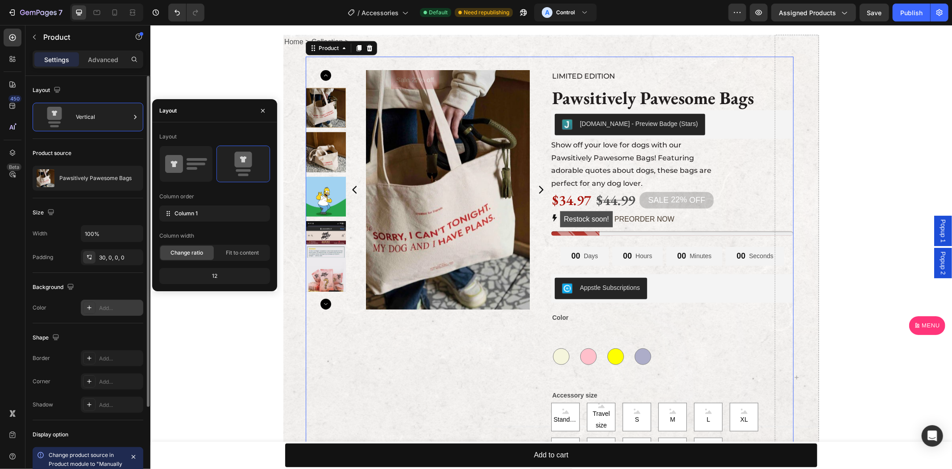
scroll to position [110, 0]
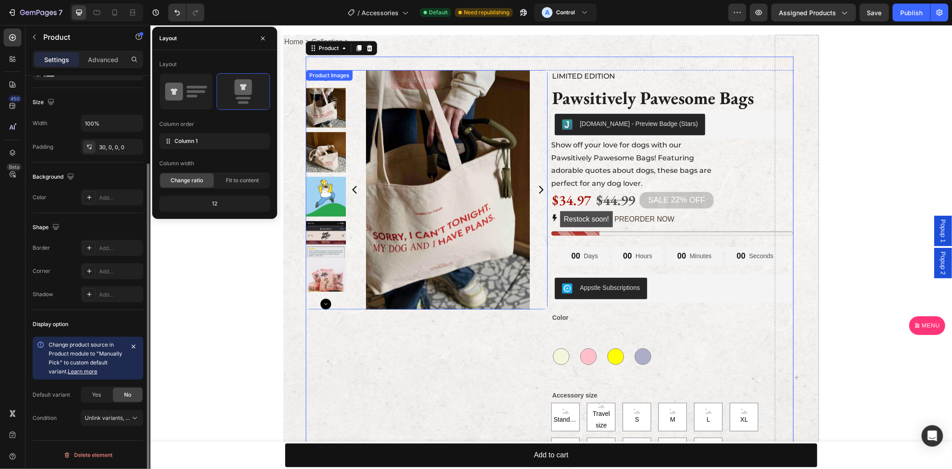
click at [341, 284] on div "Sale 22% off Product Badge" at bounding box center [426, 189] width 242 height 239
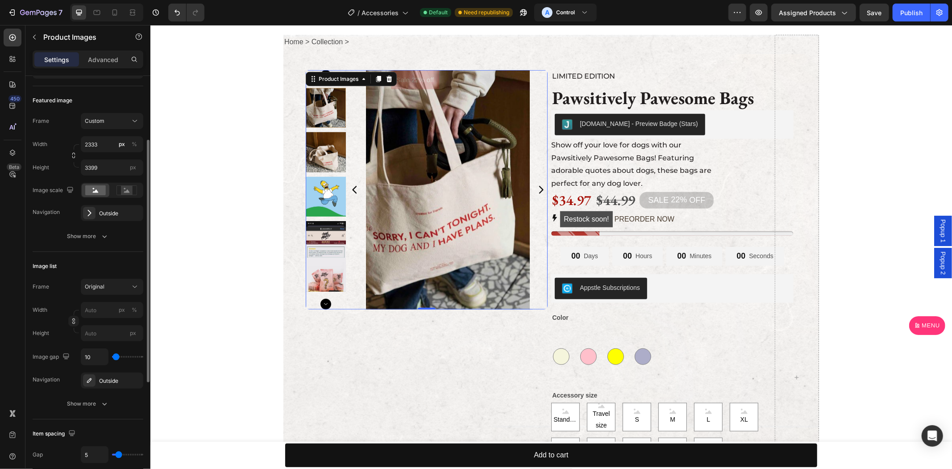
scroll to position [0, 0]
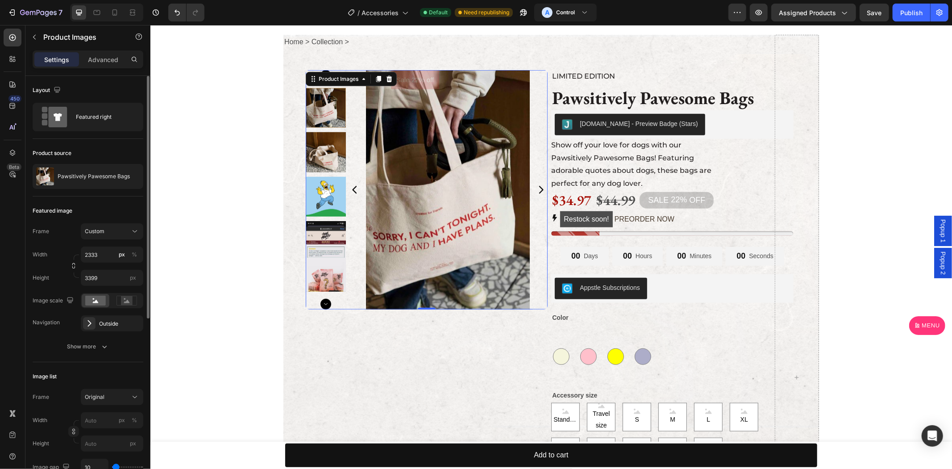
click at [322, 274] on img at bounding box center [325, 263] width 40 height 87
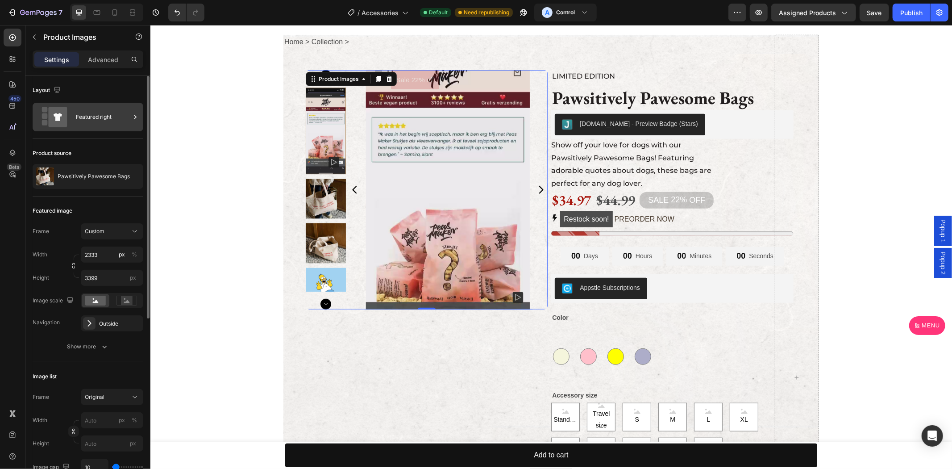
click at [116, 119] on div "Featured right" at bounding box center [103, 117] width 54 height 21
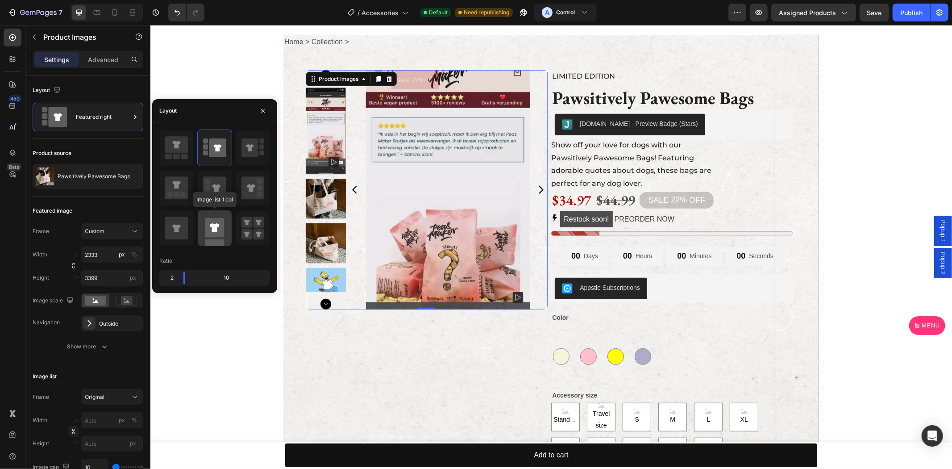
scroll to position [743, 0]
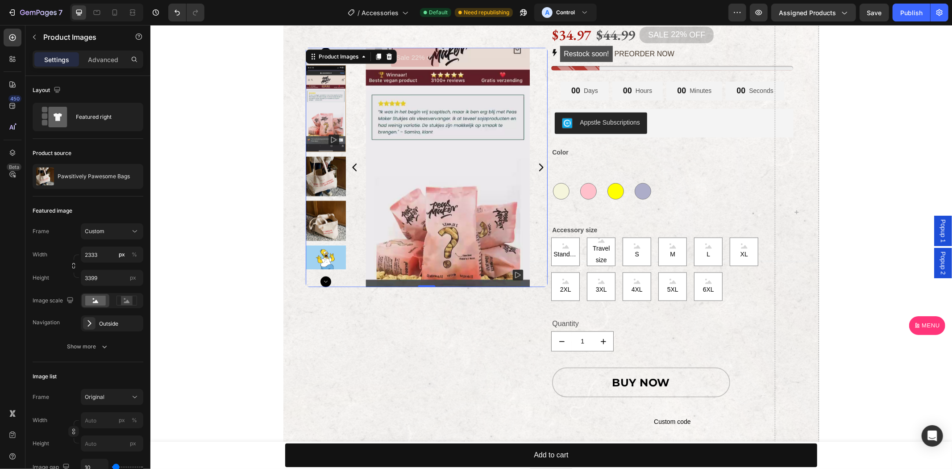
click at [324, 175] on img at bounding box center [325, 176] width 40 height 40
